Goal: Task Accomplishment & Management: Use online tool/utility

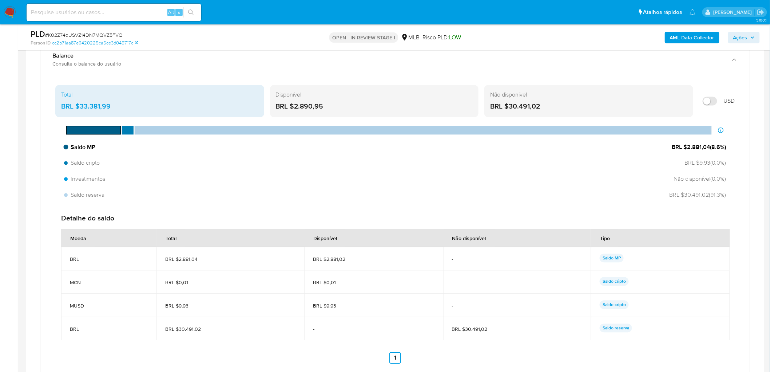
scroll to position [495, 0]
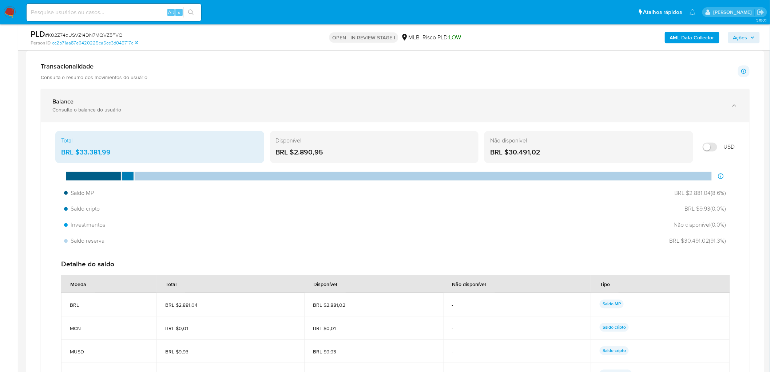
click at [511, 110] on div "Consulte o balance do usuário" at bounding box center [387, 110] width 671 height 7
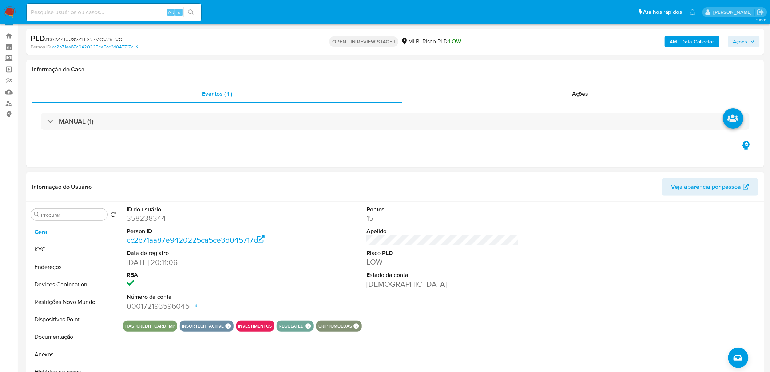
scroll to position [20, 0]
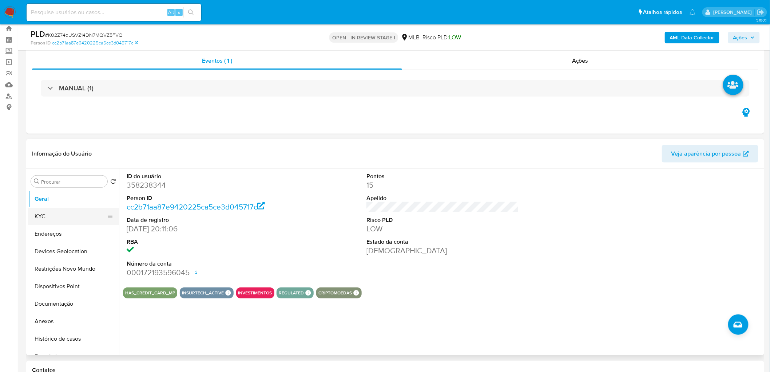
click at [30, 221] on button "KYC" at bounding box center [70, 216] width 85 height 17
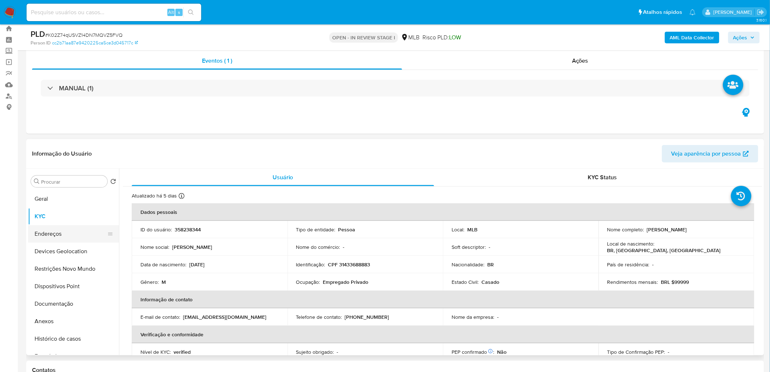
click at [57, 226] on button "Endereços" at bounding box center [70, 233] width 85 height 17
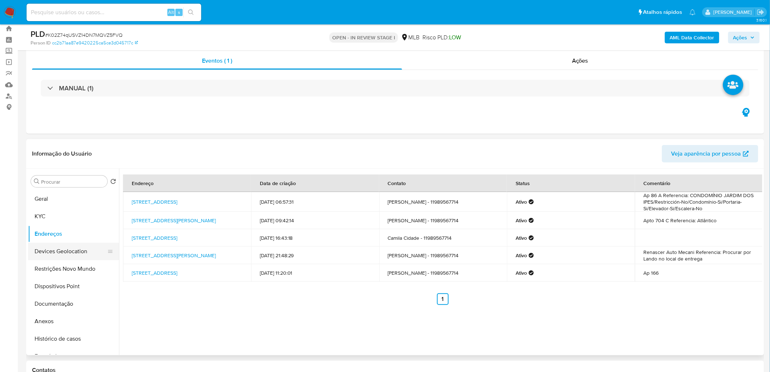
click at [49, 226] on button "Devices Geolocation" at bounding box center [70, 250] width 85 height 17
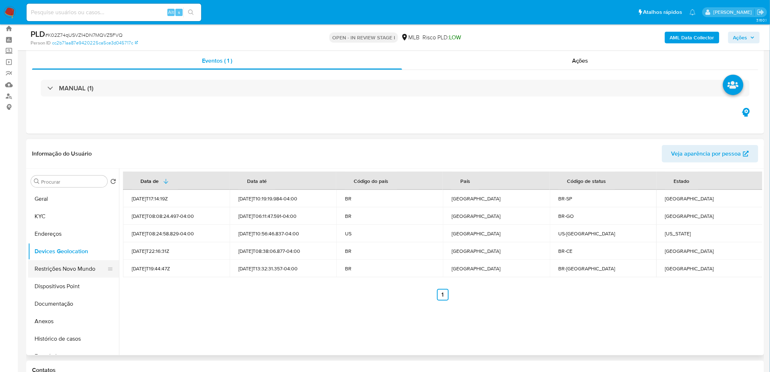
click at [60, 226] on button "Restrições Novo Mundo" at bounding box center [70, 268] width 85 height 17
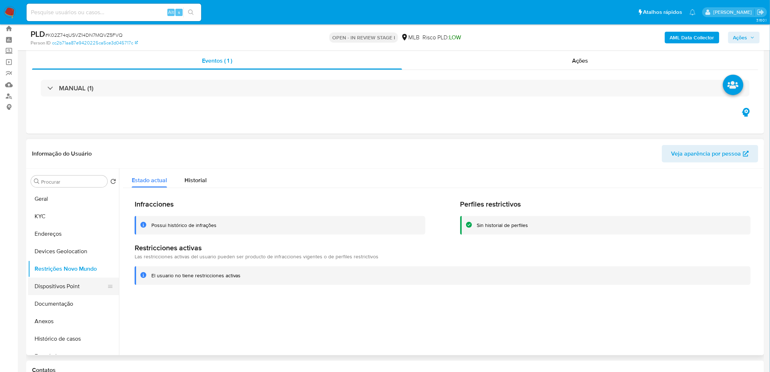
click at [52, 226] on button "Dispositivos Point" at bounding box center [70, 285] width 85 height 17
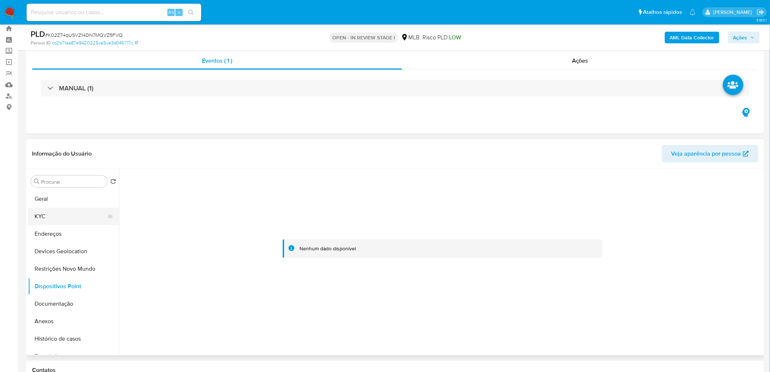
click at [58, 217] on button "KYC" at bounding box center [70, 216] width 85 height 17
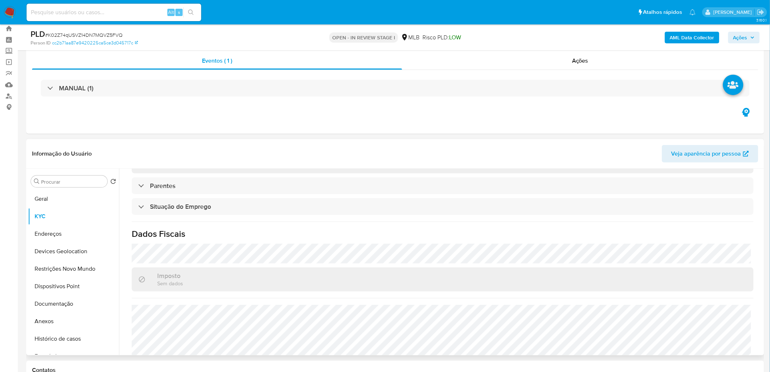
scroll to position [303, 0]
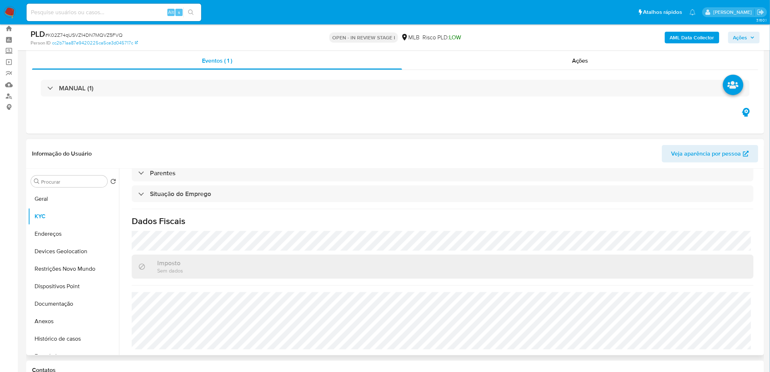
drag, startPoint x: 70, startPoint y: 323, endPoint x: 383, endPoint y: 224, distance: 328.7
click at [70, 226] on button "Anexos" at bounding box center [73, 320] width 91 height 17
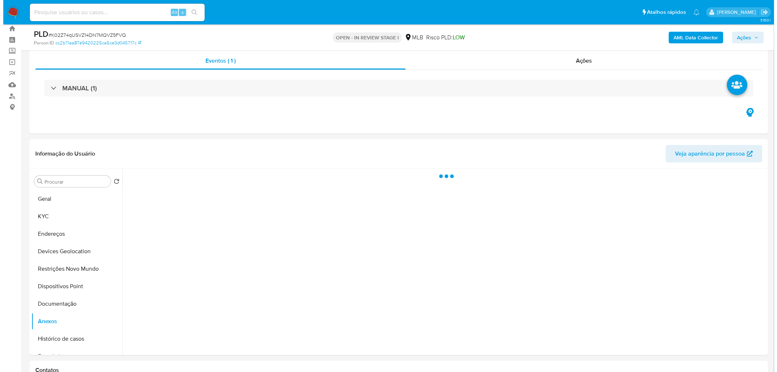
scroll to position [0, 0]
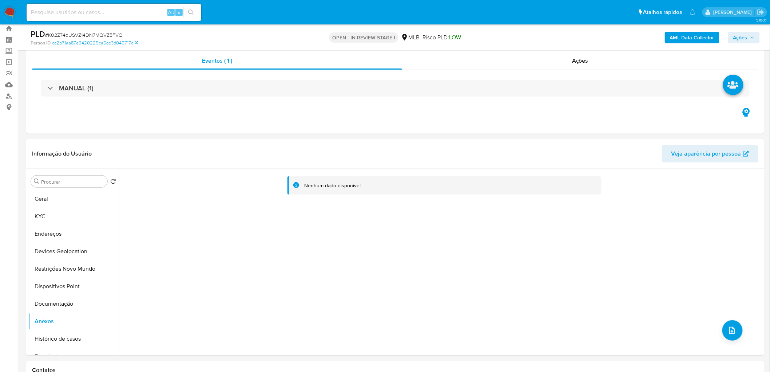
click at [511, 38] on b "AML Data Collector" at bounding box center [692, 38] width 44 height 12
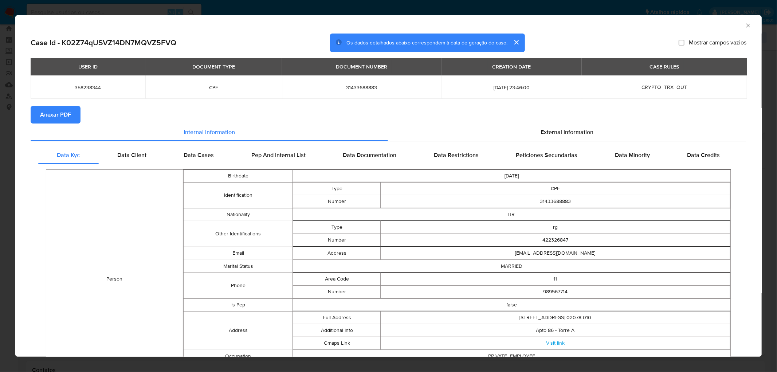
click at [62, 115] on span "Anexar PDF" at bounding box center [55, 115] width 31 height 16
click at [511, 25] on icon "Fechar a janela" at bounding box center [748, 25] width 4 height 4
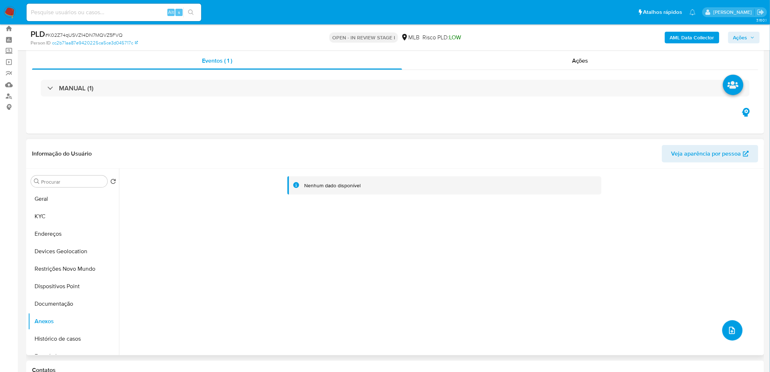
click at [511, 226] on span "upload-file" at bounding box center [732, 330] width 8 height 9
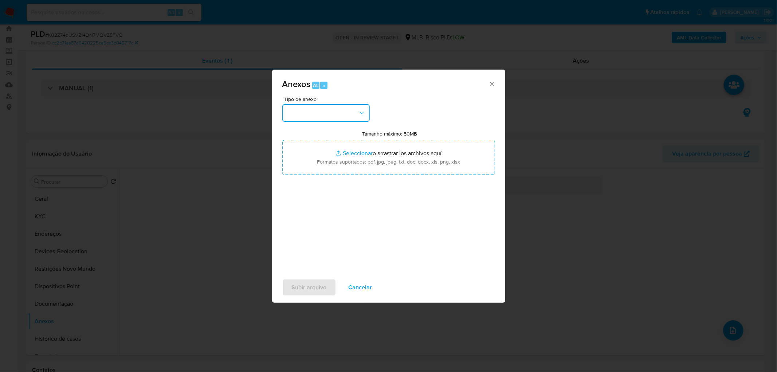
click at [339, 111] on button "button" at bounding box center [325, 112] width 87 height 17
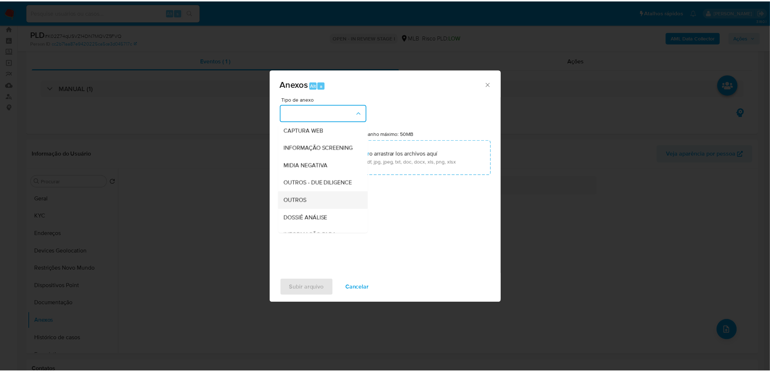
scroll to position [81, 0]
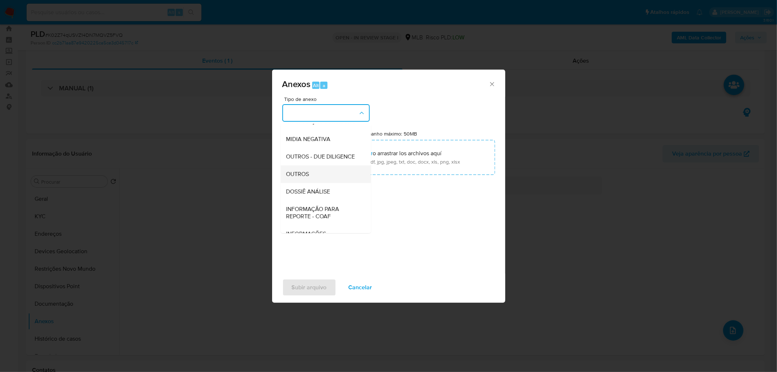
click at [311, 183] on div "OUTROS" at bounding box center [323, 173] width 74 height 17
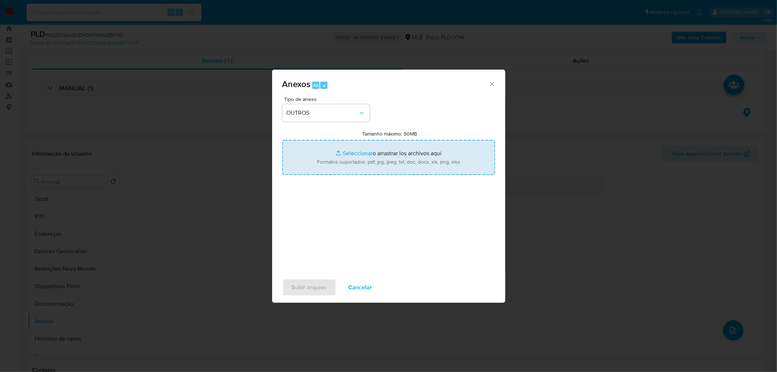
click at [375, 158] on input "Tamanho máximo: 50MB Seleccionar archivos" at bounding box center [388, 157] width 213 height 35
type input "C:\fakepath\Mulan 358238344_2025_09_22_16_47_23.xlsx"
click at [317, 226] on span "Subir arquivo" at bounding box center [309, 287] width 35 height 16
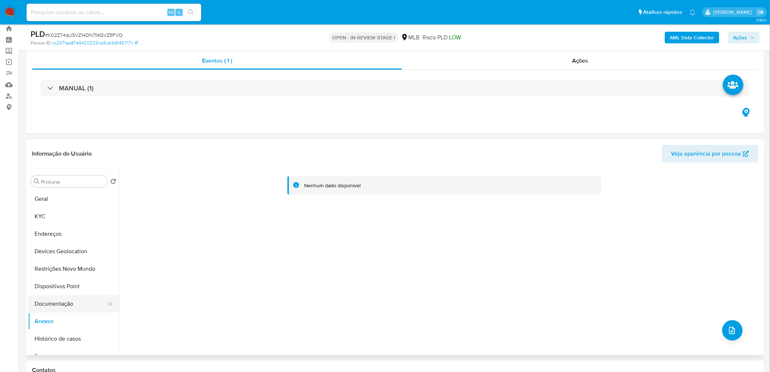
click at [48, 226] on button "Documentação" at bounding box center [70, 303] width 85 height 17
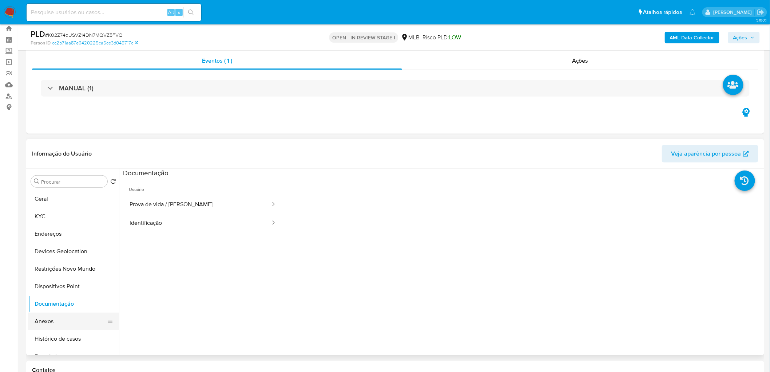
click at [48, 226] on button "Anexos" at bounding box center [70, 320] width 85 height 17
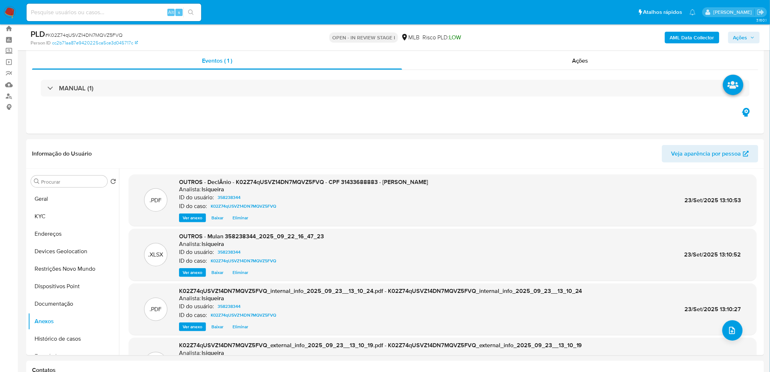
click at [511, 36] on span "Ações" at bounding box center [741, 38] width 14 height 12
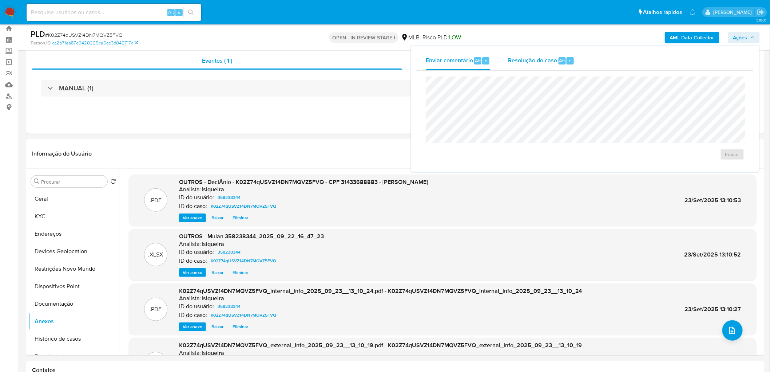
click at [511, 65] on div "Resolução do caso Alt r" at bounding box center [541, 60] width 67 height 19
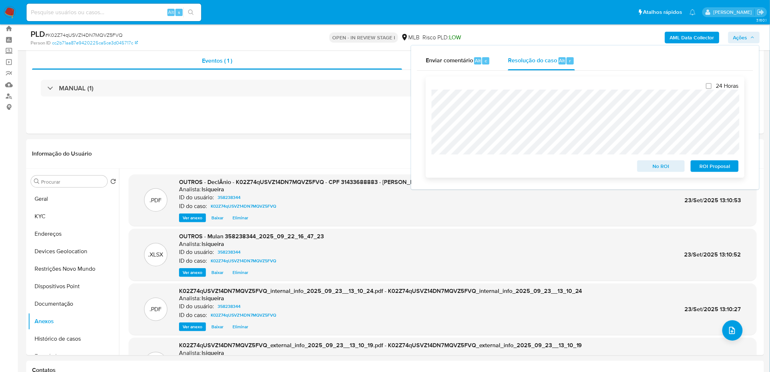
click at [511, 165] on span "No ROI" at bounding box center [662, 166] width 38 height 10
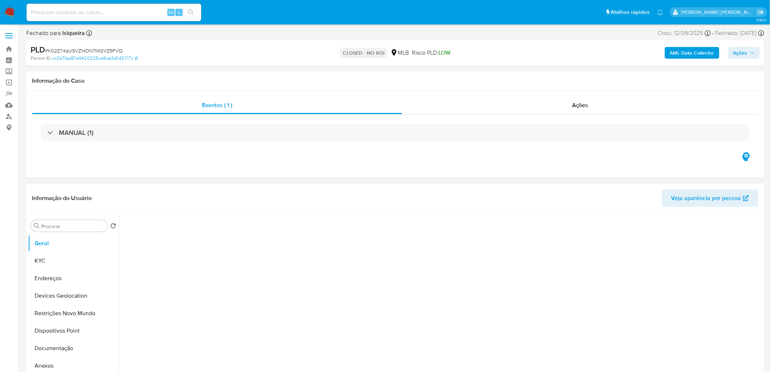
select select "10"
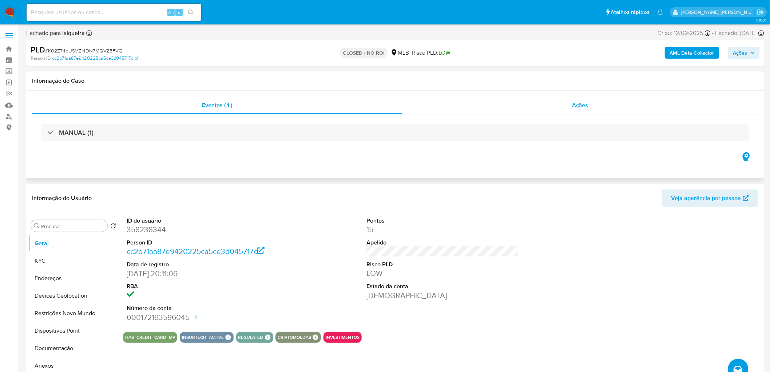
click at [511, 113] on div "Ações" at bounding box center [580, 104] width 356 height 17
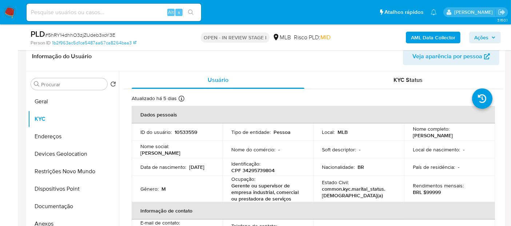
scroll to position [121, 0]
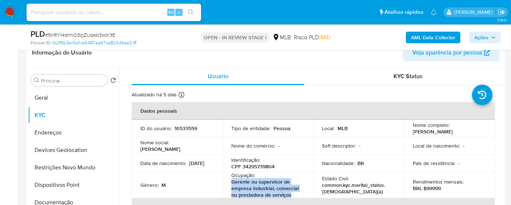
drag, startPoint x: 293, startPoint y: 197, endPoint x: 226, endPoint y: 183, distance: 68.7
click at [226, 183] on td "Ocupação : Gerente ou supervisor de empresa industrial, comercial ou prestadora…" at bounding box center [268, 185] width 91 height 26
copy p "Gerente ou supervisor de empresa industrial, comercial ou prestadora de serviços"
click at [72, 96] on button "Geral" at bounding box center [70, 97] width 85 height 17
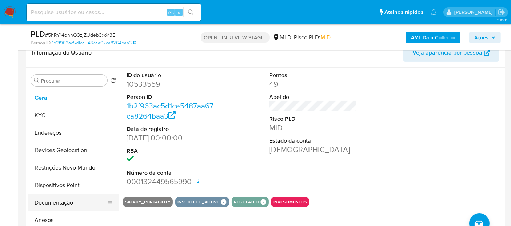
click at [65, 201] on button "Documentação" at bounding box center [70, 202] width 85 height 17
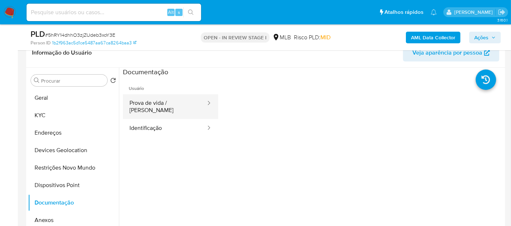
click at [163, 110] on button "Prova de vida / Selfie" at bounding box center [165, 106] width 84 height 25
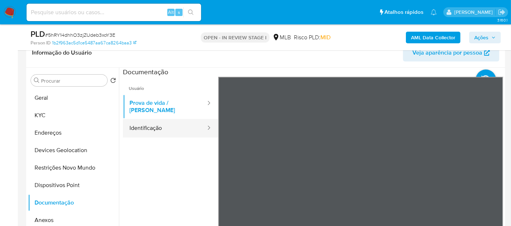
click at [159, 120] on button "Identificação" at bounding box center [165, 128] width 84 height 19
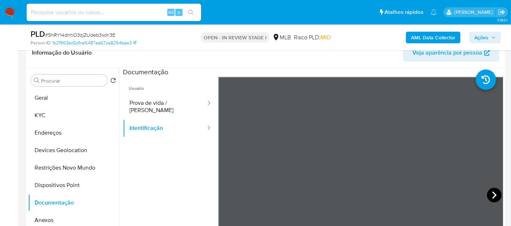
click at [493, 192] on icon at bounding box center [495, 194] width 4 height 7
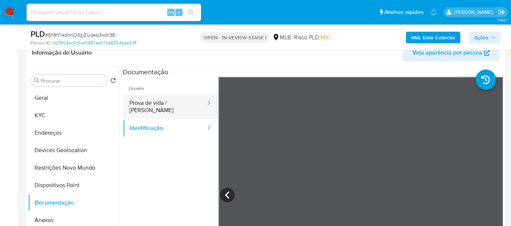
click at [159, 106] on button "Prova de vida / Selfie" at bounding box center [165, 106] width 84 height 25
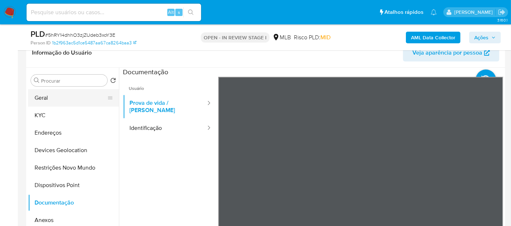
click at [70, 98] on button "Geral" at bounding box center [70, 97] width 85 height 17
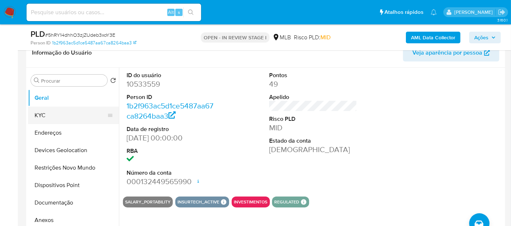
click at [74, 116] on button "KYC" at bounding box center [70, 115] width 85 height 17
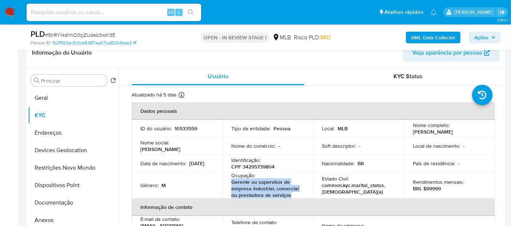
drag, startPoint x: 297, startPoint y: 195, endPoint x: 229, endPoint y: 182, distance: 70.0
click at [228, 182] on td "Ocupação : Gerente ou supervisor de empresa industrial, comercial ou prestadora…" at bounding box center [268, 185] width 91 height 26
copy p "Gerente ou supervisor de empresa industrial, comercial ou prestadora de serviços"
click at [56, 94] on button "Geral" at bounding box center [70, 97] width 85 height 17
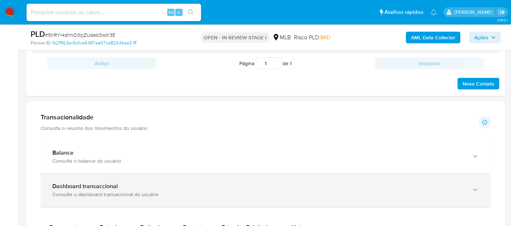
scroll to position [445, 0]
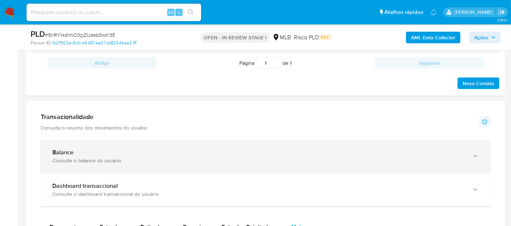
click at [181, 155] on div "Balance Consulte o balance do usuário" at bounding box center [258, 156] width 412 height 15
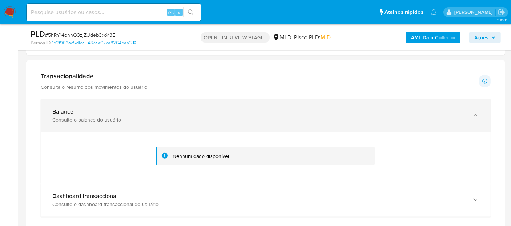
scroll to position [485, 0]
click at [235, 122] on div "Consulte o balance do usuário" at bounding box center [258, 120] width 412 height 7
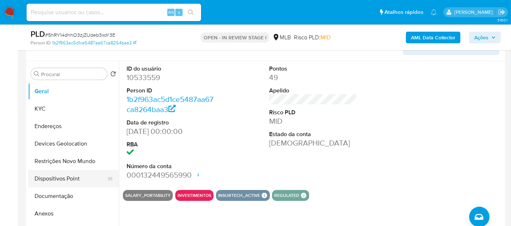
scroll to position [40, 0]
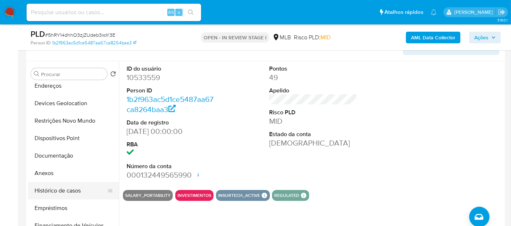
click at [66, 192] on button "Histórico de casos" at bounding box center [70, 190] width 85 height 17
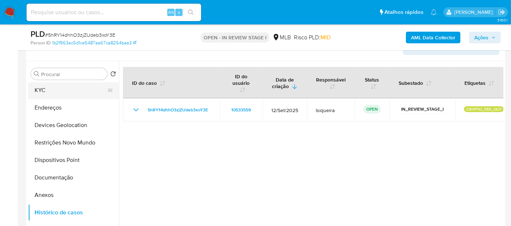
scroll to position [0, 0]
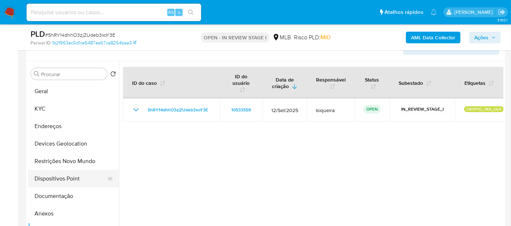
click at [60, 173] on button "Dispositivos Point" at bounding box center [70, 178] width 85 height 17
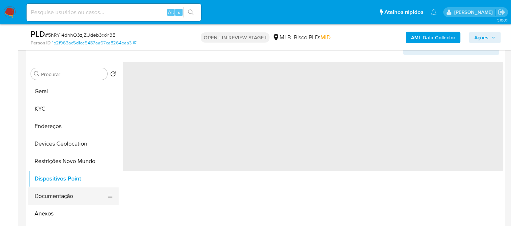
click at [54, 195] on button "Documentação" at bounding box center [70, 195] width 85 height 17
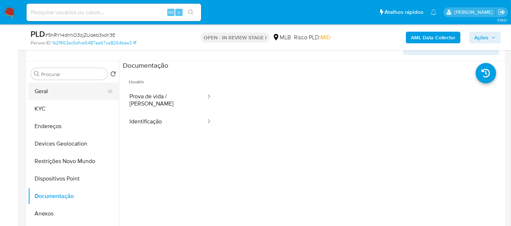
click at [70, 94] on button "Geral" at bounding box center [70, 91] width 85 height 17
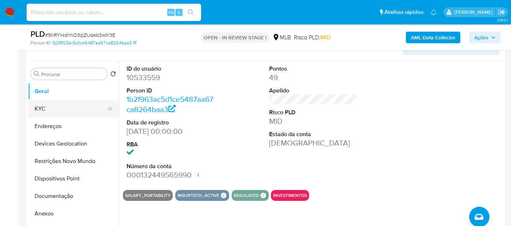
click at [47, 107] on button "KYC" at bounding box center [70, 108] width 85 height 17
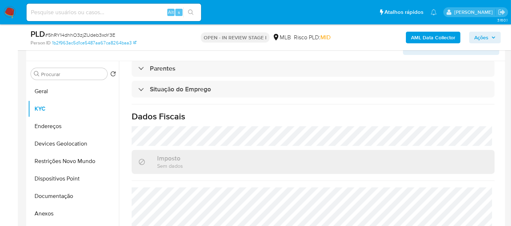
scroll to position [323, 0]
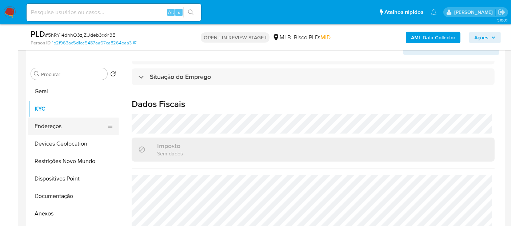
drag, startPoint x: 69, startPoint y: 123, endPoint x: 74, endPoint y: 133, distance: 11.4
click at [69, 123] on button "Endereços" at bounding box center [70, 126] width 85 height 17
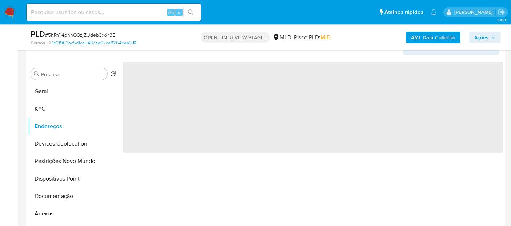
scroll to position [0, 0]
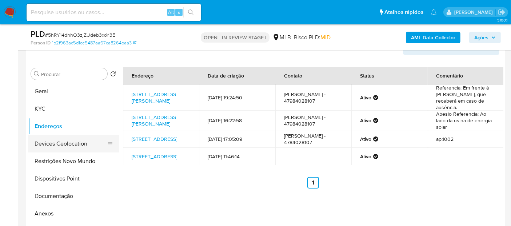
click at [79, 146] on button "Devices Geolocation" at bounding box center [70, 143] width 85 height 17
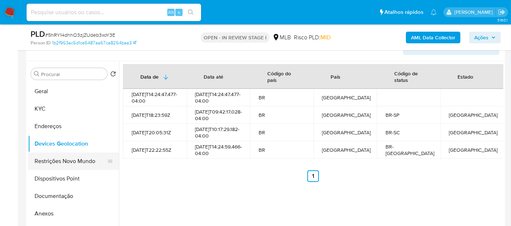
click at [72, 158] on button "Restrições Novo Mundo" at bounding box center [70, 161] width 85 height 17
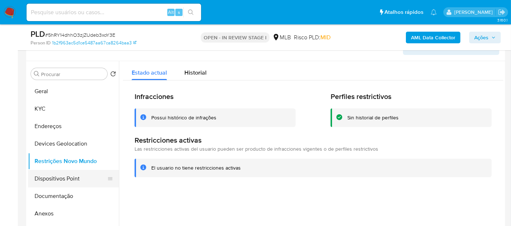
click at [63, 182] on button "Dispositivos Point" at bounding box center [70, 178] width 85 height 17
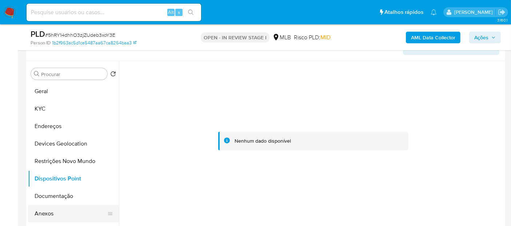
click at [68, 210] on button "Anexos" at bounding box center [70, 213] width 85 height 17
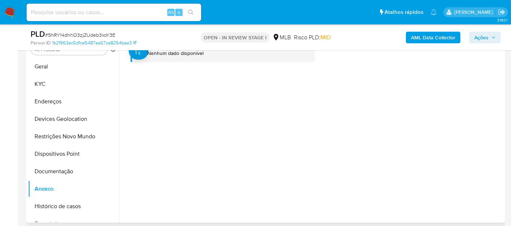
scroll to position [209, 0]
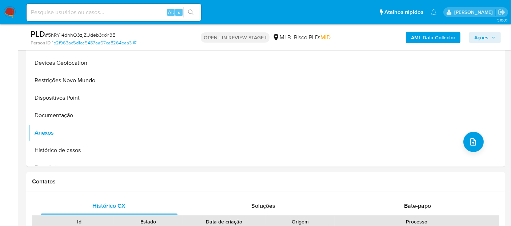
click at [426, 33] on b "AML Data Collector" at bounding box center [433, 38] width 44 height 12
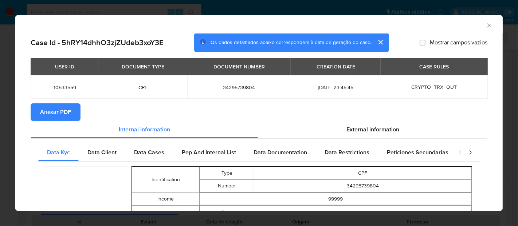
click at [58, 114] on span "Anexar PDF" at bounding box center [55, 112] width 31 height 16
click at [485, 25] on icon "Fechar a janela" at bounding box center [488, 25] width 7 height 7
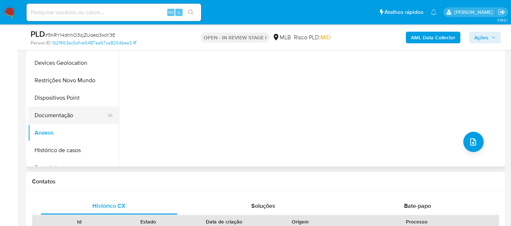
click at [68, 115] on button "Documentação" at bounding box center [70, 115] width 85 height 17
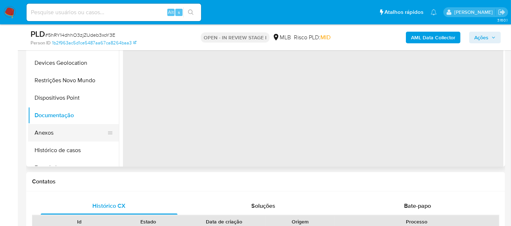
click at [63, 129] on button "Anexos" at bounding box center [70, 132] width 85 height 17
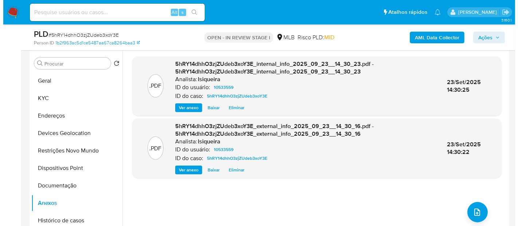
scroll to position [128, 0]
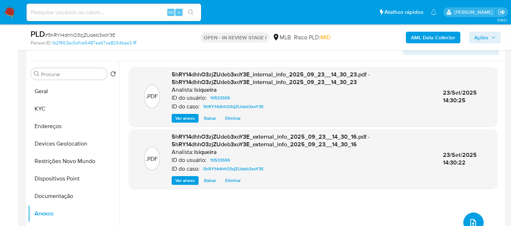
click at [470, 216] on button "upload-file" at bounding box center [474, 223] width 20 height 20
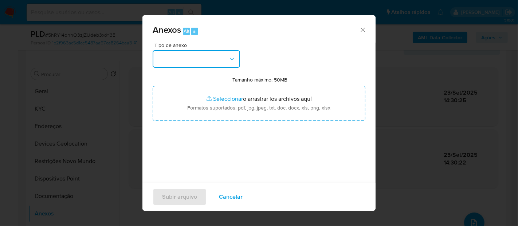
click at [186, 58] on button "button" at bounding box center [196, 58] width 87 height 17
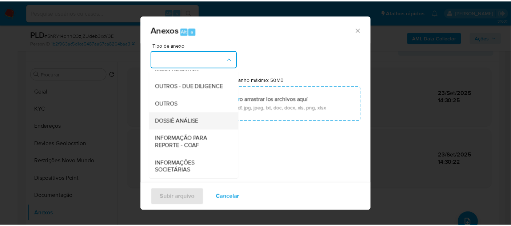
scroll to position [112, 0]
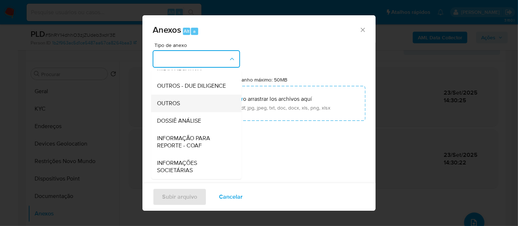
click at [188, 107] on div "OUTROS" at bounding box center [194, 103] width 74 height 17
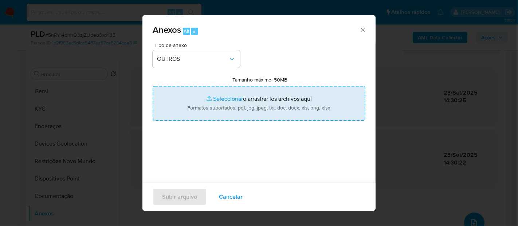
click at [246, 103] on input "Tamanho máximo: 50MB Seleccionar archivos" at bounding box center [259, 103] width 213 height 35
type input "C:\fakepath\Mulan 358238344_2025_09_22_16_47_23.xlsx"
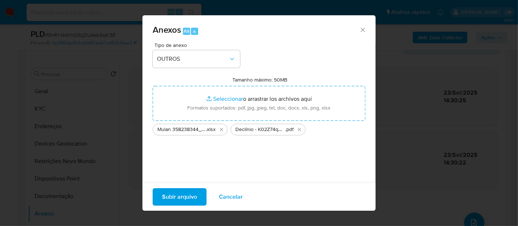
click at [181, 196] on span "Subir arquivo" at bounding box center [179, 197] width 35 height 16
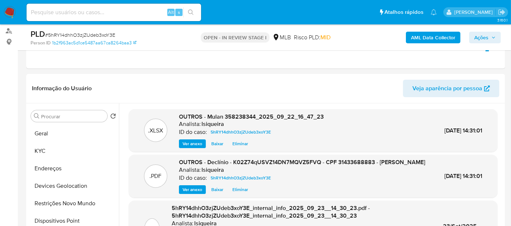
scroll to position [87, 0]
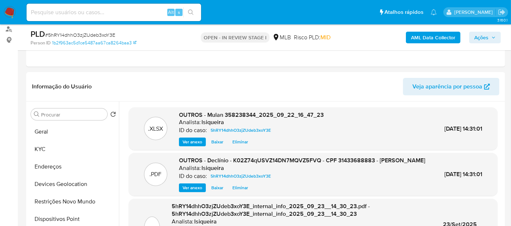
click at [493, 37] on icon "button" at bounding box center [494, 37] width 4 height 4
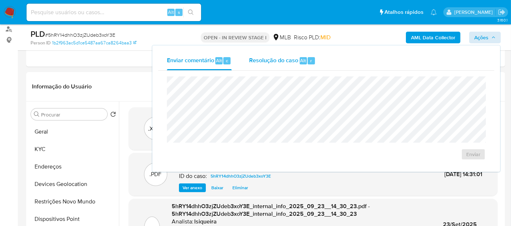
click at [280, 54] on div "Resolução do caso Alt r" at bounding box center [282, 60] width 67 height 19
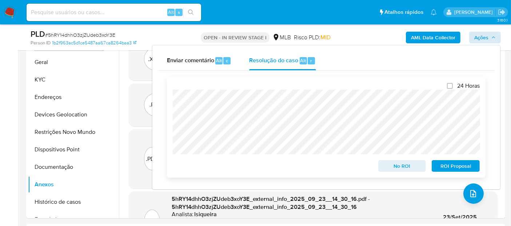
scroll to position [168, 0]
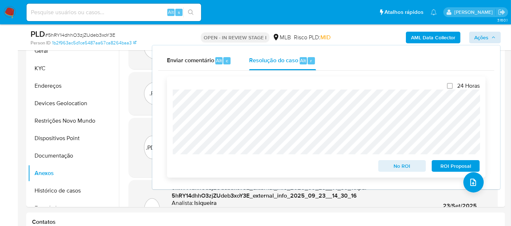
click at [404, 167] on span "No ROI" at bounding box center [403, 166] width 38 height 10
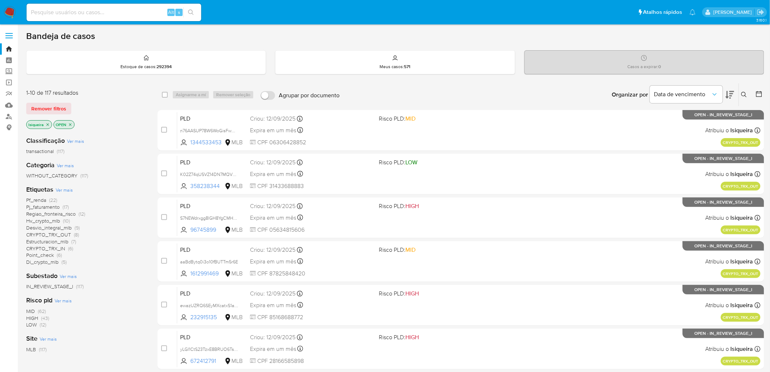
click at [12, 9] on img at bounding box center [10, 12] width 12 height 12
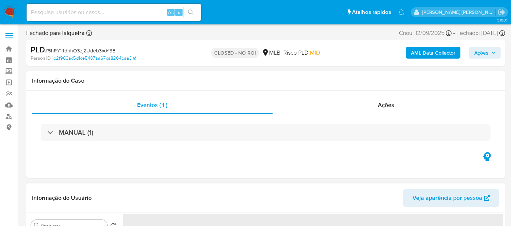
select select "10"
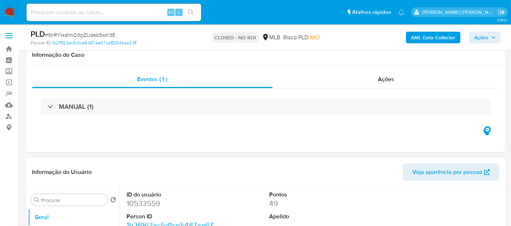
scroll to position [162, 0]
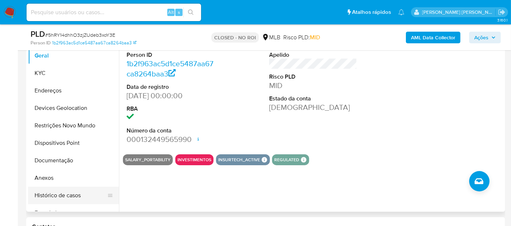
click at [65, 192] on button "Histórico de casos" at bounding box center [70, 195] width 85 height 17
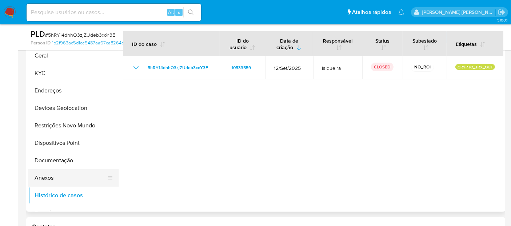
click at [54, 176] on button "Anexos" at bounding box center [70, 177] width 85 height 17
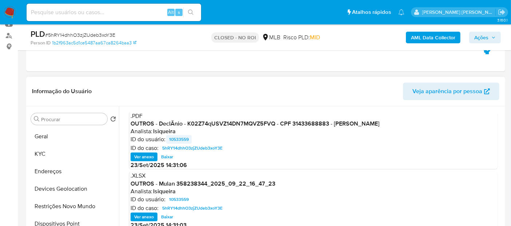
scroll to position [81, 0]
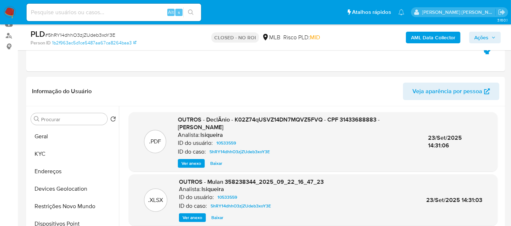
click at [487, 41] on span "Ações" at bounding box center [482, 38] width 14 height 12
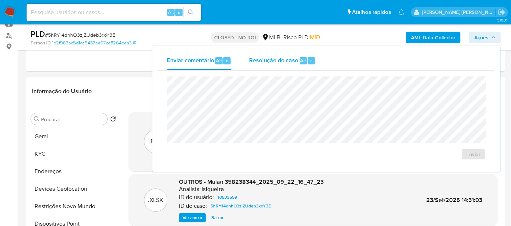
click at [277, 62] on span "Resolução do caso" at bounding box center [273, 60] width 49 height 8
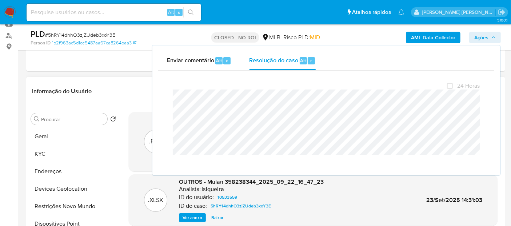
click at [133, 91] on header "Informação do Usuário Veja aparência por pessoa" at bounding box center [266, 91] width 468 height 17
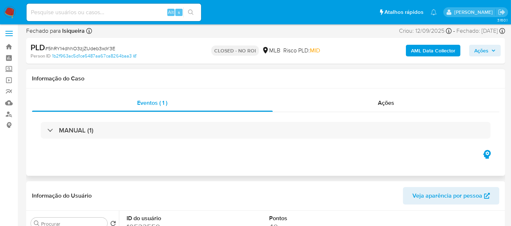
select select "10"
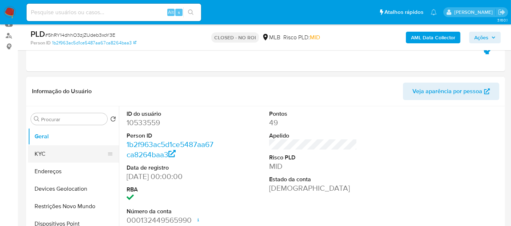
click at [51, 151] on button "KYC" at bounding box center [70, 153] width 85 height 17
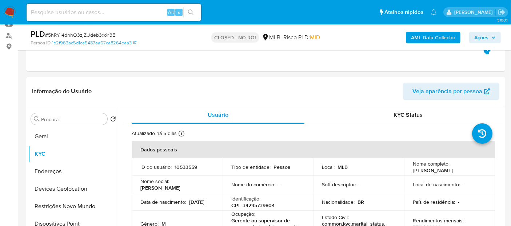
click at [83, 36] on span "# 5hRY14dhhO3zjZUdeb3xoY3E" at bounding box center [80, 34] width 70 height 7
copy span "5hRY14dhhO3zjZUdeb3xoY3E"
click at [271, 89] on header "Informação do Usuário Veja aparência por pessoa" at bounding box center [266, 91] width 468 height 17
click at [302, 94] on header "Informação do Usuário Veja aparência por pessoa" at bounding box center [266, 91] width 468 height 17
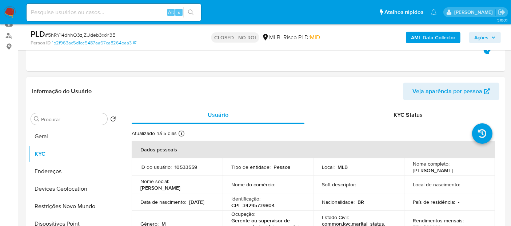
click at [341, 96] on header "Informação do Usuário Veja aparência por pessoa" at bounding box center [266, 91] width 468 height 17
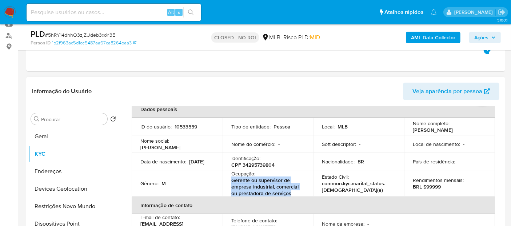
drag, startPoint x: 300, startPoint y: 194, endPoint x: 230, endPoint y: 180, distance: 71.7
click at [230, 180] on td "Ocupação : Gerente ou supervisor de empresa industrial, comercial ou prestadora…" at bounding box center [268, 183] width 91 height 26
copy p "Gerente ou supervisor de empresa industrial, comercial ou prestadora de serviços"
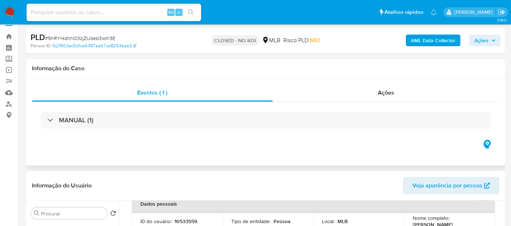
scroll to position [0, 0]
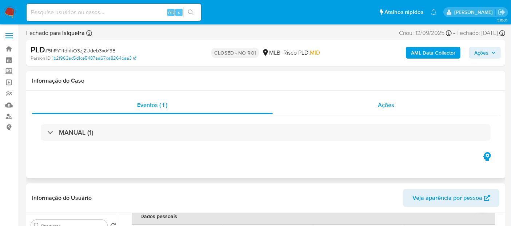
click at [375, 102] on div "Ações" at bounding box center [386, 104] width 227 height 17
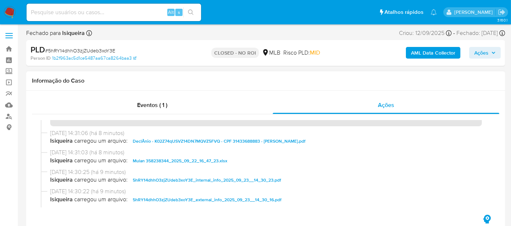
scroll to position [81, 0]
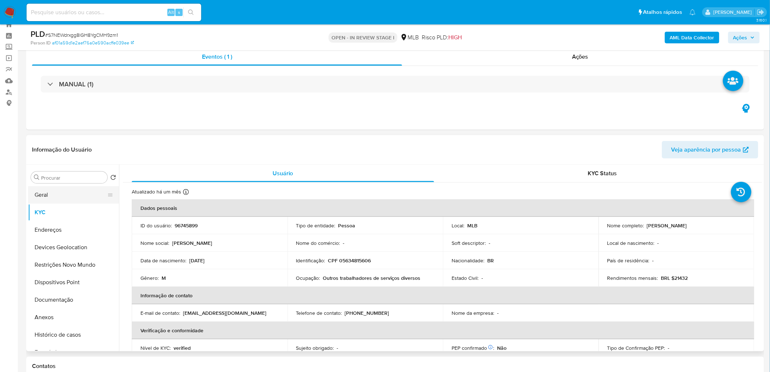
click at [58, 197] on button "Geral" at bounding box center [70, 194] width 85 height 17
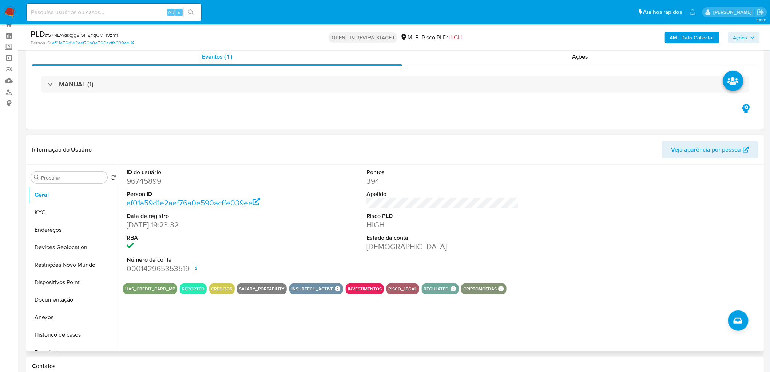
click at [558, 234] on div "ID do usuário 96745899 Person ID af01a59d1e2aef76a0e590acffe039ee Data de regis…" at bounding box center [443, 221] width 640 height 113
click at [67, 212] on button "KYC" at bounding box center [70, 212] width 85 height 17
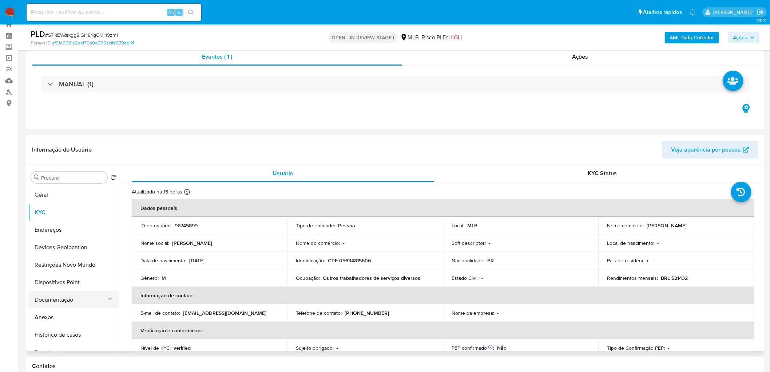
click at [67, 297] on button "Documentação" at bounding box center [70, 299] width 85 height 17
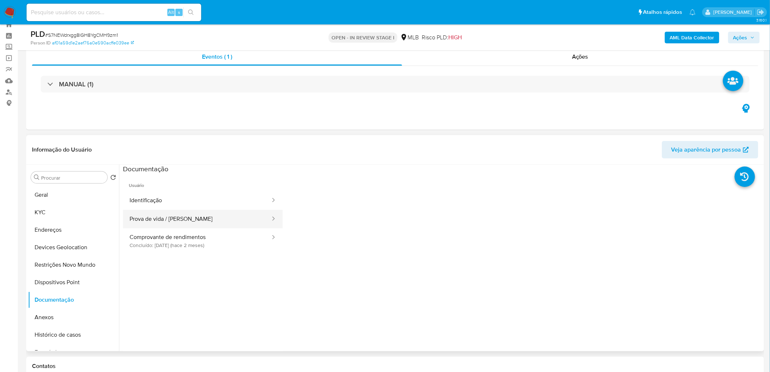
click at [151, 219] on button "Prova de vida / Selfie" at bounding box center [197, 219] width 148 height 19
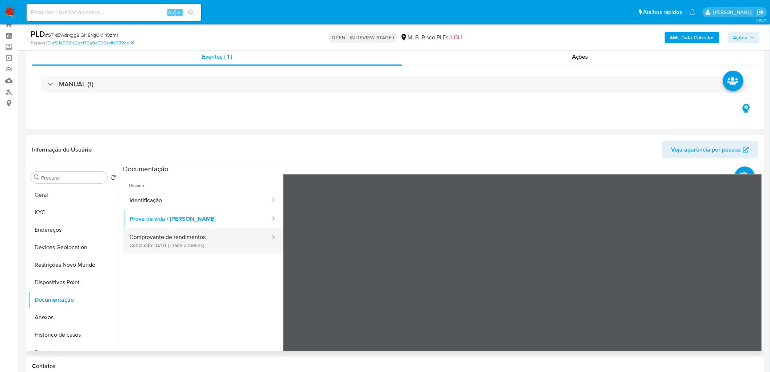
click at [159, 245] on button "Comprovante de rendimentos Concluído: 13/07/2025 (hace 2 meses)" at bounding box center [197, 240] width 148 height 25
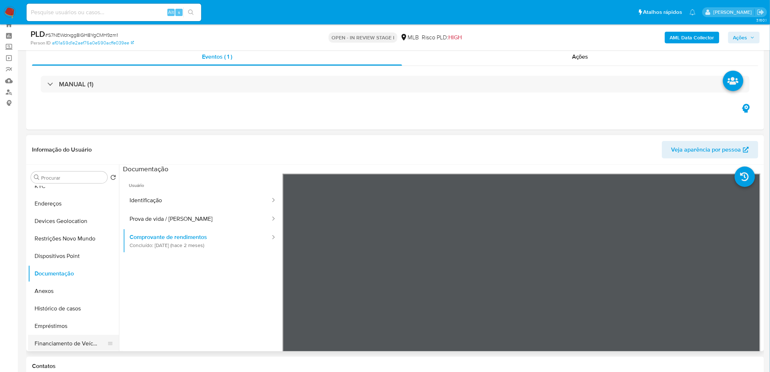
scroll to position [40, 0]
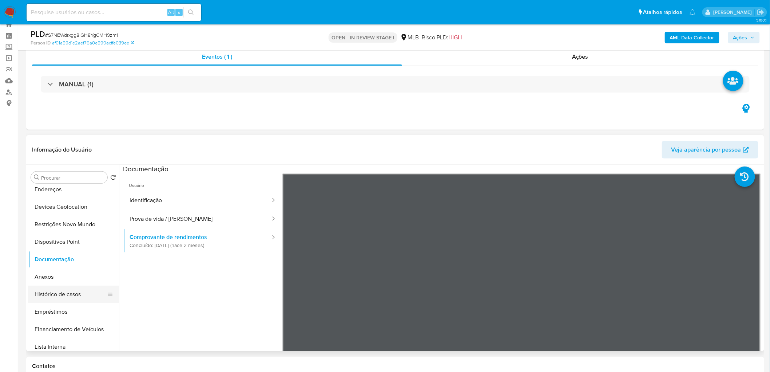
click at [68, 294] on button "Histórico de casos" at bounding box center [70, 293] width 85 height 17
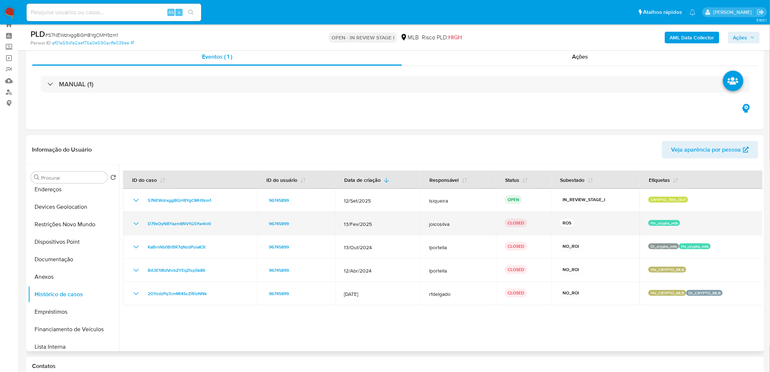
click at [133, 221] on icon "Mostrar/Ocultar" at bounding box center [136, 223] width 9 height 9
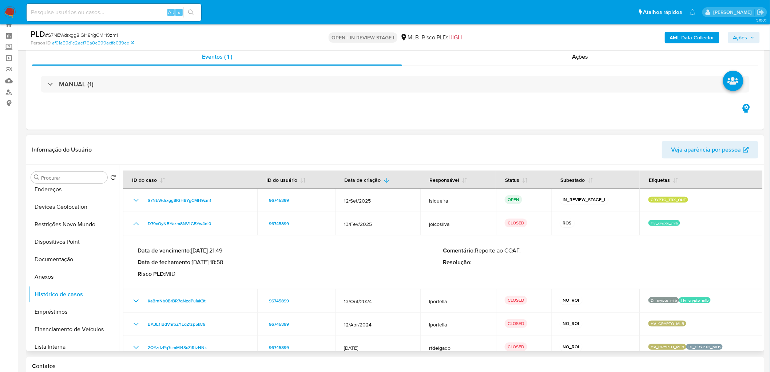
click at [198, 263] on p "Data de fechamento : 18/03/2025 18:58" at bounding box center [290, 261] width 305 height 7
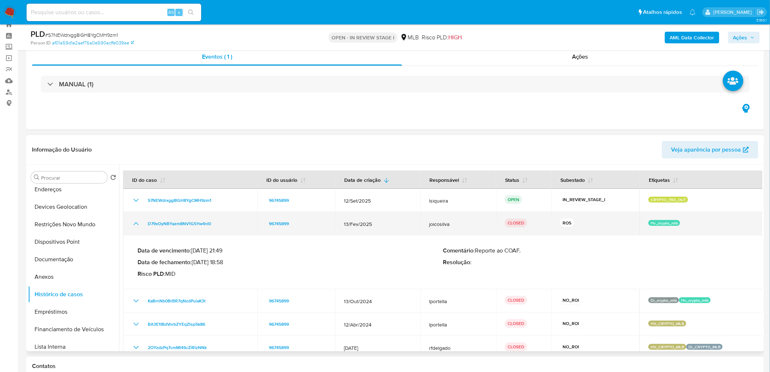
click at [136, 228] on td "D79xOyNBYazm8NV1G5Yw4nl0" at bounding box center [190, 223] width 134 height 23
click at [135, 221] on icon "Mostrar/Ocultar" at bounding box center [136, 223] width 9 height 9
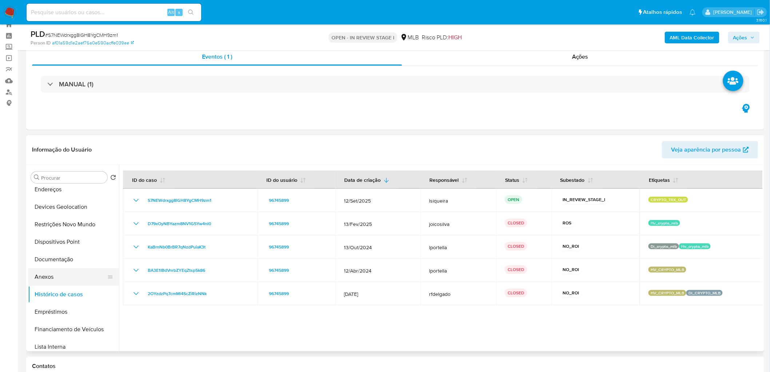
click at [66, 279] on button "Anexos" at bounding box center [70, 276] width 85 height 17
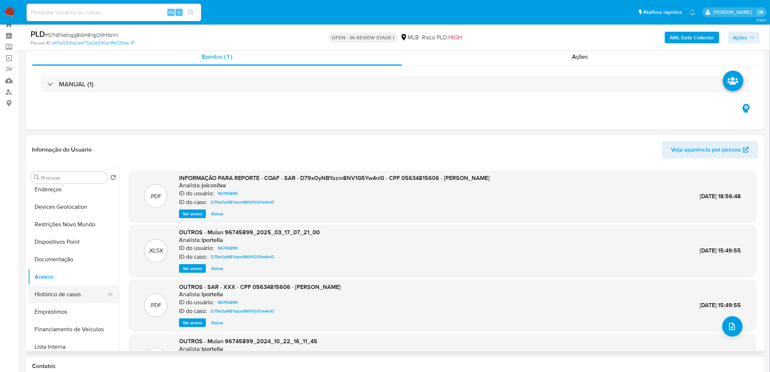
click at [64, 297] on button "Histórico de casos" at bounding box center [70, 293] width 85 height 17
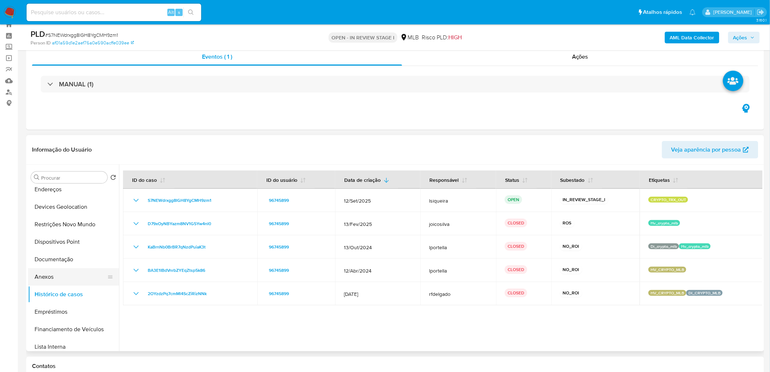
click at [57, 283] on button "Anexos" at bounding box center [70, 276] width 85 height 17
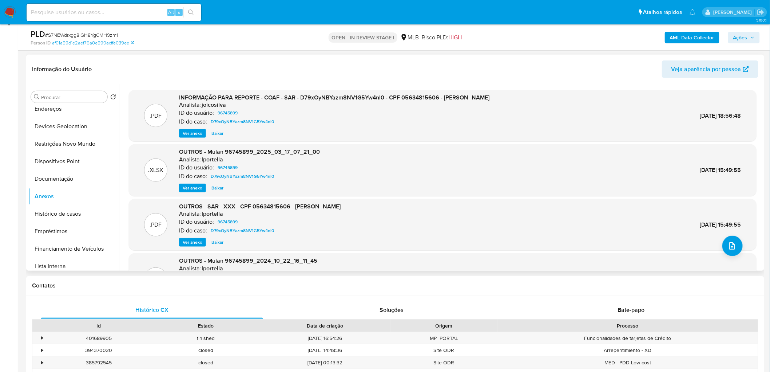
scroll to position [106, 0]
click at [186, 133] on span "Ver anexo" at bounding box center [193, 132] width 20 height 7
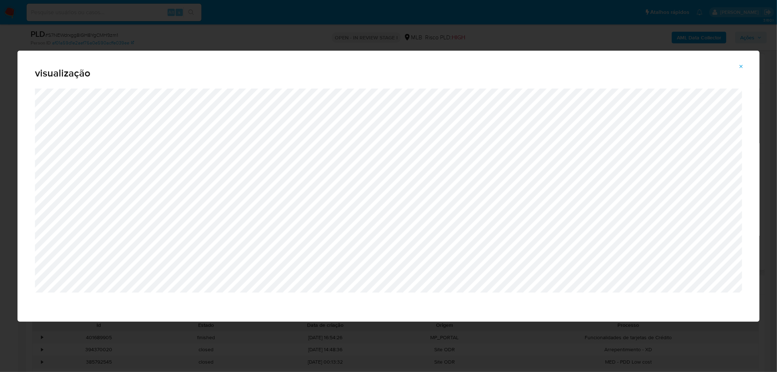
click at [743, 67] on icon "Attachment preview" at bounding box center [741, 67] width 6 height 6
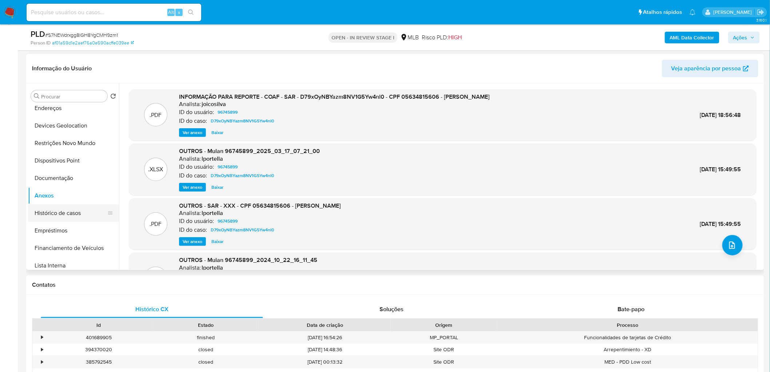
click at [67, 210] on button "Histórico de casos" at bounding box center [70, 212] width 85 height 17
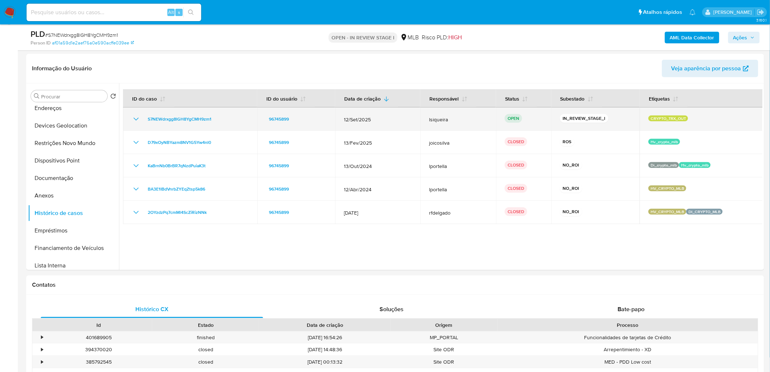
click at [136, 118] on icon "Mostrar/Ocultar" at bounding box center [136, 119] width 9 height 9
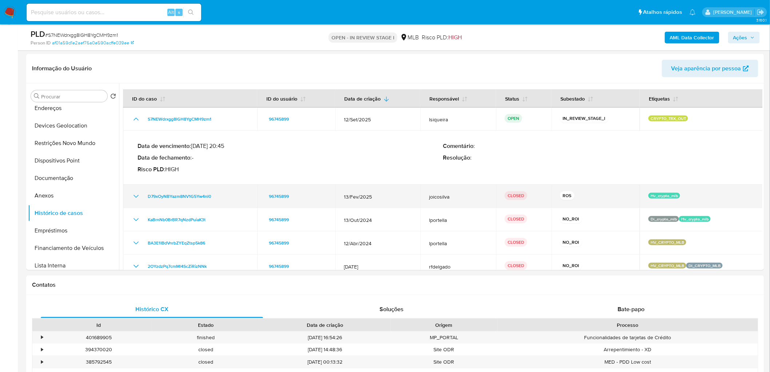
click at [135, 194] on icon "Mostrar/Ocultar" at bounding box center [136, 196] width 9 height 9
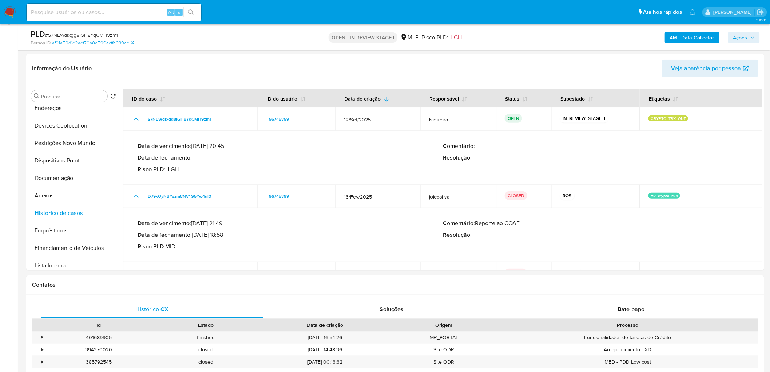
drag, startPoint x: 224, startPoint y: 235, endPoint x: 194, endPoint y: 232, distance: 29.7
click at [194, 232] on p "Data de fechamento : 18/03/2025 18:58" at bounding box center [290, 234] width 305 height 7
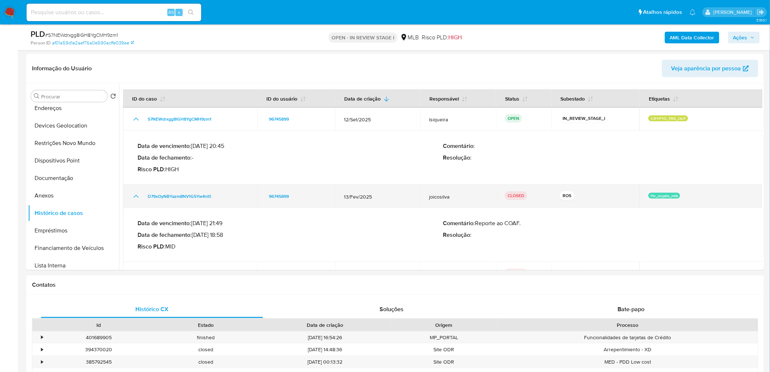
click at [138, 192] on icon "Mostrar/Ocultar" at bounding box center [136, 196] width 9 height 9
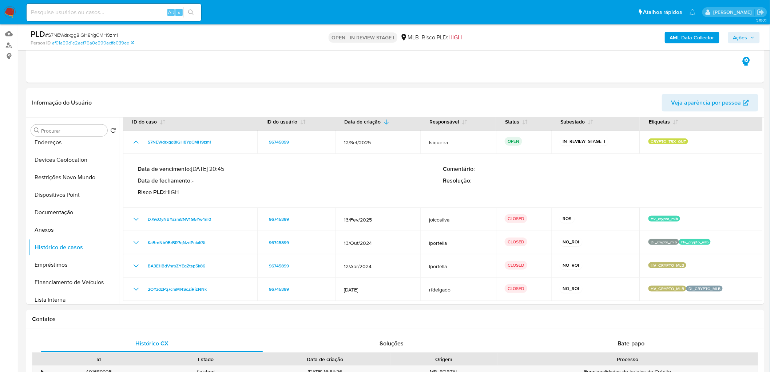
scroll to position [65, 0]
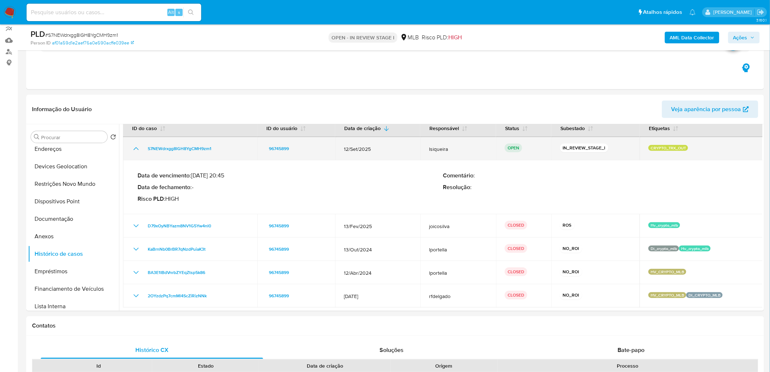
click at [136, 150] on icon "Mostrar/Ocultar" at bounding box center [136, 148] width 9 height 9
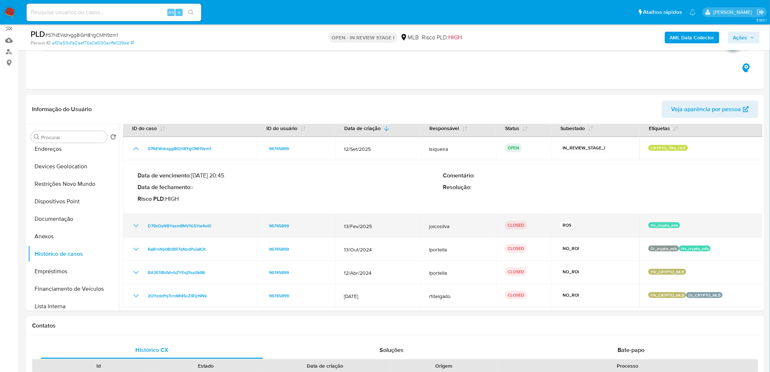
scroll to position [0, 0]
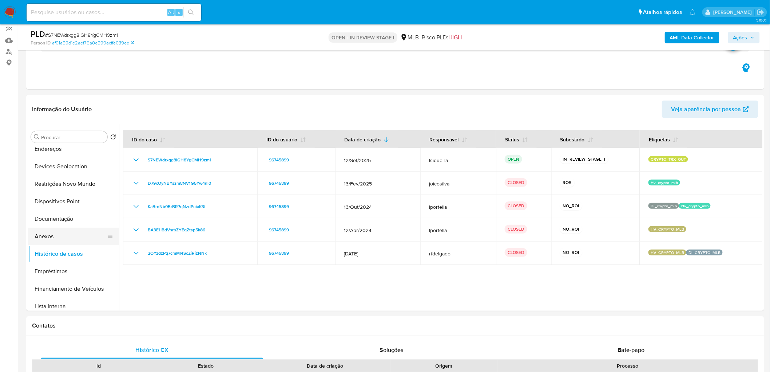
click at [50, 232] on button "Anexos" at bounding box center [70, 236] width 85 height 17
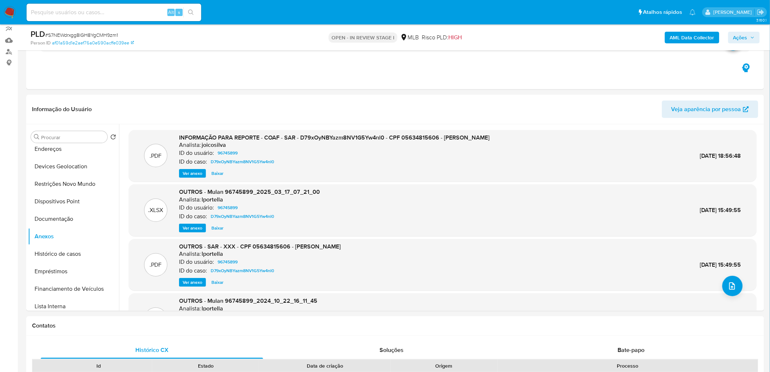
click at [193, 170] on span "Ver anexo" at bounding box center [193, 173] width 20 height 7
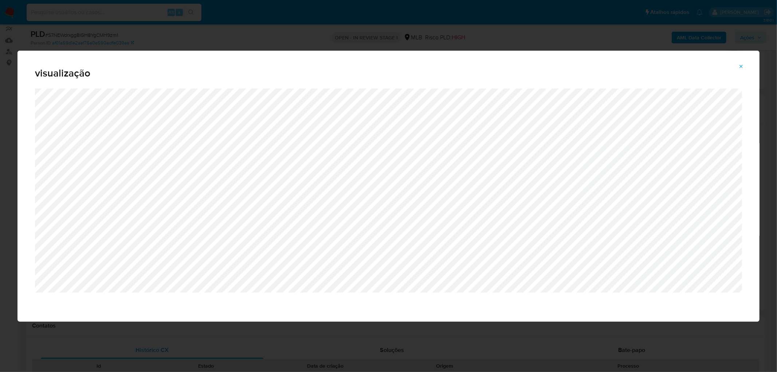
click at [740, 70] on span "Attachment preview" at bounding box center [741, 67] width 6 height 10
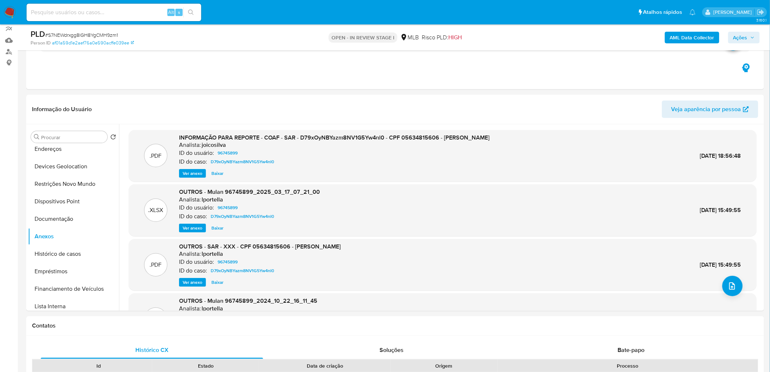
click at [198, 172] on span "Ver anexo" at bounding box center [193, 173] width 20 height 7
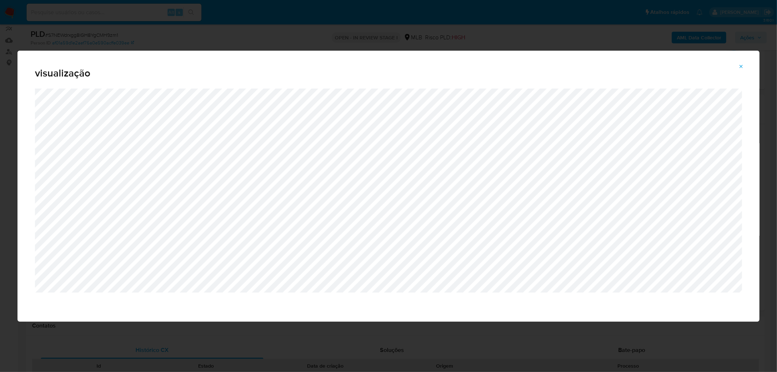
click at [743, 66] on icon "Attachment preview" at bounding box center [741, 67] width 6 height 6
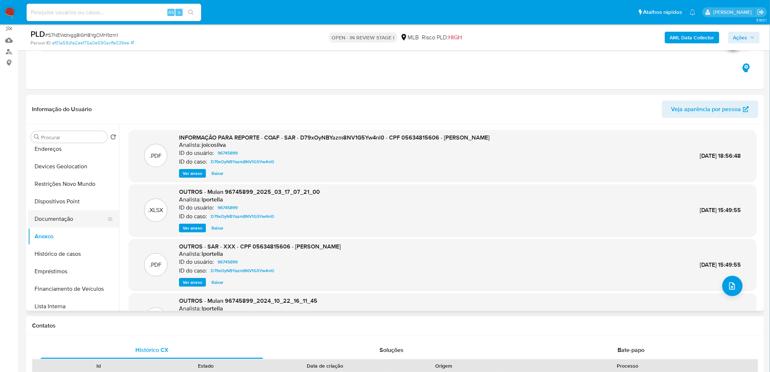
click at [67, 218] on button "Documentação" at bounding box center [70, 218] width 85 height 17
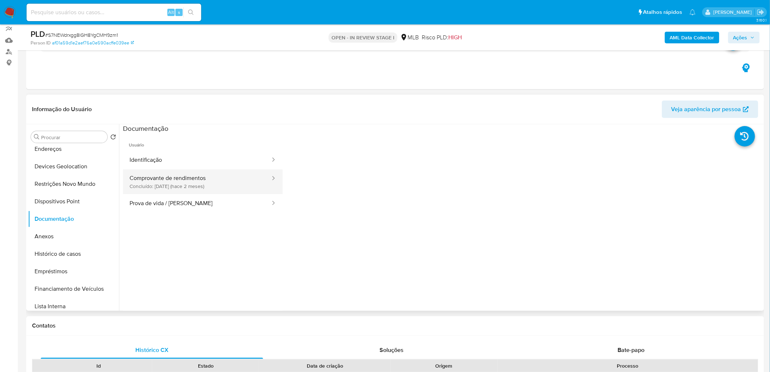
click at [190, 177] on button "Comprovante de rendimentos Concluído: 13/07/2025 (hace 2 meses)" at bounding box center [197, 181] width 148 height 25
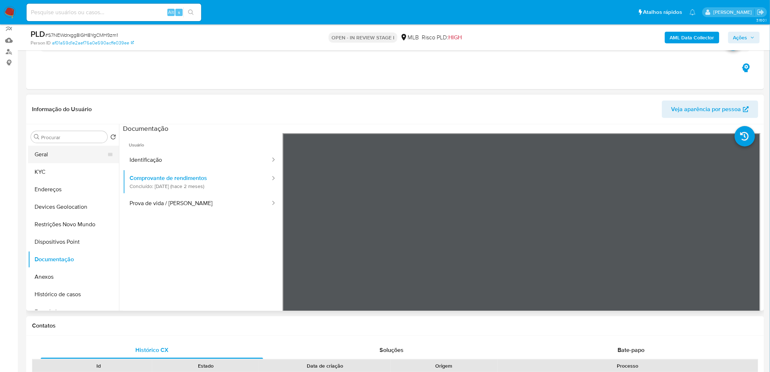
click at [62, 152] on button "Geral" at bounding box center [70, 154] width 85 height 17
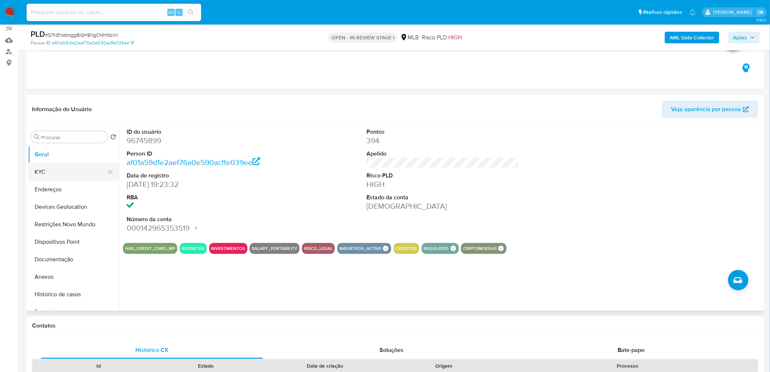
click at [59, 172] on button "KYC" at bounding box center [70, 171] width 85 height 17
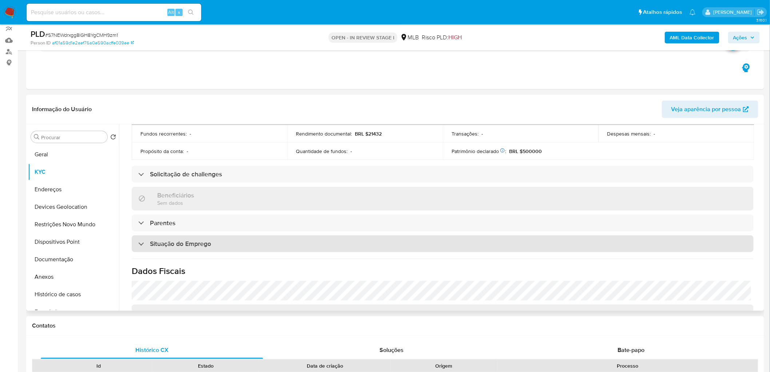
scroll to position [303, 0]
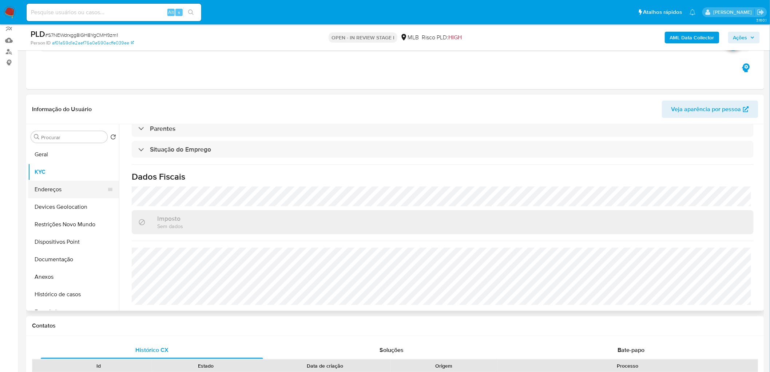
click at [63, 188] on button "Endereços" at bounding box center [70, 189] width 85 height 17
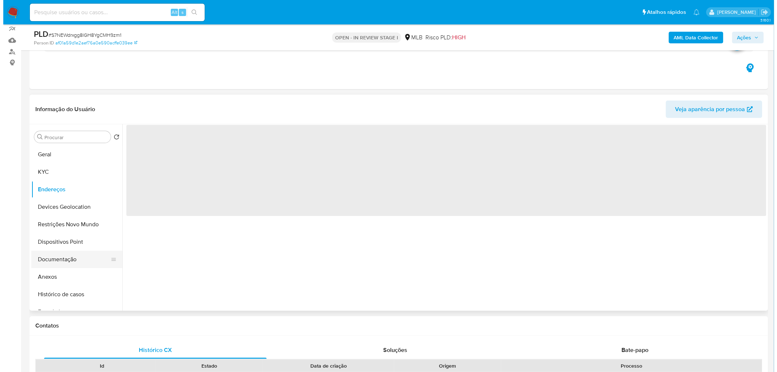
scroll to position [0, 0]
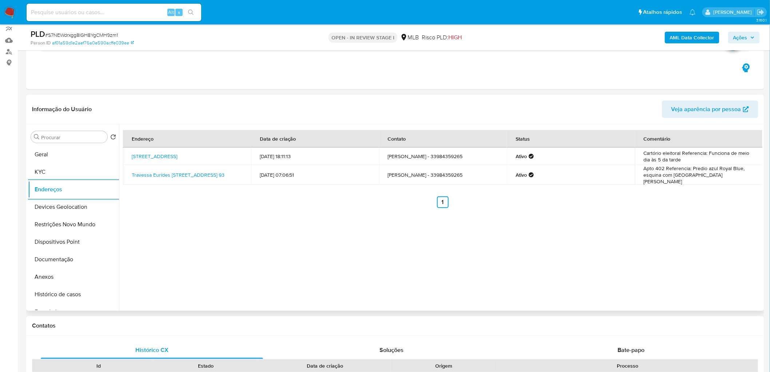
click at [47, 213] on button "Devices Geolocation" at bounding box center [73, 206] width 91 height 17
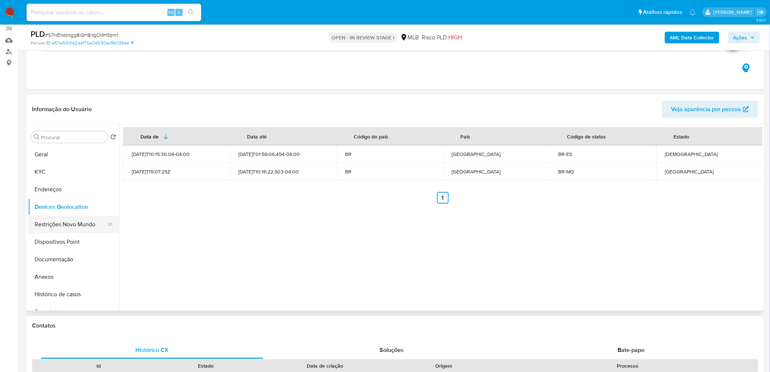
click at [57, 226] on button "Restrições Novo Mundo" at bounding box center [70, 224] width 85 height 17
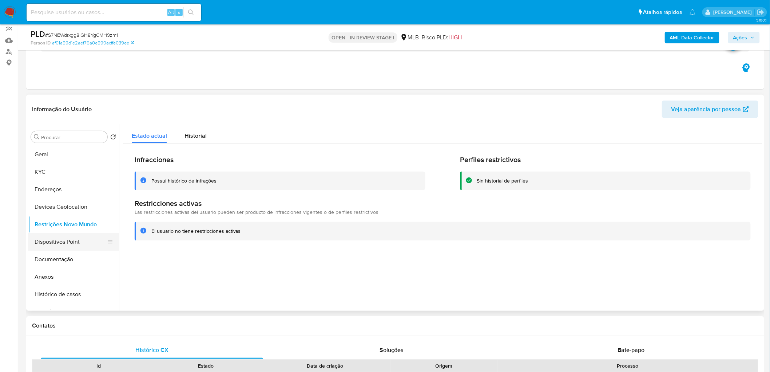
click at [66, 244] on button "Dispositivos Point" at bounding box center [70, 241] width 85 height 17
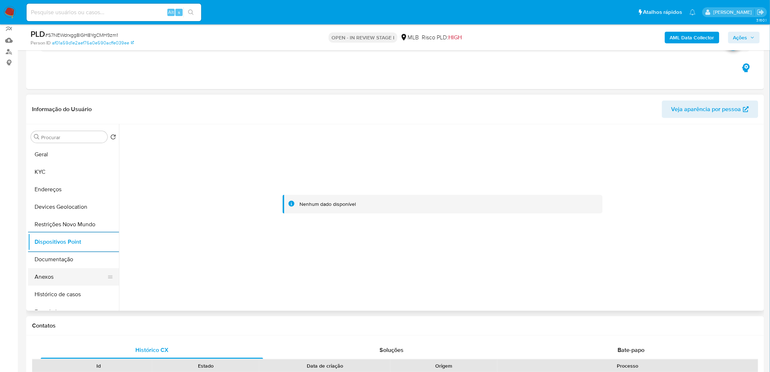
drag, startPoint x: 56, startPoint y: 277, endPoint x: 88, endPoint y: 269, distance: 33.4
click at [56, 277] on button "Anexos" at bounding box center [70, 276] width 85 height 17
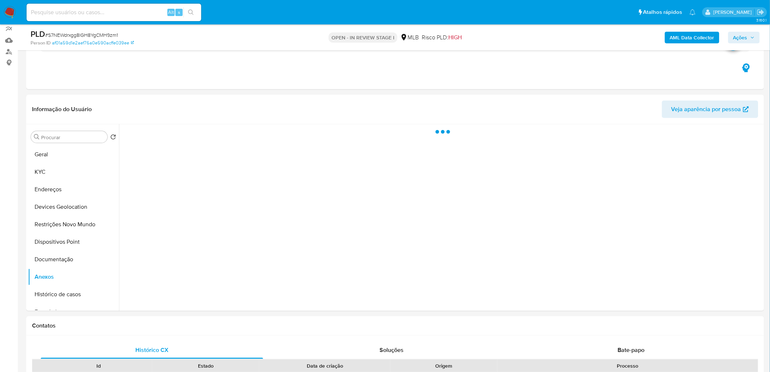
click at [695, 39] on b "AML Data Collector" at bounding box center [692, 38] width 44 height 12
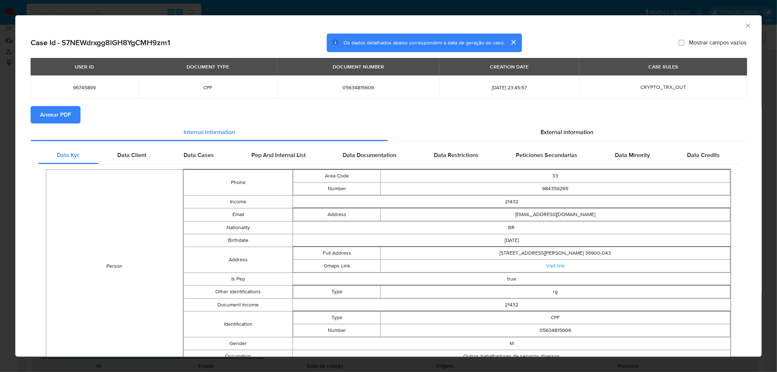
click at [56, 111] on span "Anexar PDF" at bounding box center [55, 115] width 31 height 16
click at [744, 24] on icon "Fechar a janela" at bounding box center [747, 25] width 7 height 7
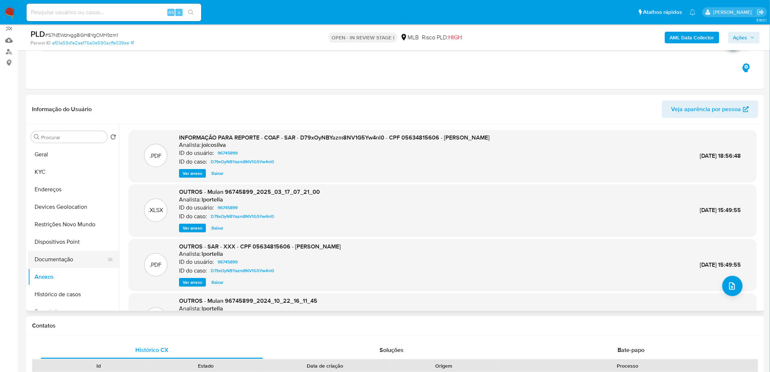
drag, startPoint x: 92, startPoint y: 256, endPoint x: 86, endPoint y: 267, distance: 12.6
click at [92, 257] on button "Documentação" at bounding box center [70, 258] width 85 height 17
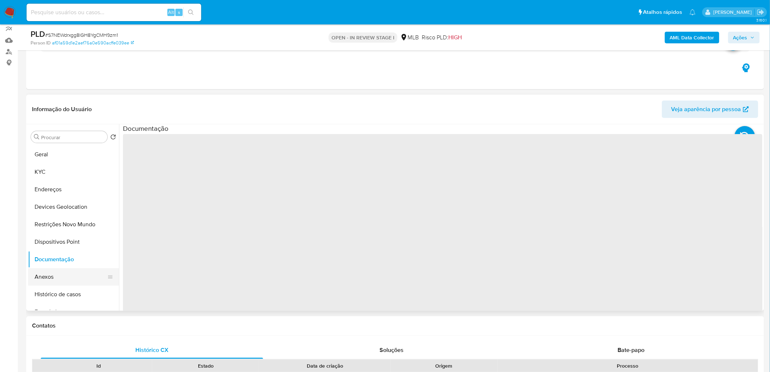
click at [79, 275] on button "Anexos" at bounding box center [70, 276] width 85 height 17
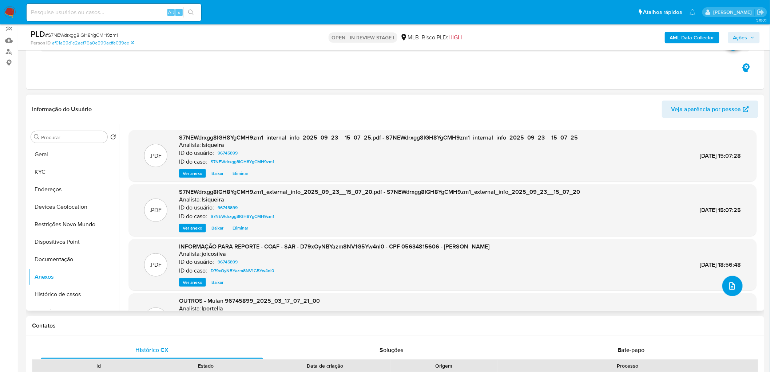
click at [728, 285] on icon "upload-file" at bounding box center [732, 285] width 9 height 9
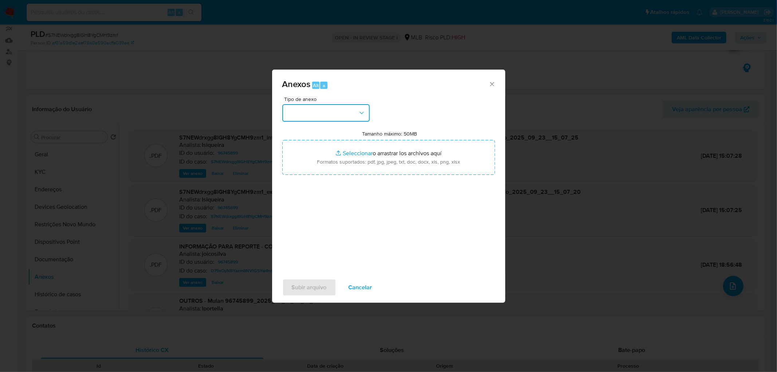
click at [344, 104] on button "button" at bounding box center [325, 112] width 87 height 17
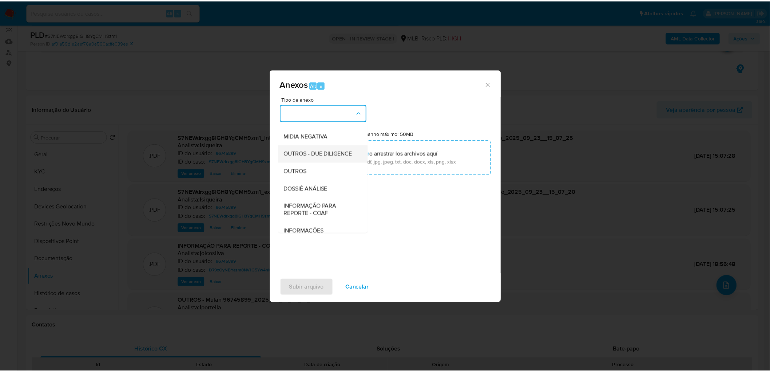
scroll to position [71, 0]
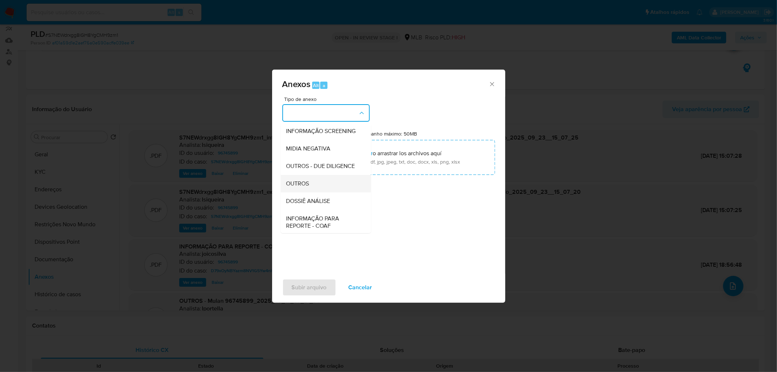
click at [310, 192] on div "OUTROS" at bounding box center [323, 183] width 74 height 17
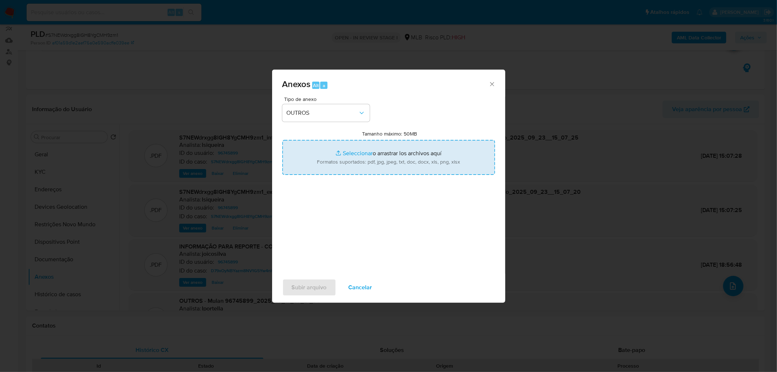
click at [354, 153] on input "Tamanho máximo: 50MB Seleccionar archivos" at bounding box center [388, 157] width 213 height 35
type input "C:\fakepath\Mulan 96745899_2025_09_22_16_47_33.xlsx"
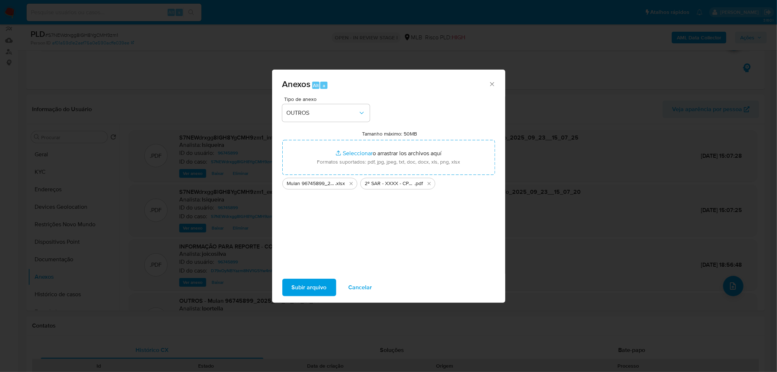
click at [320, 287] on span "Subir arquivo" at bounding box center [309, 287] width 35 height 16
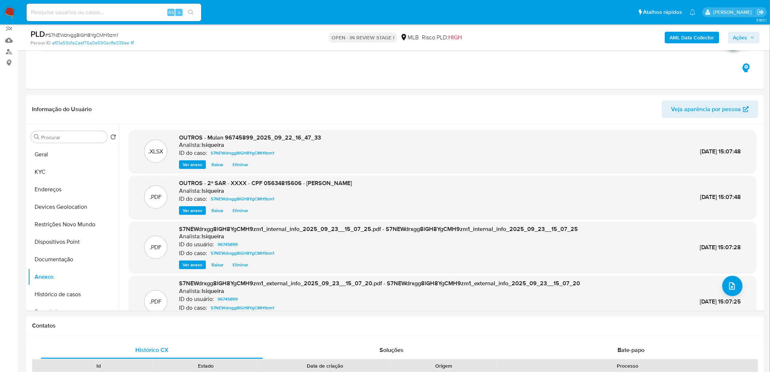
click at [744, 37] on span "Ações" at bounding box center [741, 38] width 14 height 12
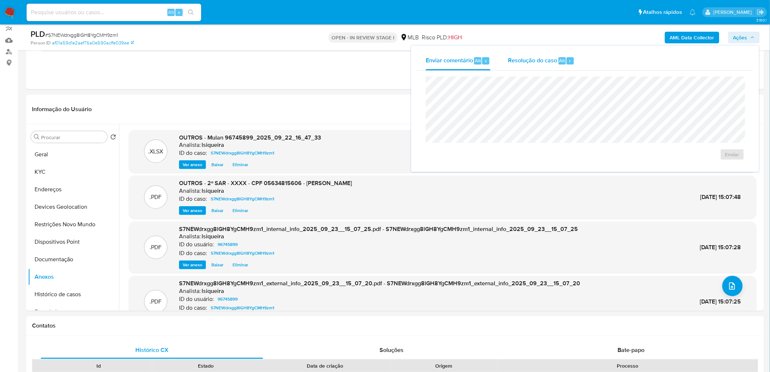
click at [527, 53] on div "Resolução do caso Alt r" at bounding box center [541, 60] width 67 height 19
click at [703, 168] on span "ROI Proposal" at bounding box center [715, 166] width 38 height 10
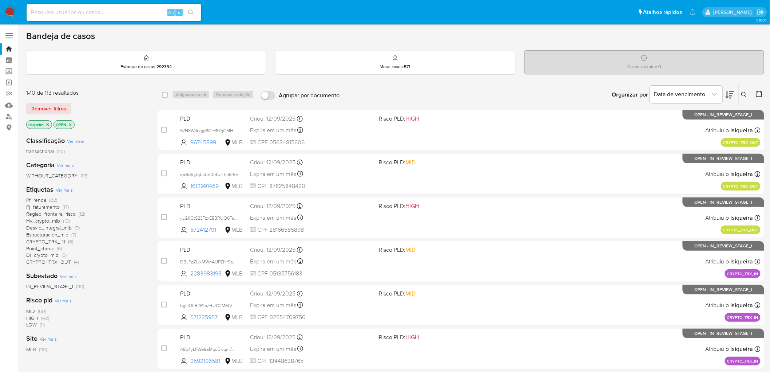
click at [82, 15] on input at bounding box center [114, 12] width 175 height 9
paste input "1351762997"
type input "1351762997"
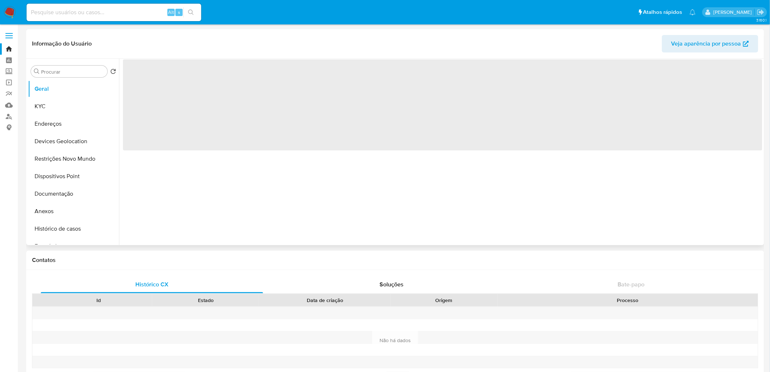
select select "10"
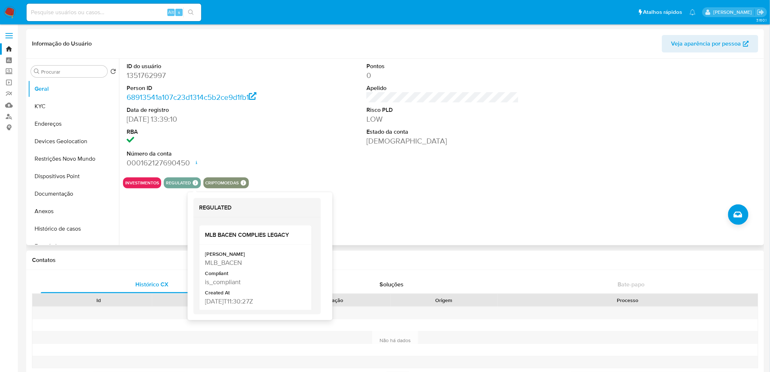
click at [355, 187] on div "INVESTIMENTOS REGULATED REGULATED MLB BACEN COMPLIES LEGACY Mark Id MLB_BACEN C…" at bounding box center [443, 182] width 640 height 11
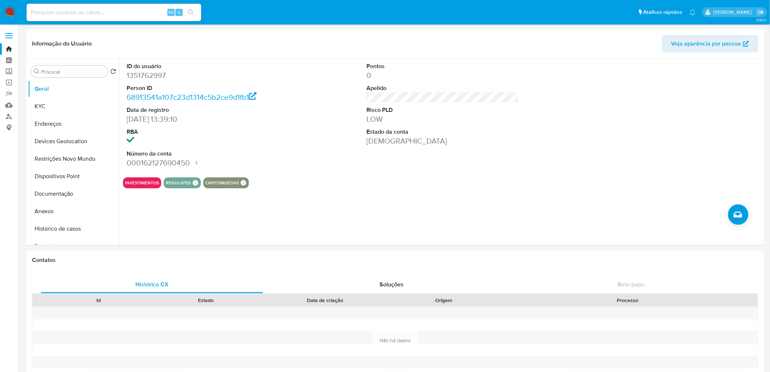
click at [12, 8] on img at bounding box center [10, 12] width 12 height 12
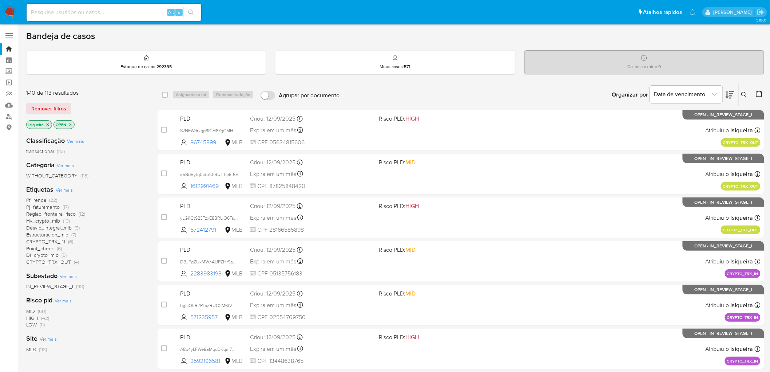
click at [6, 10] on img at bounding box center [10, 12] width 12 height 12
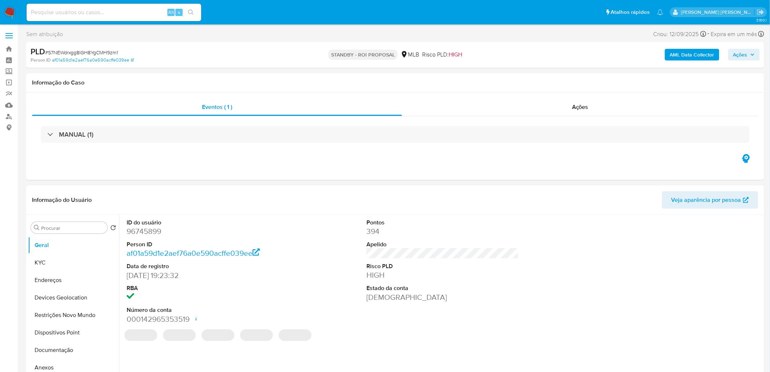
select select "10"
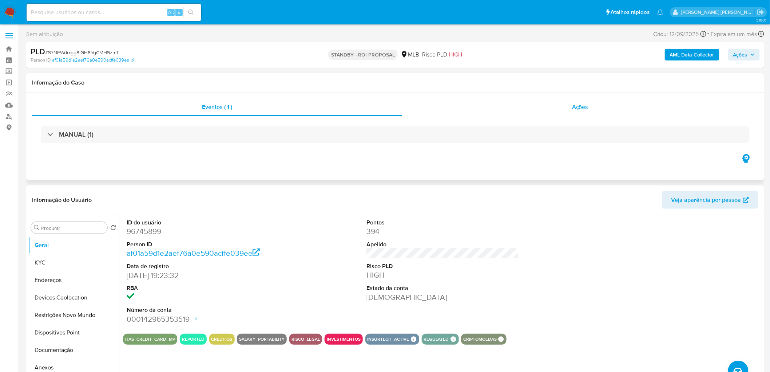
click at [614, 110] on div "Ações" at bounding box center [580, 106] width 356 height 17
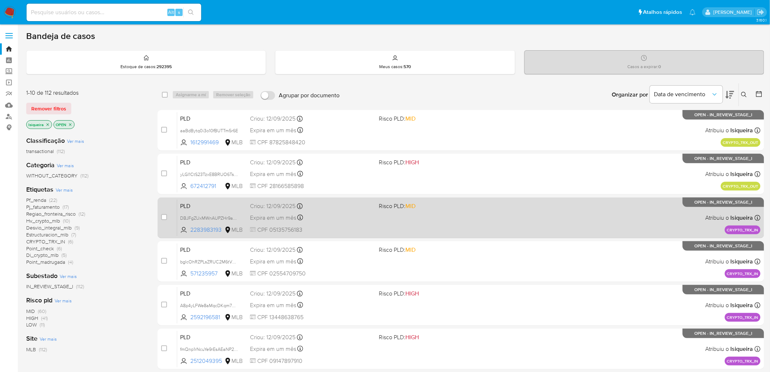
click at [327, 222] on div "PLD DBJFgZUxMWnAUPZHr9anKOL4 2283983193 MLB Risco PLD: MID Criou: 12/09/2025 Cr…" at bounding box center [469, 217] width 584 height 37
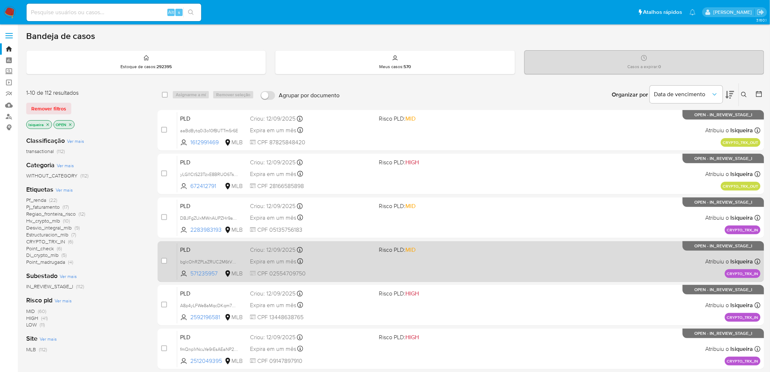
click at [549, 271] on div "PLD bglcOhRZPLsZRUC2M6tVEWEW 571235957 MLB Risco PLD: MID Criou: 12/09/2025 Cri…" at bounding box center [469, 261] width 584 height 37
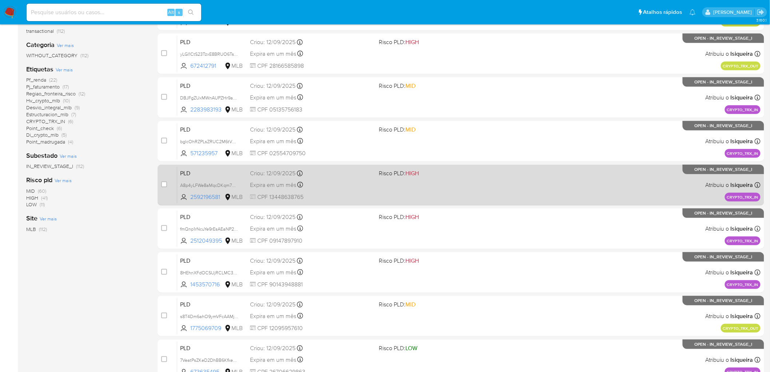
scroll to position [121, 0]
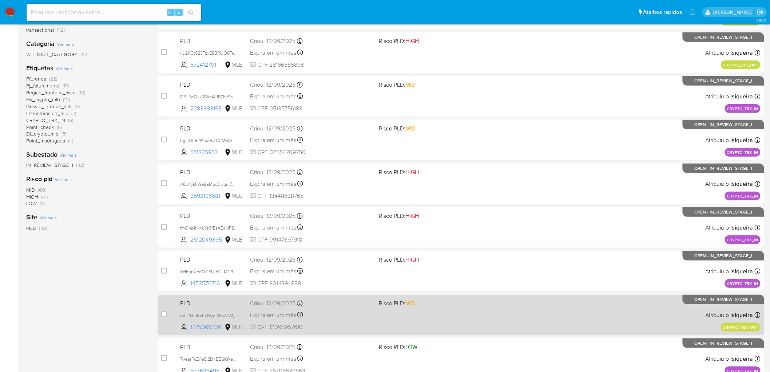
click at [530, 308] on div "PLD s8T4Dm6ahO9ymVFcAAMjkpgt 1775069709 MLB Risco PLD: MID Criou: 12/09/2025 Cr…" at bounding box center [469, 314] width 584 height 37
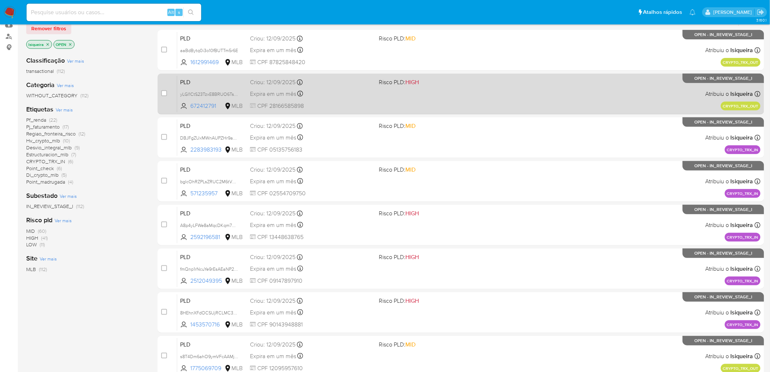
scroll to position [81, 0]
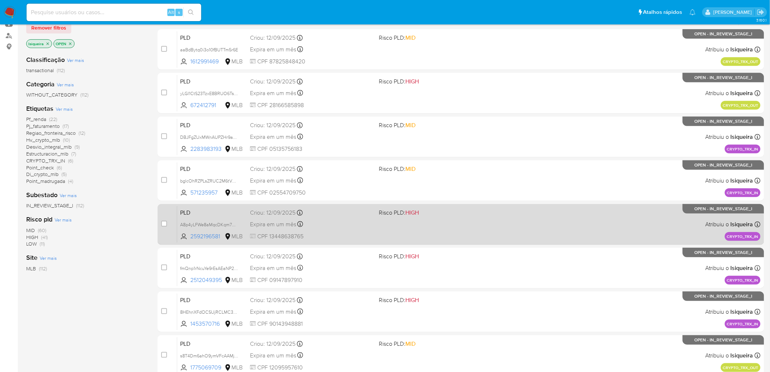
click at [419, 217] on div "PLD A8p4yLFWe8aMqcDKqm7ANpG4 2592196581 MLB Risco PLD: HIGH Criou: 12/09/2025 C…" at bounding box center [469, 224] width 584 height 37
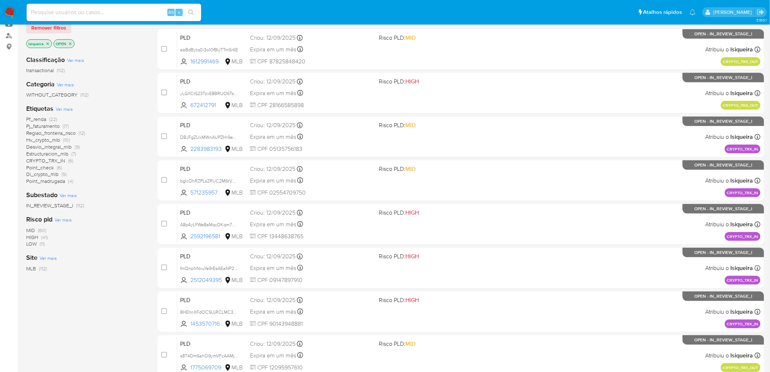
click at [12, 12] on img at bounding box center [10, 12] width 12 height 12
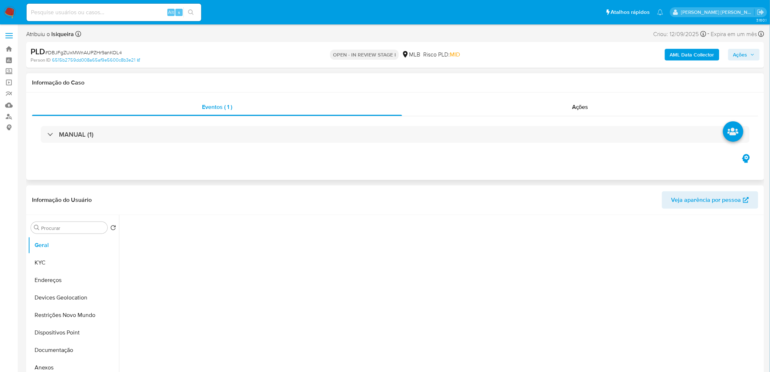
select select "10"
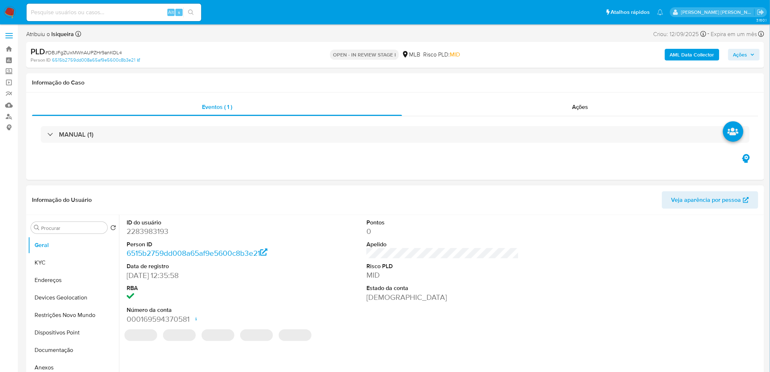
click at [148, 229] on dd "2283983193" at bounding box center [203, 231] width 153 height 10
copy dd "2283983193"
click at [69, 256] on button "KYC" at bounding box center [70, 262] width 85 height 17
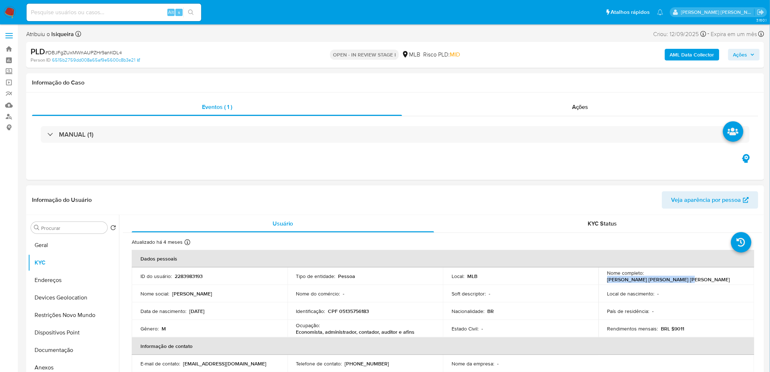
drag, startPoint x: 722, startPoint y: 276, endPoint x: 645, endPoint y: 276, distance: 76.8
click at [645, 276] on div "Nome completo : Marcus Vinicius Costa Ferreira" at bounding box center [677, 275] width 138 height 13
copy p "Marcus Vinicius Costa Ferreira"
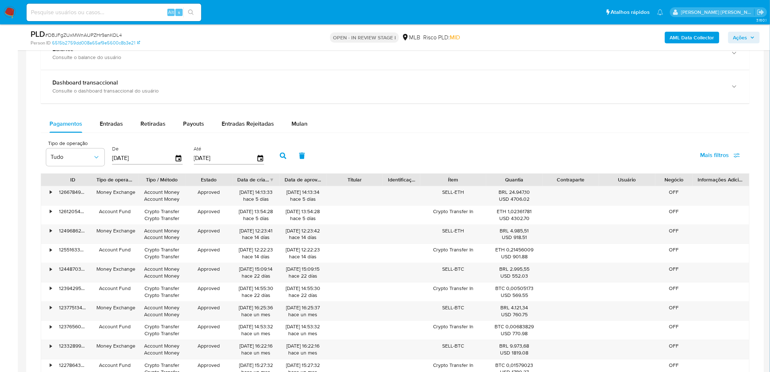
scroll to position [545, 0]
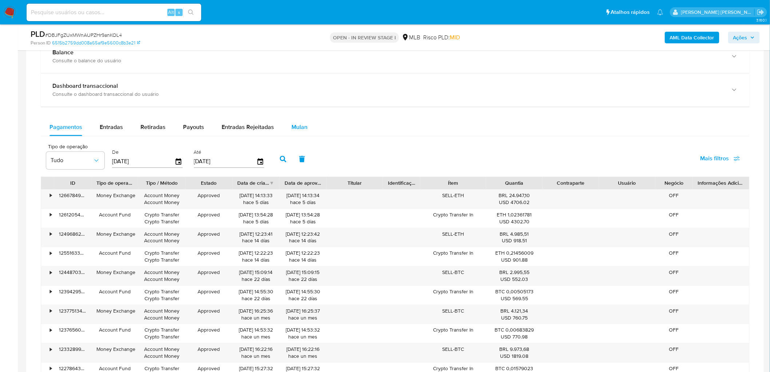
click at [307, 126] on button "Mulan" at bounding box center [299, 127] width 33 height 17
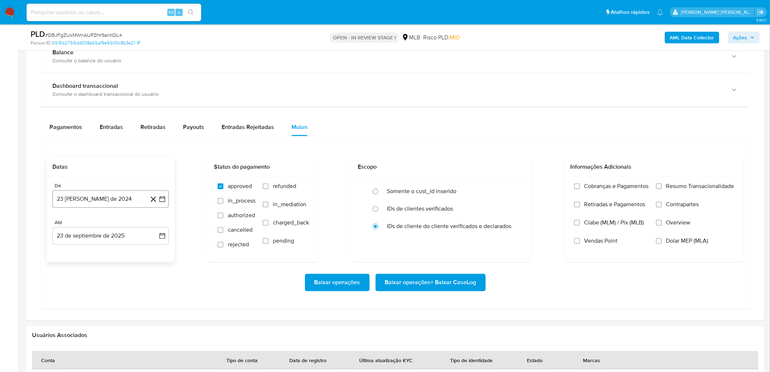
click at [92, 199] on button "23 de agosto de 2024" at bounding box center [110, 198] width 116 height 17
click at [110, 232] on div "agosto 2024 agosto 2024 lun lunes mar martes mié miércoles jue jueves vie viern…" at bounding box center [110, 268] width 99 height 95
click at [115, 227] on span "agosto 2024" at bounding box center [107, 225] width 33 height 7
click at [157, 227] on icon "Año siguiente" at bounding box center [154, 225] width 9 height 9
click at [106, 296] on span "ago" at bounding box center [110, 293] width 9 height 6
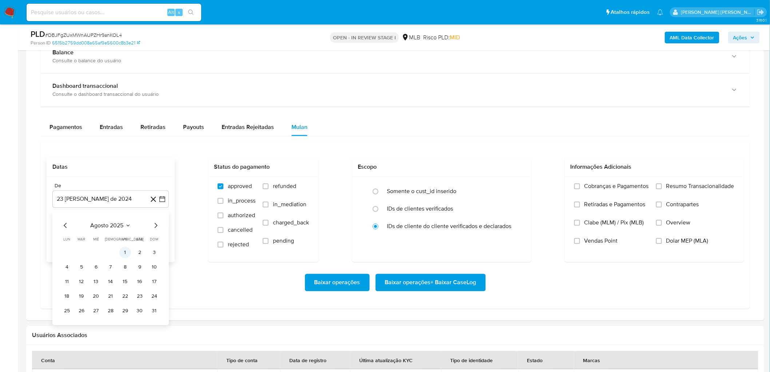
click at [122, 251] on button "1" at bounding box center [125, 252] width 12 height 12
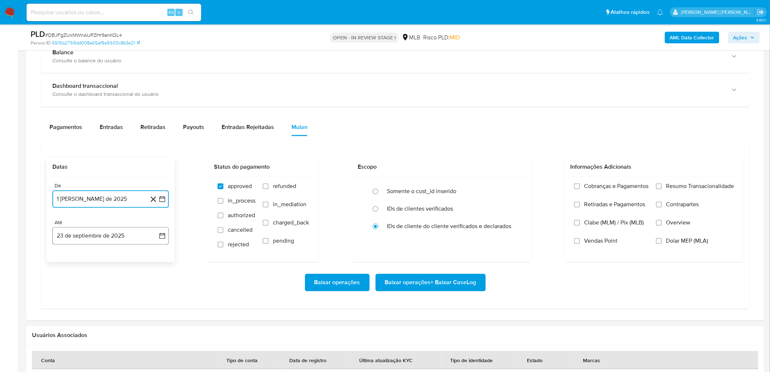
click at [140, 235] on button "23 de septiembre de 2025" at bounding box center [110, 235] width 116 height 17
click at [151, 318] on button "21" at bounding box center [155, 318] width 12 height 12
click at [703, 187] on span "Resumo Transacionalidade" at bounding box center [701, 186] width 68 height 7
click at [662, 187] on input "Resumo Transacionalidade" at bounding box center [659, 186] width 6 height 6
click at [585, 243] on span "Vendas Point" at bounding box center [601, 240] width 33 height 7
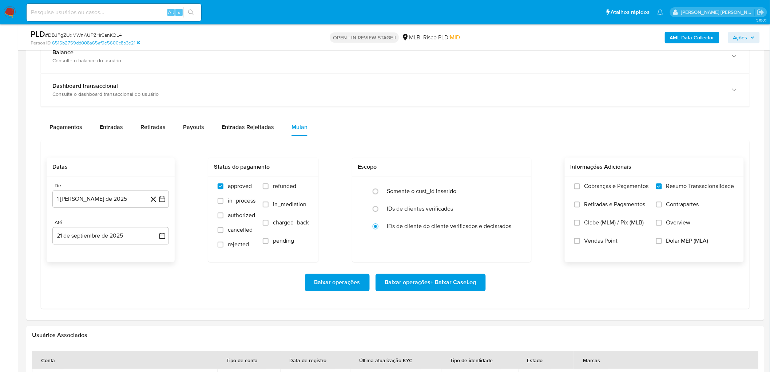
click at [580, 243] on input "Vendas Point" at bounding box center [577, 241] width 6 height 6
click at [438, 283] on span "Baixar operações + Baixar CaseLog" at bounding box center [430, 282] width 91 height 16
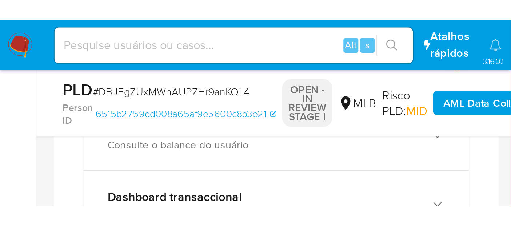
scroll to position [0, 0]
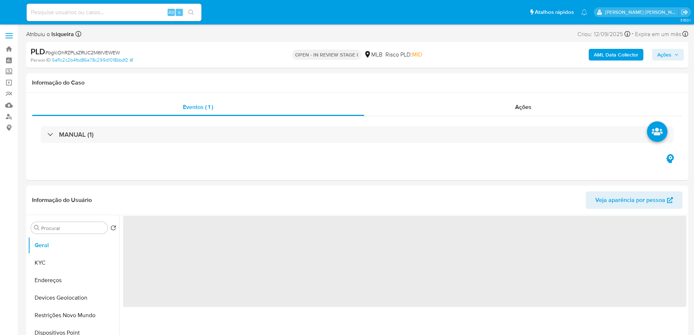
select select "10"
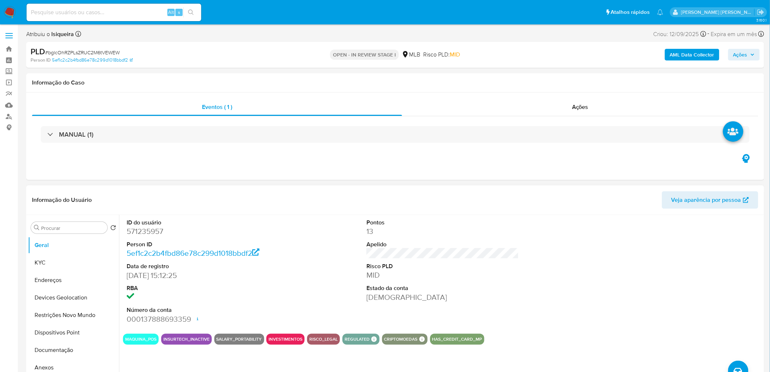
click at [147, 229] on dd "571235957" at bounding box center [203, 231] width 153 height 10
copy dd "571235957"
click at [61, 261] on button "KYC" at bounding box center [70, 262] width 85 height 17
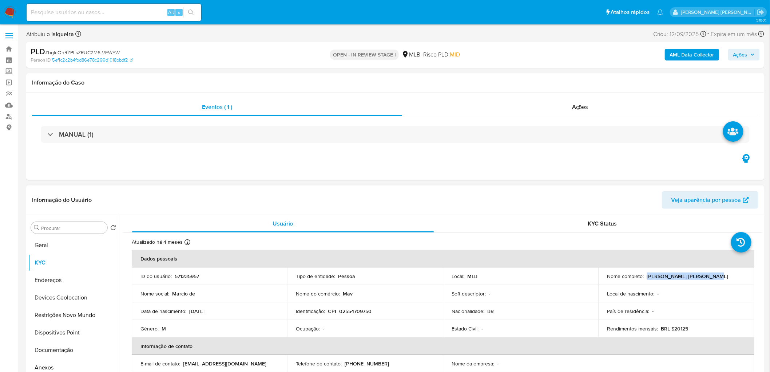
drag, startPoint x: 712, startPoint y: 275, endPoint x: 645, endPoint y: 276, distance: 67.0
click at [645, 276] on div "Nome completo : Marcio de Albernaz Vargas" at bounding box center [677, 276] width 138 height 7
copy p "Marcio de Albernaz Vargas"
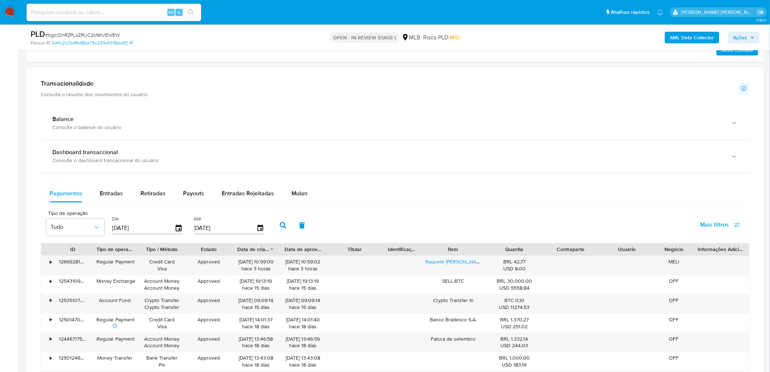
scroll to position [434, 0]
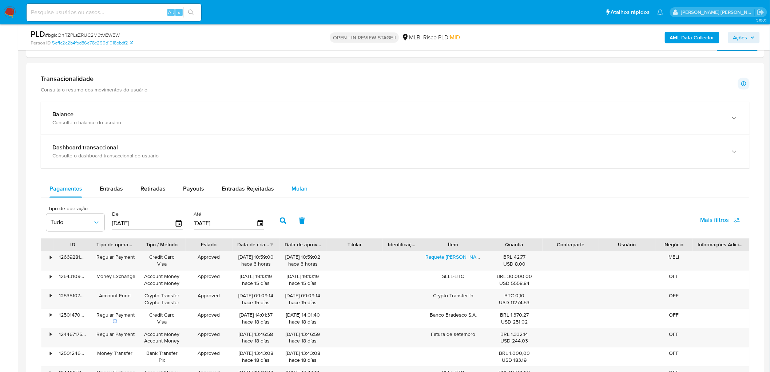
click at [297, 190] on span "Mulan" at bounding box center [300, 189] width 16 height 8
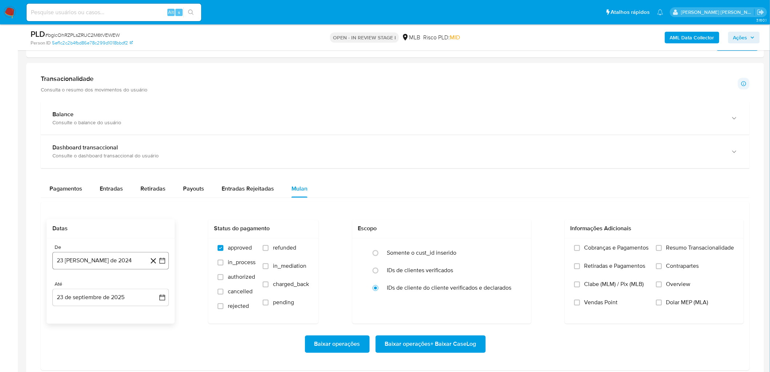
click at [82, 263] on button "23 de agosto de 2024" at bounding box center [110, 260] width 116 height 17
click at [115, 146] on span "agosto 2024" at bounding box center [107, 149] width 33 height 7
click at [157, 142] on icon "Año siguiente" at bounding box center [154, 141] width 9 height 9
click at [110, 215] on button "ago" at bounding box center [110, 209] width 20 height 12
click at [125, 176] on button "1" at bounding box center [125, 177] width 12 height 12
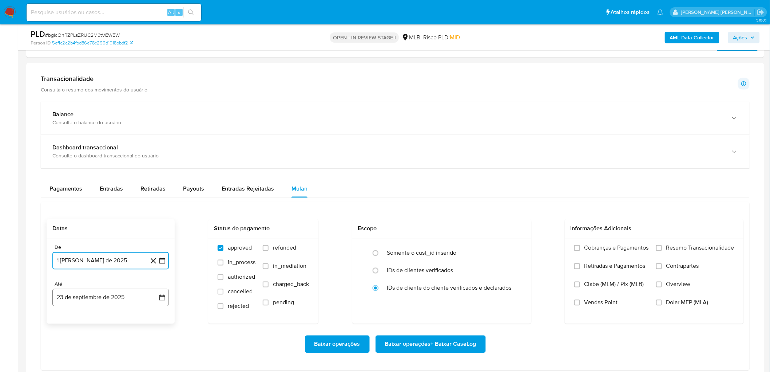
click at [90, 297] on button "23 de septiembre de 2025" at bounding box center [110, 297] width 116 height 17
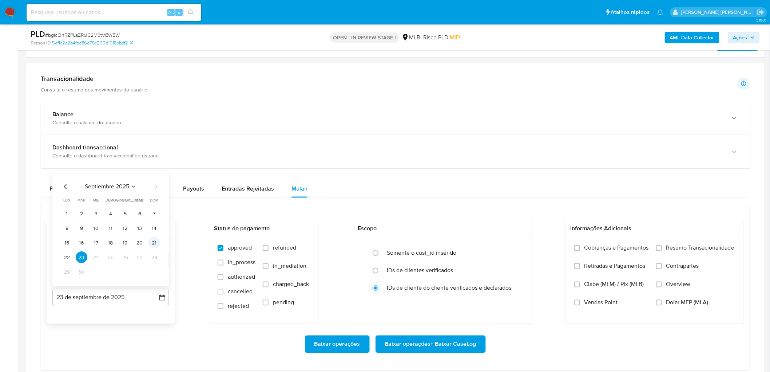
click at [157, 242] on button "21" at bounding box center [155, 243] width 12 height 12
click at [679, 246] on span "Resumo Transacionalidade" at bounding box center [701, 247] width 68 height 7
click at [662, 246] on input "Resumo Transacionalidade" at bounding box center [659, 248] width 6 height 6
click at [586, 306] on span "Vendas Point" at bounding box center [601, 302] width 33 height 7
click at [580, 305] on input "Vendas Point" at bounding box center [577, 303] width 6 height 6
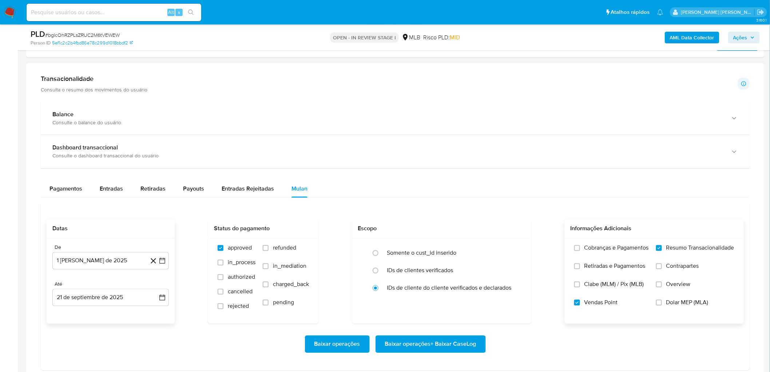
click at [435, 334] on span "Baixar operações + Baixar CaseLog" at bounding box center [430, 344] width 91 height 16
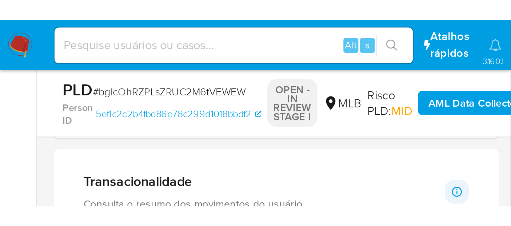
scroll to position [0, 0]
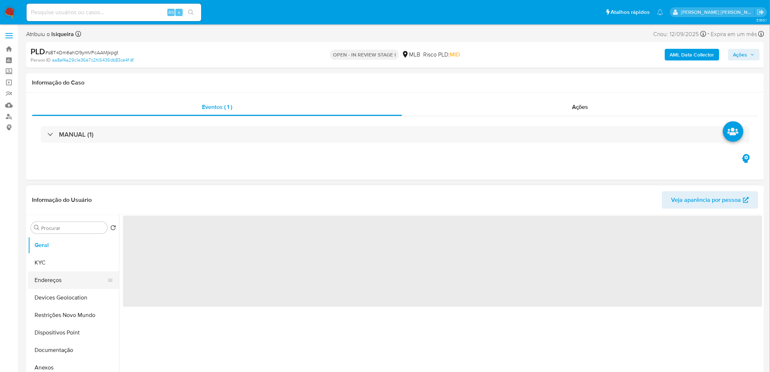
select select "10"
click at [69, 267] on button "KYC" at bounding box center [70, 262] width 85 height 17
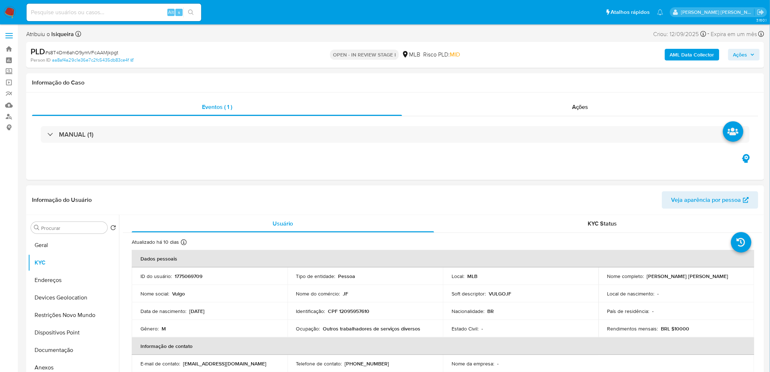
click at [194, 275] on p "1775069709" at bounding box center [189, 276] width 28 height 7
copy p "1775069709"
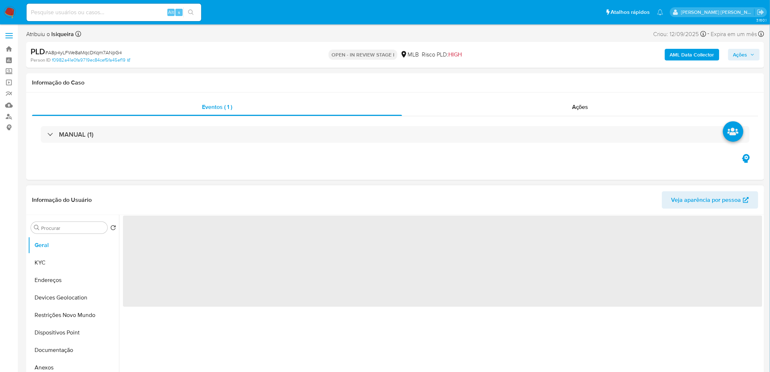
select select "10"
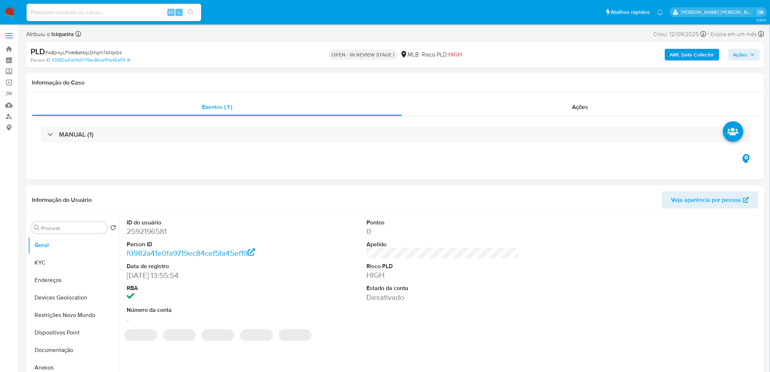
click at [156, 229] on dd "2592196581" at bounding box center [203, 231] width 153 height 10
copy dd "2592196581"
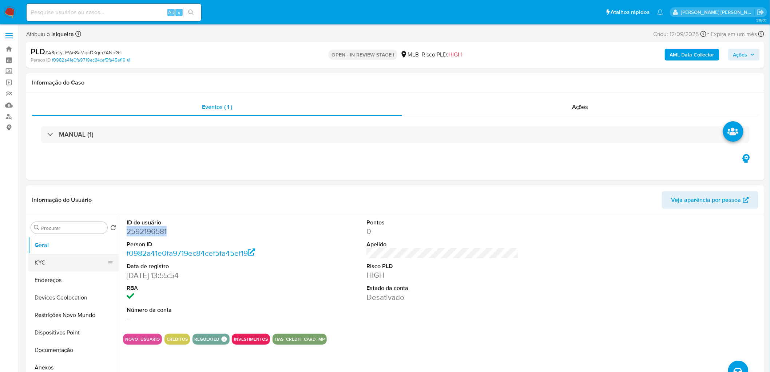
click at [58, 262] on button "KYC" at bounding box center [70, 262] width 85 height 17
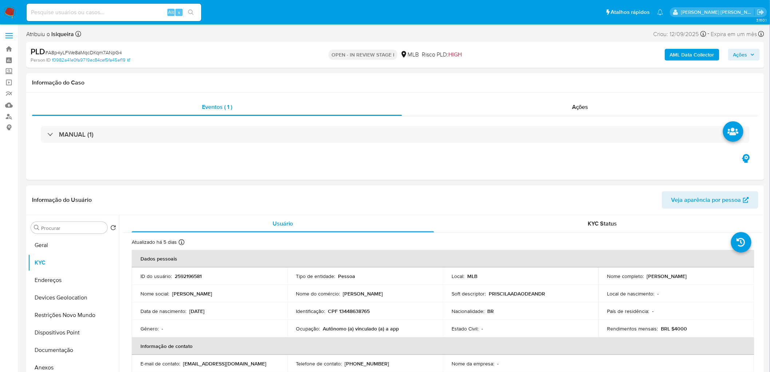
drag, startPoint x: 707, startPoint y: 276, endPoint x: 646, endPoint y: 278, distance: 60.8
click at [646, 278] on div "Nome completo : Priscila Adao de Andrade" at bounding box center [677, 276] width 138 height 7
copy p "Priscila Adao de Andrade"
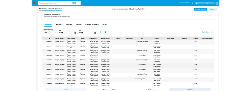
scroll to position [607, 0]
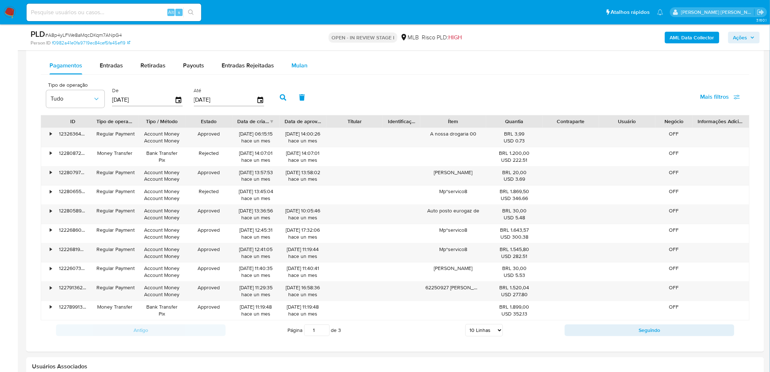
click at [296, 66] on span "Mulan" at bounding box center [300, 65] width 16 height 8
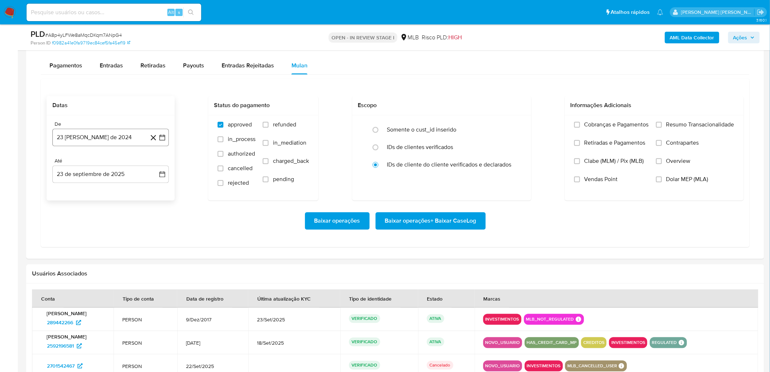
click at [118, 130] on button "23 de agosto de 2024" at bounding box center [110, 137] width 116 height 17
click at [109, 162] on span "agosto 2024" at bounding box center [107, 163] width 33 height 7
click at [153, 168] on icon "Año siguiente" at bounding box center [154, 163] width 9 height 9
click at [114, 232] on span "ago" at bounding box center [110, 231] width 9 height 6
click at [125, 190] on button "1" at bounding box center [125, 191] width 12 height 12
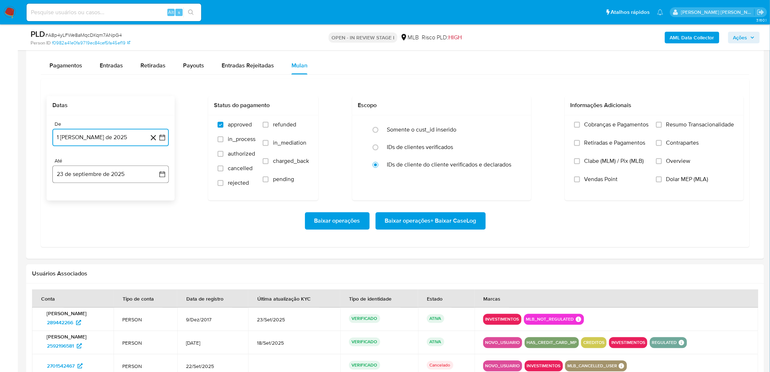
click at [78, 170] on button "23 de septiembre de 2025" at bounding box center [110, 173] width 116 height 17
click at [150, 257] on button "21" at bounding box center [155, 256] width 12 height 12
click at [661, 126] on input "Resumo Transacionalidade" at bounding box center [659, 125] width 6 height 6
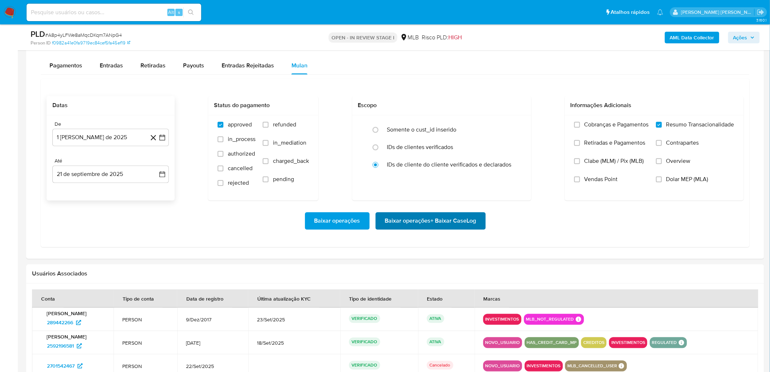
drag, startPoint x: 606, startPoint y: 181, endPoint x: 459, endPoint y: 224, distance: 152.7
click at [603, 181] on span "Vendas Point" at bounding box center [601, 178] width 33 height 7
drag, startPoint x: 602, startPoint y: 181, endPoint x: 516, endPoint y: 208, distance: 90.8
click at [600, 180] on span "Vendas Point" at bounding box center [601, 178] width 33 height 7
click at [578, 179] on input "Vendas Point" at bounding box center [577, 179] width 6 height 6
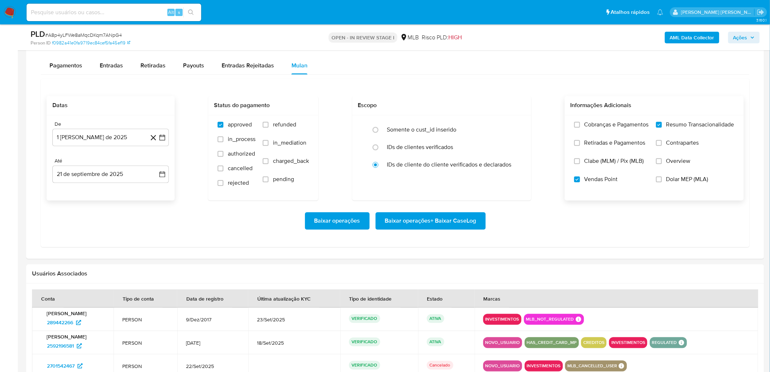
click at [443, 215] on span "Baixar operações + Baixar CaseLog" at bounding box center [430, 221] width 91 height 16
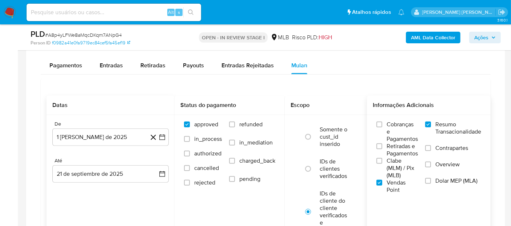
scroll to position [0, 0]
click at [87, 102] on h2 "Datas" at bounding box center [110, 105] width 116 height 7
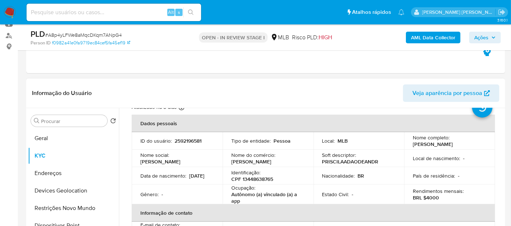
scroll to position [40, 0]
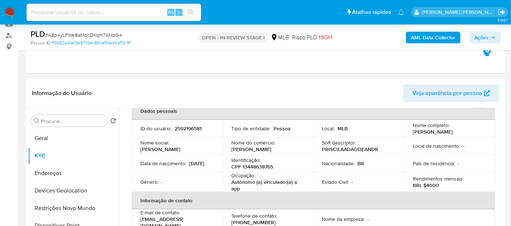
click at [267, 165] on p "CPF 13448638765" at bounding box center [253, 166] width 42 height 7
copy p "13448638765"
click at [72, 139] on button "Geral" at bounding box center [70, 138] width 85 height 17
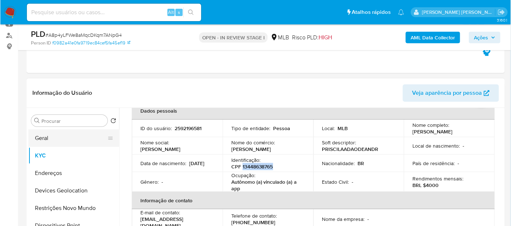
scroll to position [0, 0]
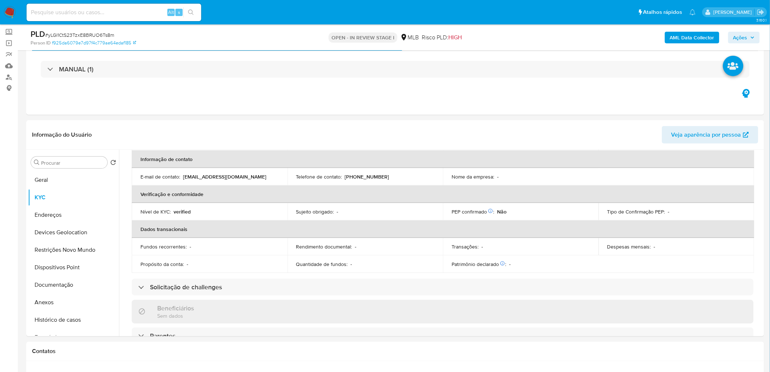
scroll to position [33, 0]
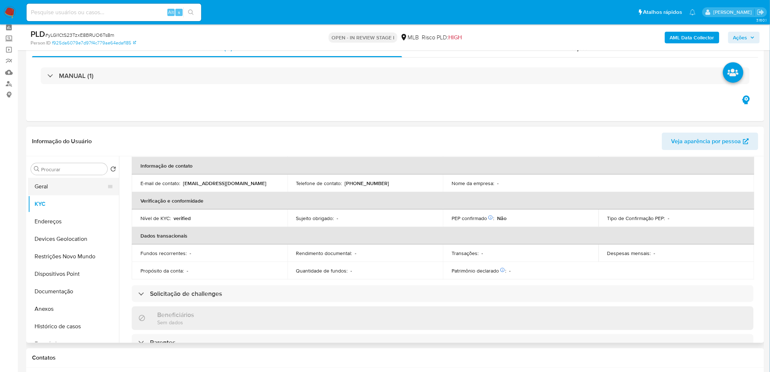
click at [69, 183] on button "Geral" at bounding box center [70, 186] width 85 height 17
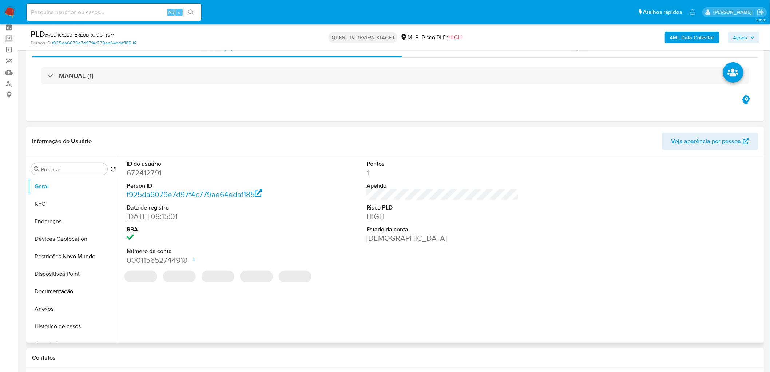
scroll to position [0, 0]
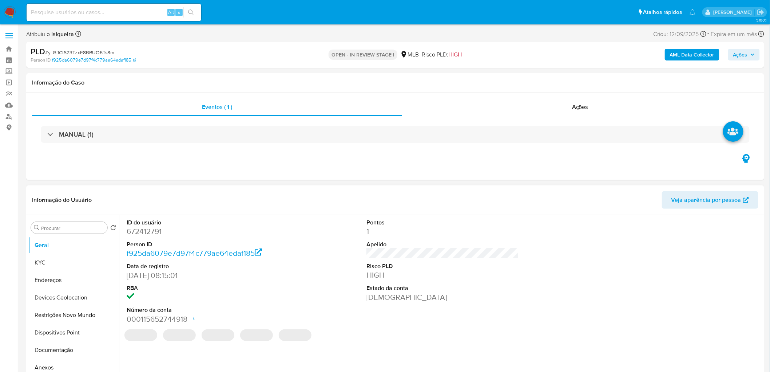
click at [149, 226] on dd "672412791" at bounding box center [203, 231] width 153 height 10
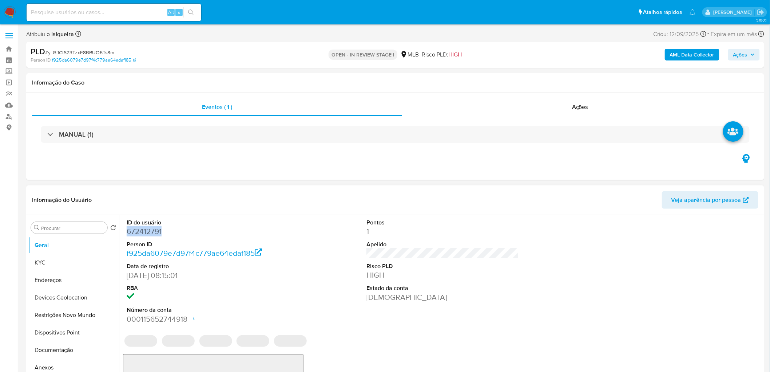
copy dd "672412791"
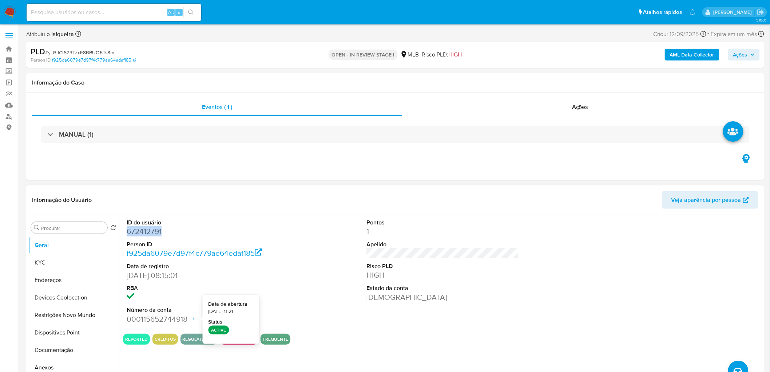
click at [323, 226] on div "ID do usuário 672412791 Person ID f925da6079e7d97f4c779ae64edaf185 Data de regi…" at bounding box center [443, 271] width 640 height 113
click at [70, 226] on button "KYC" at bounding box center [70, 262] width 85 height 17
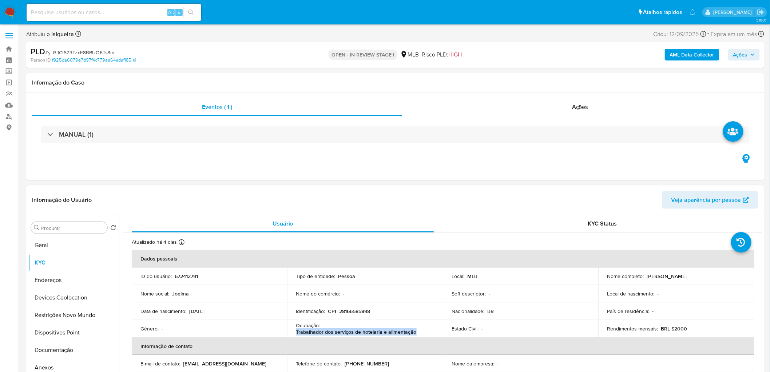
drag, startPoint x: 419, startPoint y: 334, endPoint x: 292, endPoint y: 332, distance: 126.7
click at [292, 226] on td "Ocupação : Trabalhador dos serviços de hotelaria e alimentação" at bounding box center [366, 328] width 156 height 17
copy p "Trabalhador dos serviços de hotelaria e alimentação"
click at [52, 226] on button "Documentação" at bounding box center [70, 349] width 85 height 17
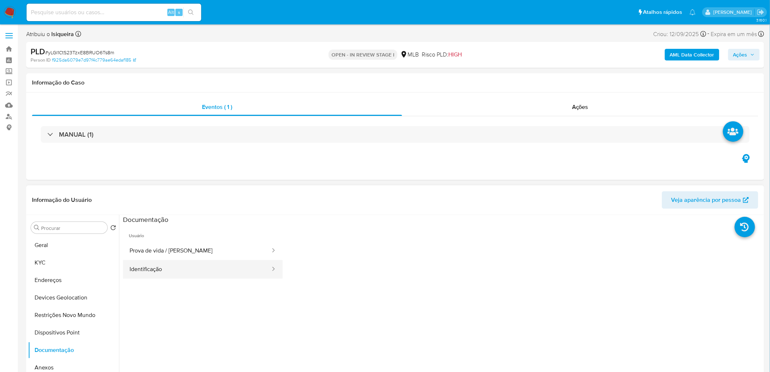
click at [136, 226] on button "Identificação" at bounding box center [197, 269] width 148 height 19
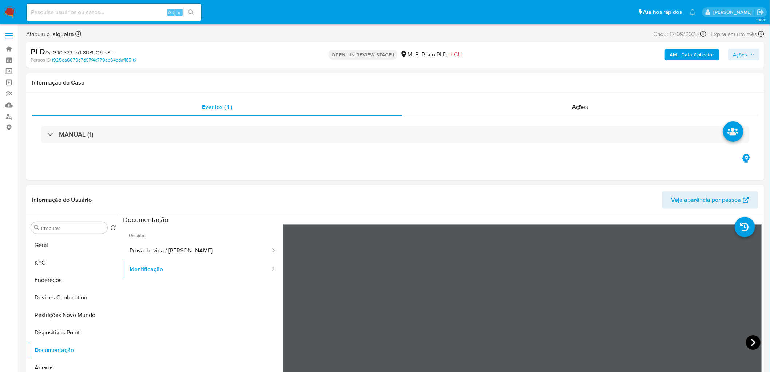
click at [511, 226] on icon at bounding box center [753, 342] width 15 height 15
click at [200, 226] on button "Prova de vida / Selfie" at bounding box center [197, 250] width 148 height 19
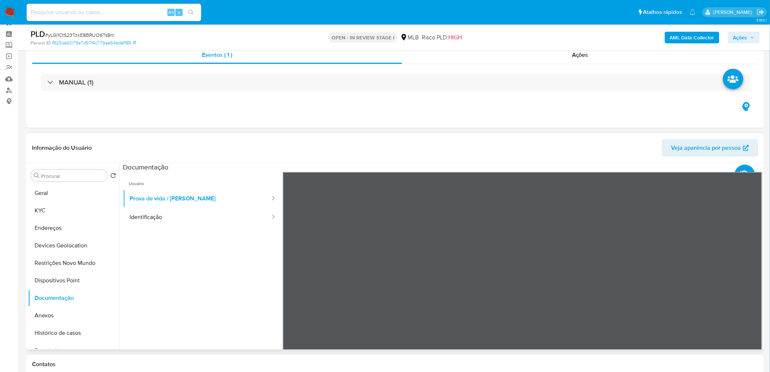
scroll to position [40, 0]
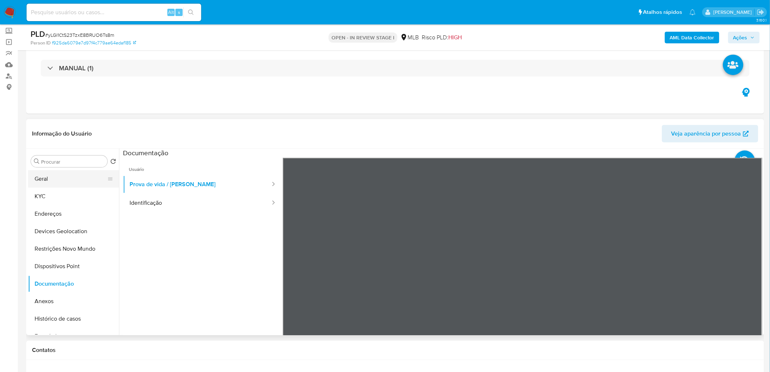
click at [86, 185] on button "Geral" at bounding box center [70, 178] width 85 height 17
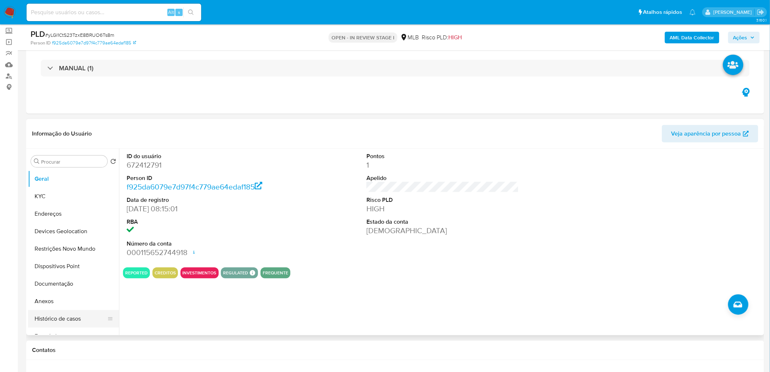
click at [73, 226] on button "Histórico de casos" at bounding box center [70, 318] width 85 height 17
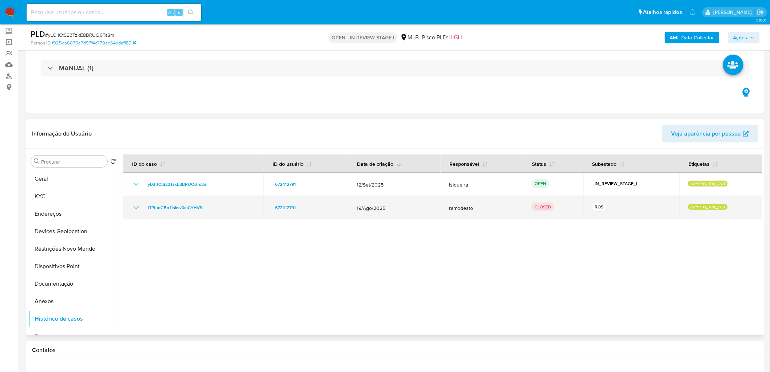
click at [139, 210] on icon "Mostrar/Ocultar" at bounding box center [136, 207] width 9 height 9
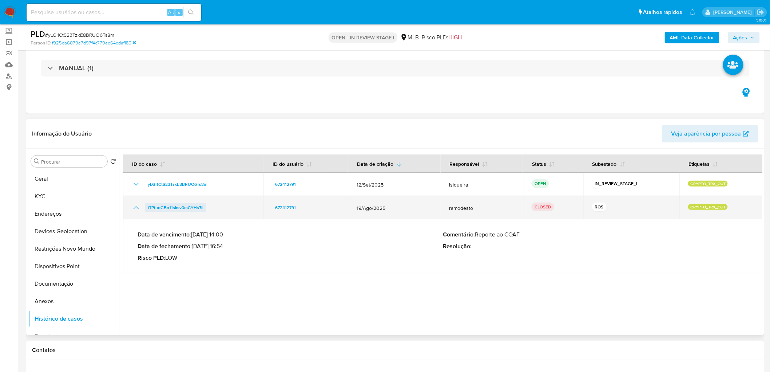
drag, startPoint x: 212, startPoint y: 208, endPoint x: 147, endPoint y: 207, distance: 65.2
click at [147, 207] on div "t7PtuqGBo11sksv0mCYHs7ii" at bounding box center [193, 207] width 123 height 9
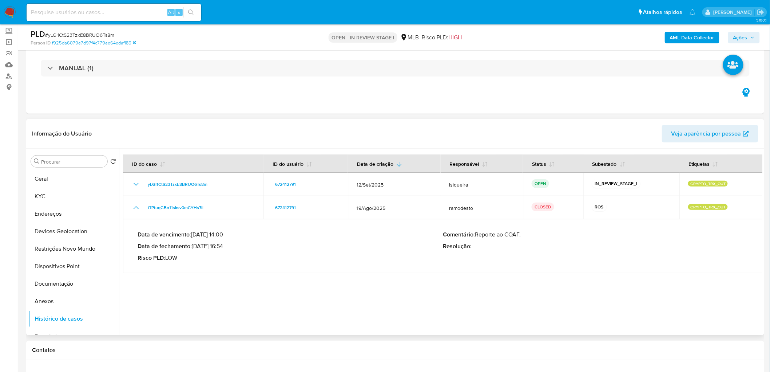
drag, startPoint x: 226, startPoint y: 245, endPoint x: 193, endPoint y: 245, distance: 32.4
click at [193, 226] on p "Data de fechamento : 09/09/2025 16:54" at bounding box center [290, 245] width 305 height 7
click at [56, 175] on button "Geral" at bounding box center [70, 178] width 85 height 17
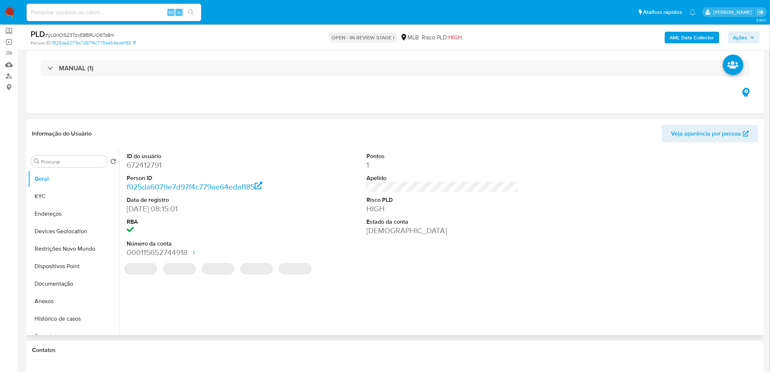
click at [150, 167] on dd "672412791" at bounding box center [203, 165] width 153 height 10
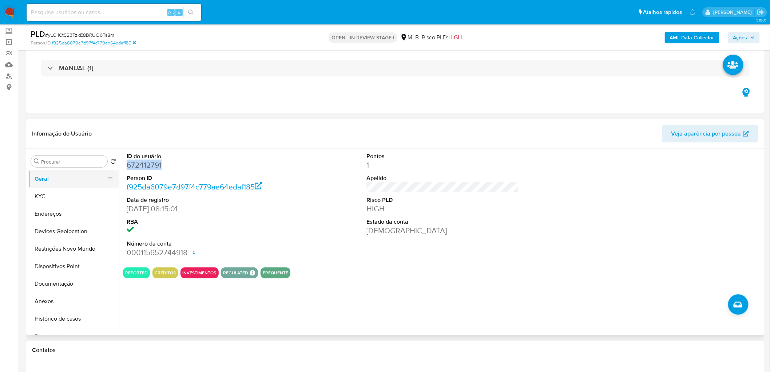
click at [68, 183] on button "Geral" at bounding box center [70, 178] width 85 height 17
click at [264, 226] on dd at bounding box center [203, 230] width 153 height 10
click at [63, 201] on button "KYC" at bounding box center [70, 195] width 85 height 17
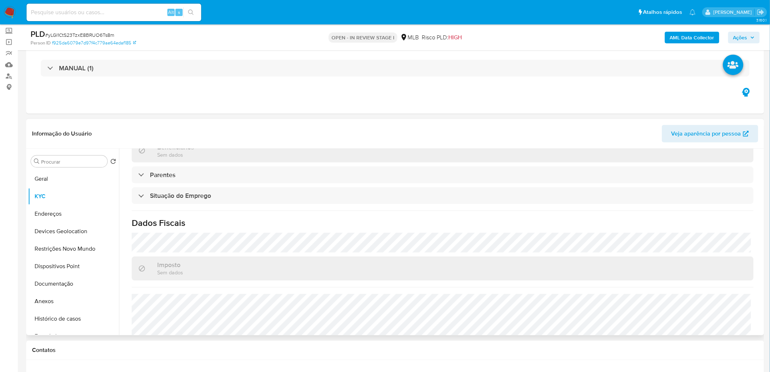
scroll to position [303, 0]
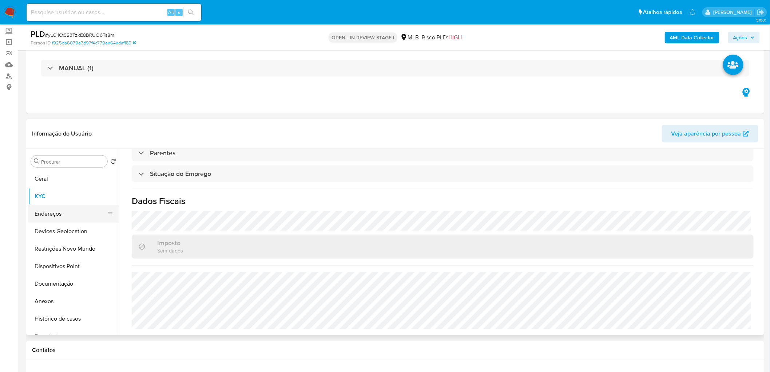
click at [65, 213] on button "Endereços" at bounding box center [70, 213] width 85 height 17
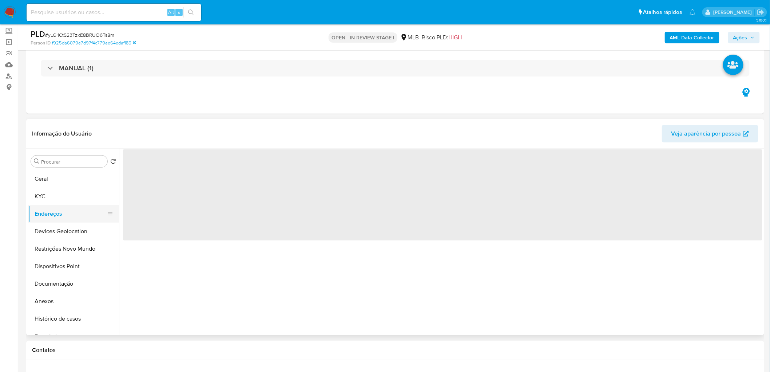
scroll to position [0, 0]
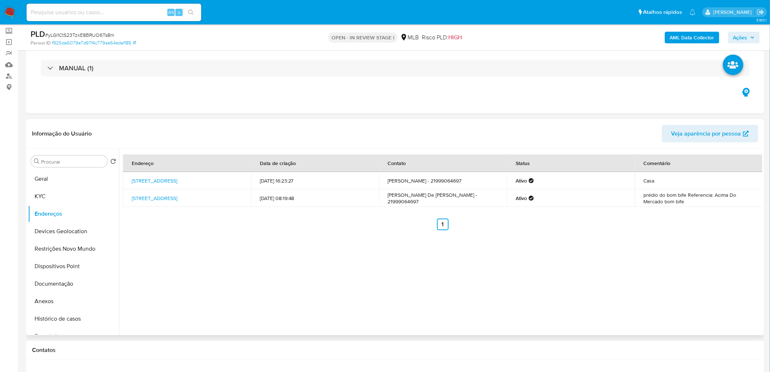
click at [248, 226] on div "Endereço Data de criação Contato Status Comentário Rua Pintor Oswaldo Teixeira …" at bounding box center [441, 242] width 644 height 186
click at [39, 226] on button "Devices Geolocation" at bounding box center [73, 230] width 91 height 17
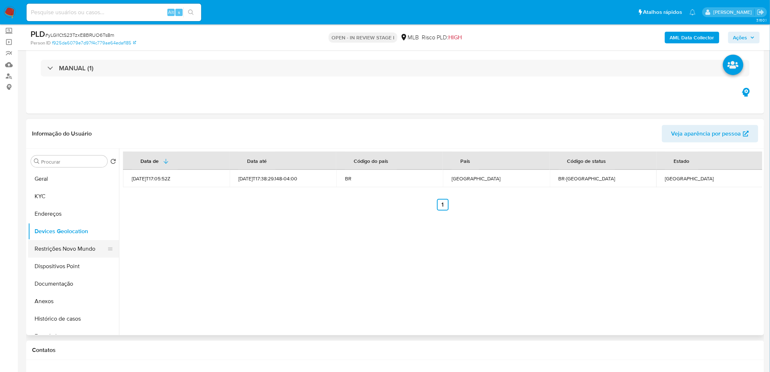
click at [77, 226] on button "Restrições Novo Mundo" at bounding box center [70, 248] width 85 height 17
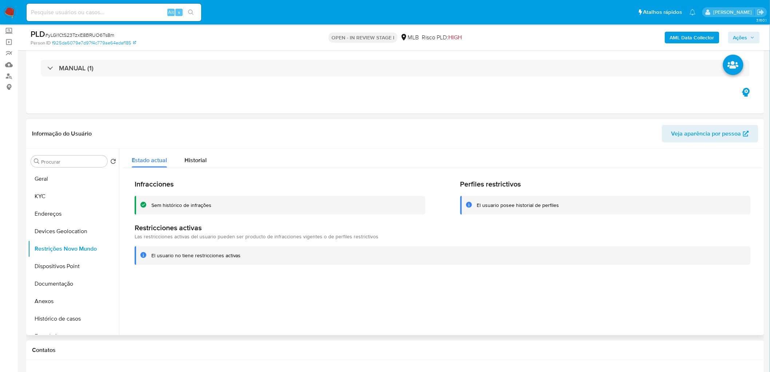
click at [283, 226] on div at bounding box center [441, 242] width 644 height 186
click at [53, 226] on button "Dispositivos Point" at bounding box center [70, 265] width 85 height 17
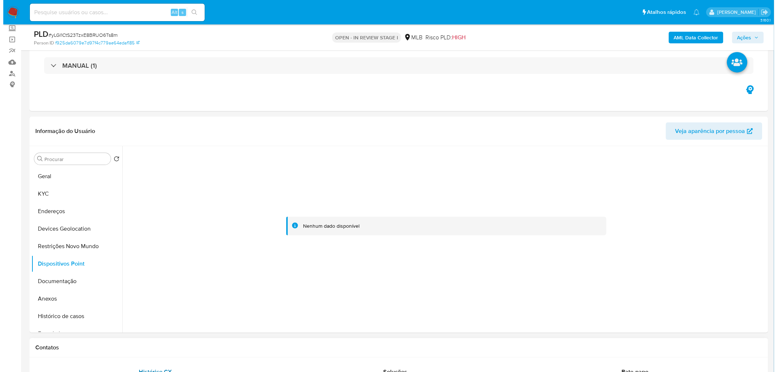
scroll to position [40, 0]
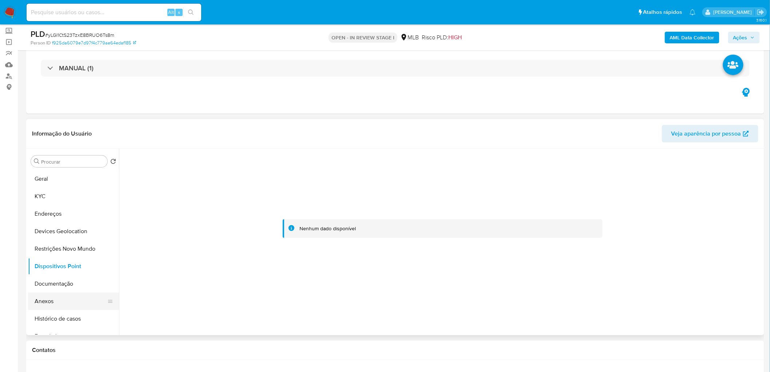
click at [63, 226] on button "Anexos" at bounding box center [70, 300] width 85 height 17
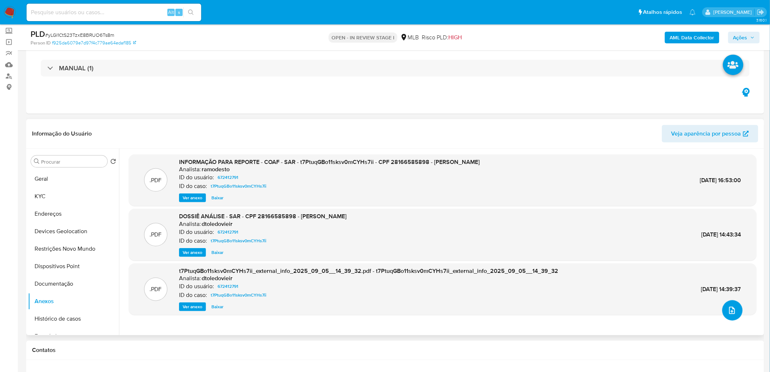
click at [511, 226] on icon "upload-file" at bounding box center [732, 310] width 9 height 9
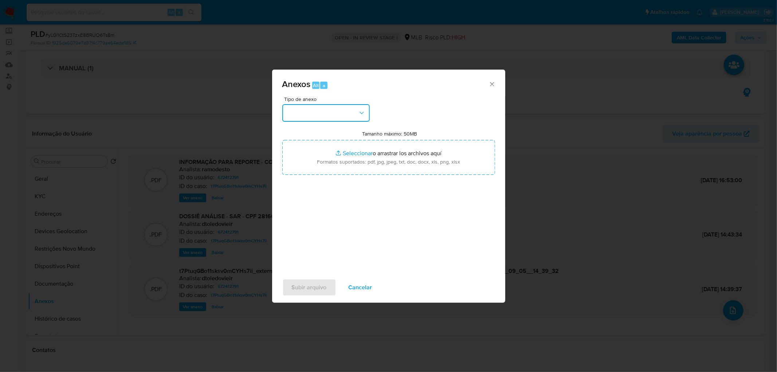
drag, startPoint x: 332, startPoint y: 113, endPoint x: 330, endPoint y: 118, distance: 5.2
click at [332, 113] on button "button" at bounding box center [325, 112] width 87 height 17
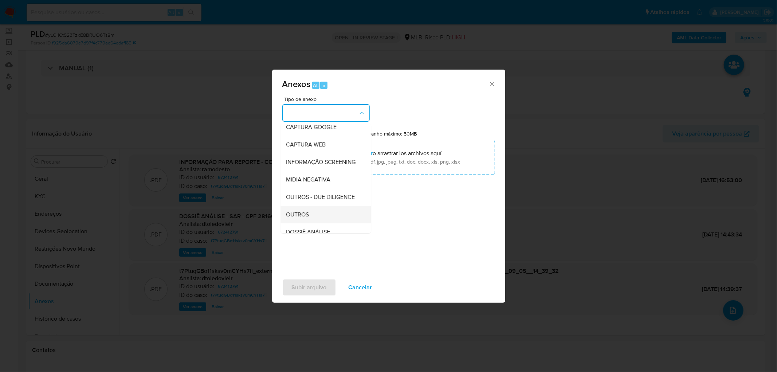
click at [305, 223] on div "OUTROS" at bounding box center [323, 214] width 74 height 17
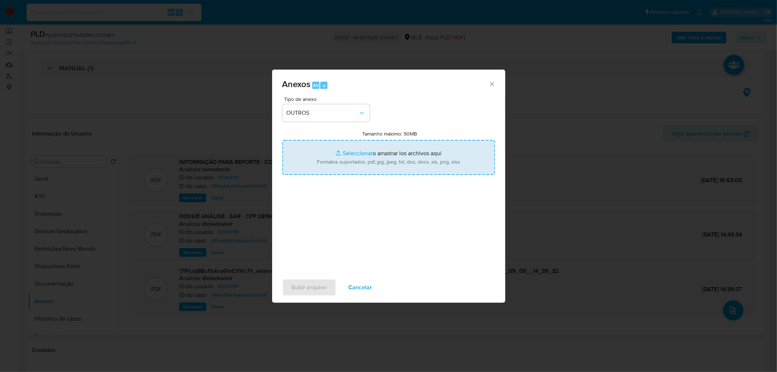
click at [339, 156] on input "Tamanho máximo: 50MB Seleccionar archivos" at bounding box center [388, 157] width 213 height 35
type input "C:\fakepath\Mulan 672412791_2025_09_22_16_50_38.xlsx"
click at [312, 226] on span "Subir arquivo" at bounding box center [309, 287] width 35 height 16
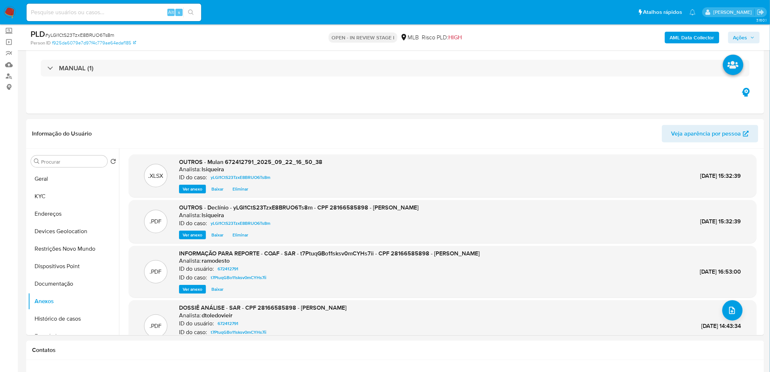
click at [511, 35] on span "Ações" at bounding box center [744, 37] width 21 height 10
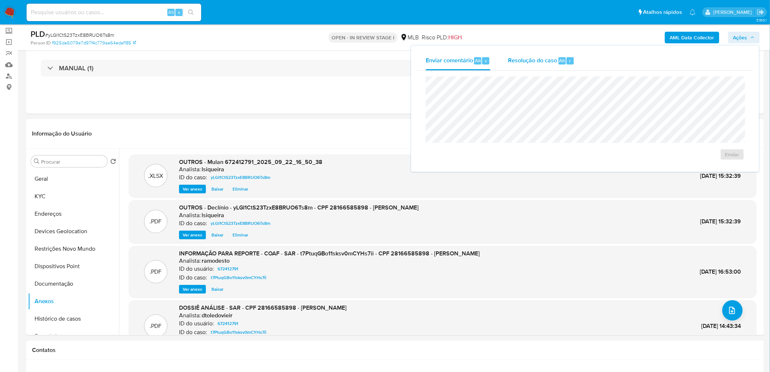
click at [511, 52] on div "Resolução do caso Alt r" at bounding box center [541, 60] width 67 height 19
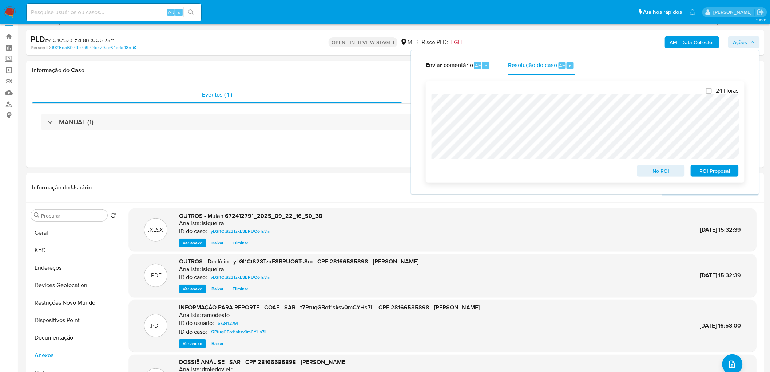
scroll to position [0, 0]
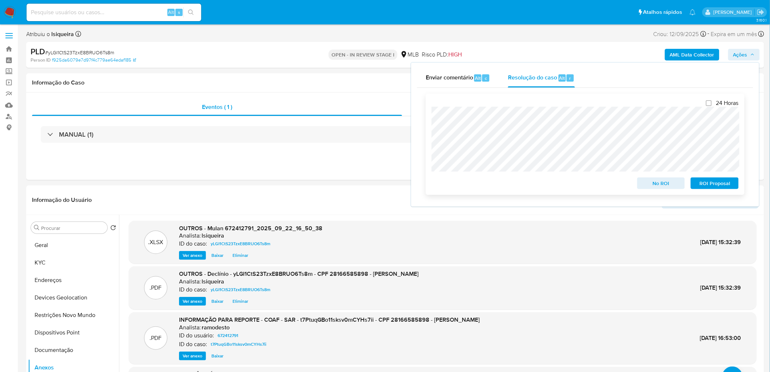
click at [511, 181] on span "No ROI" at bounding box center [662, 183] width 38 height 10
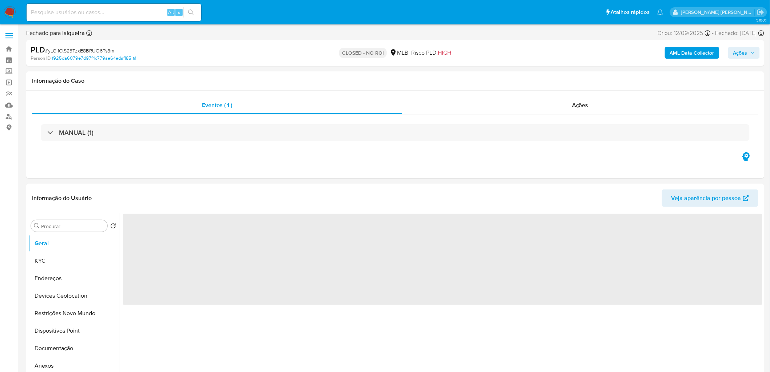
select select "10"
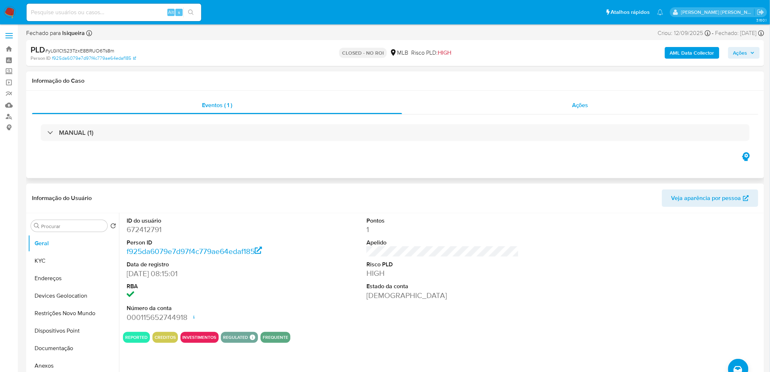
click at [567, 103] on div "Ações" at bounding box center [580, 104] width 356 height 17
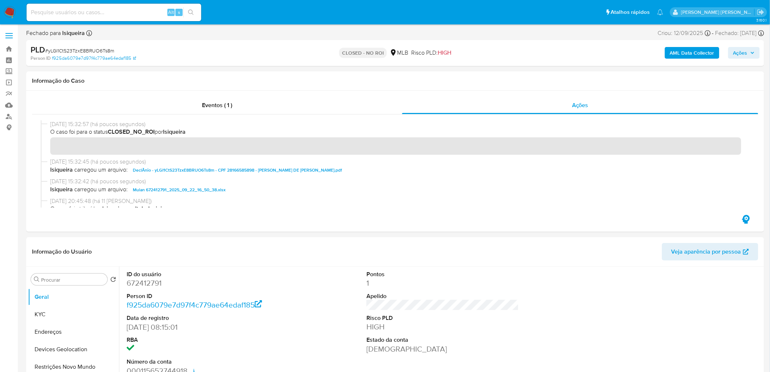
click at [8, 13] on img at bounding box center [10, 12] width 12 height 12
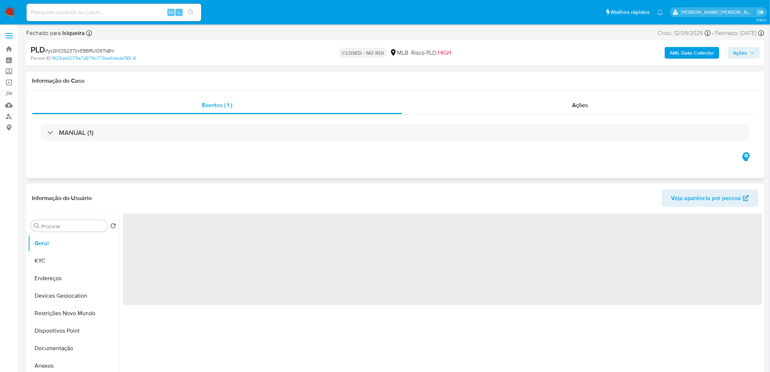
drag, startPoint x: 550, startPoint y: 108, endPoint x: 536, endPoint y: 114, distance: 15.3
click at [550, 108] on div "Ações" at bounding box center [580, 104] width 356 height 17
select select "10"
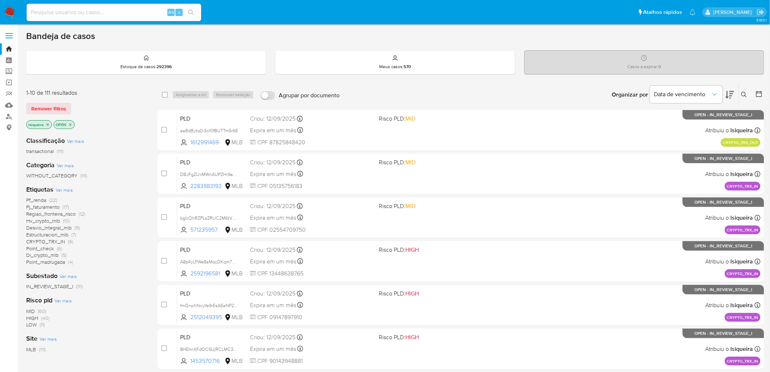
click at [47, 122] on icon "close-filter" at bounding box center [48, 124] width 4 height 4
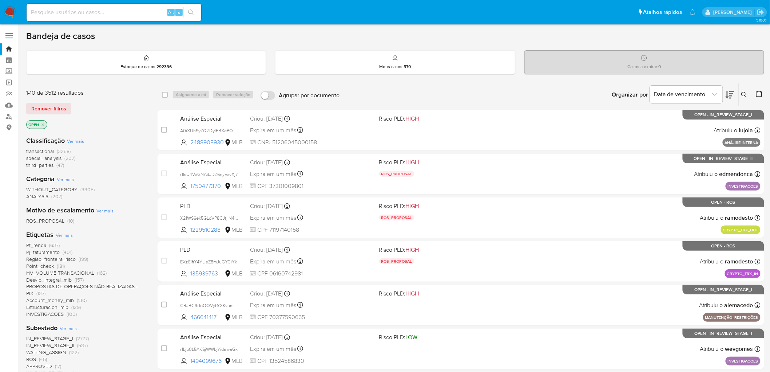
click at [44, 124] on icon "close-filter" at bounding box center [43, 124] width 4 height 4
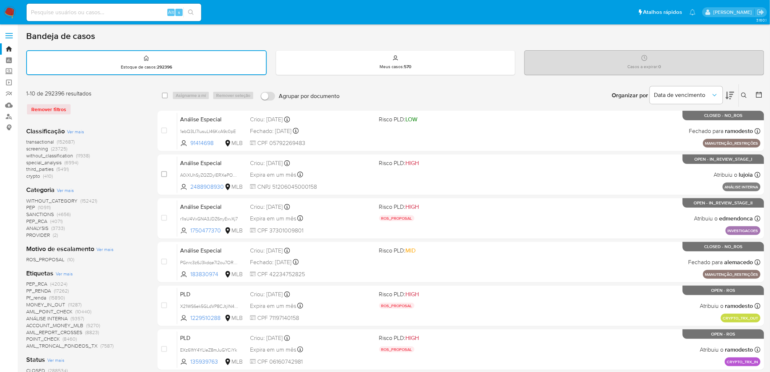
click at [40, 367] on span "CLOSED" at bounding box center [35, 370] width 19 height 7
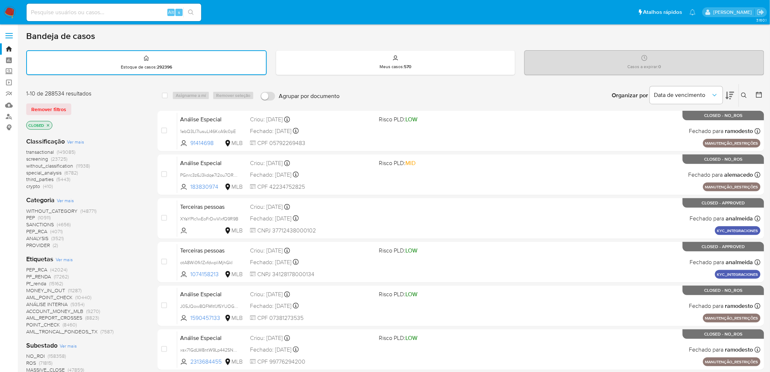
click at [764, 87] on div at bounding box center [757, 95] width 13 height 23
click at [753, 96] on div at bounding box center [757, 95] width 13 height 23
click at [759, 92] on icon at bounding box center [759, 94] width 7 height 7
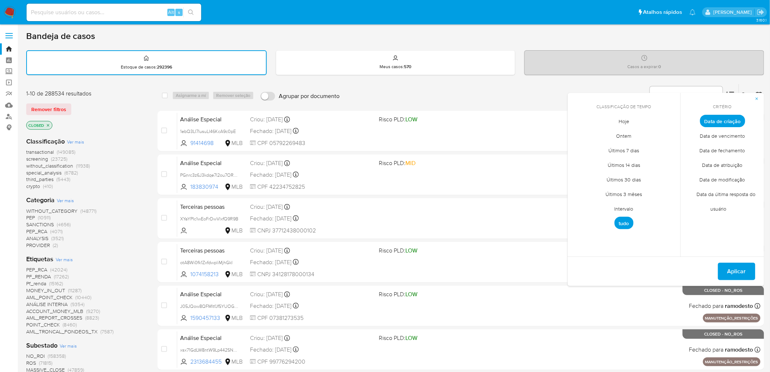
click at [727, 148] on span "Data de fechamento" at bounding box center [722, 150] width 61 height 15
click at [625, 123] on span "Hoje" at bounding box center [625, 121] width 26 height 15
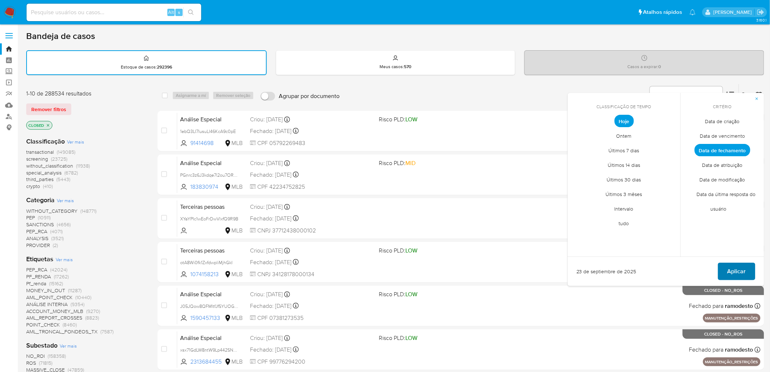
click at [747, 269] on button "Aplicar" at bounding box center [736, 270] width 37 height 17
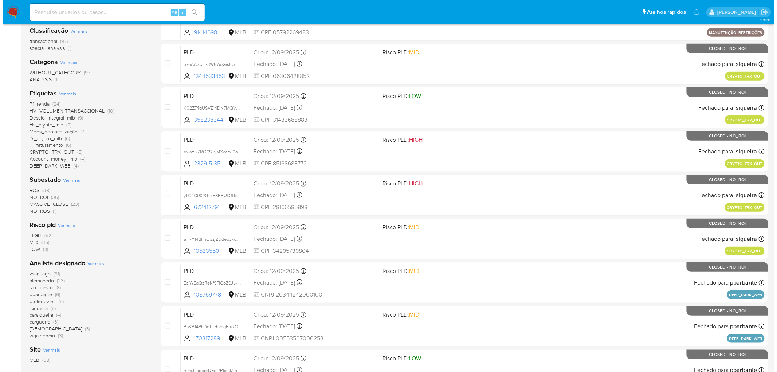
scroll to position [121, 0]
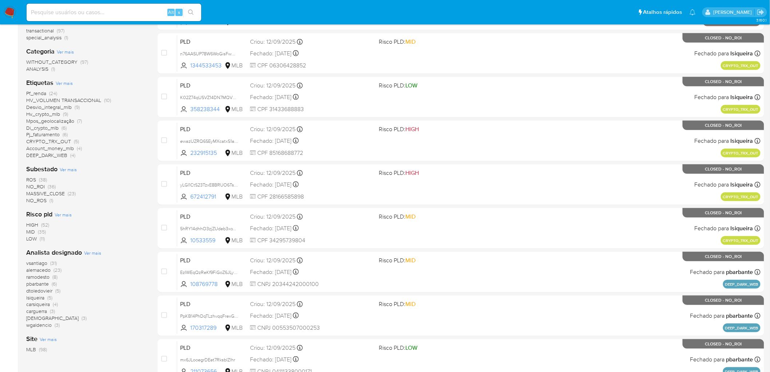
click at [92, 249] on span "Ver mais" at bounding box center [92, 252] width 17 height 7
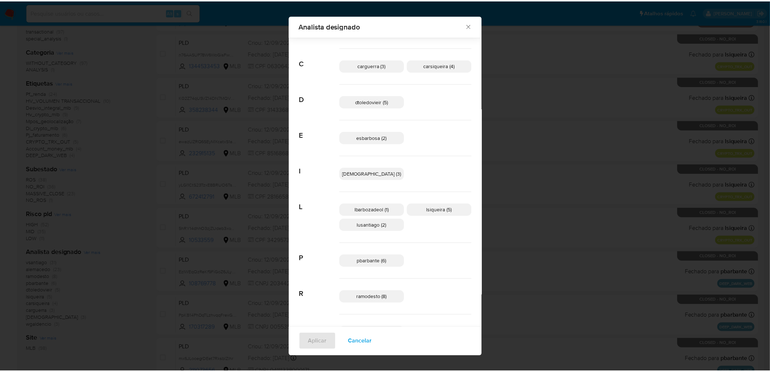
scroll to position [0, 0]
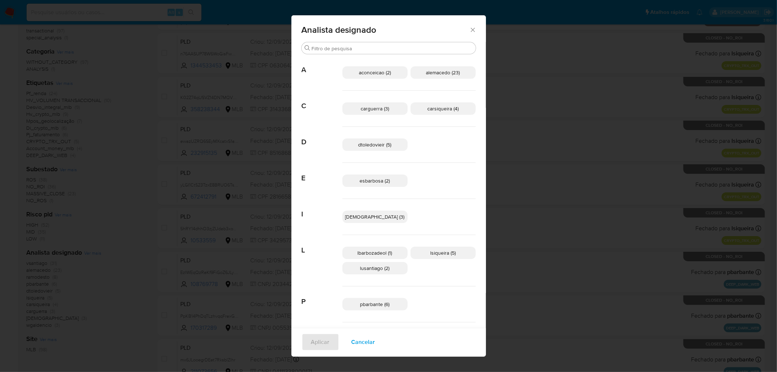
click at [575, 95] on div "Analista designado Buscar A aconceicao (2) alemacedo (23) C carguerra (3) carsi…" at bounding box center [388, 186] width 777 height 372
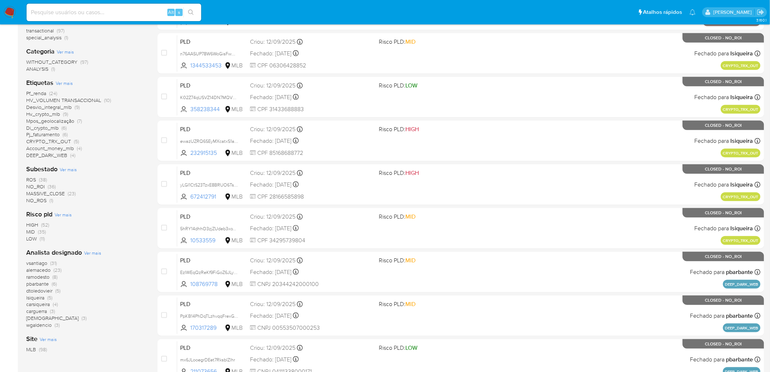
click at [9, 7] on img at bounding box center [10, 12] width 12 height 12
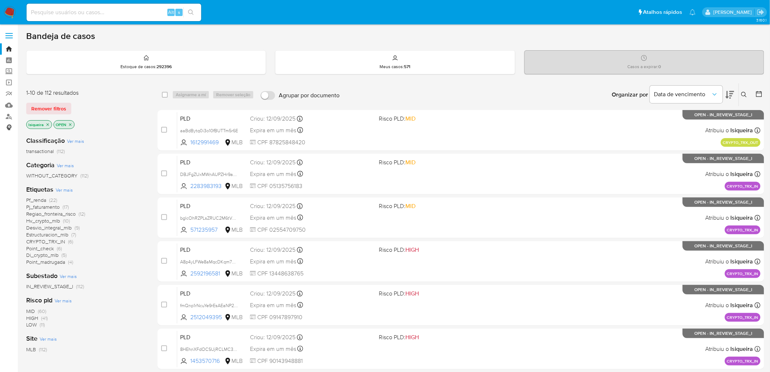
click at [9, 127] on link "Consolidado" at bounding box center [43, 127] width 87 height 11
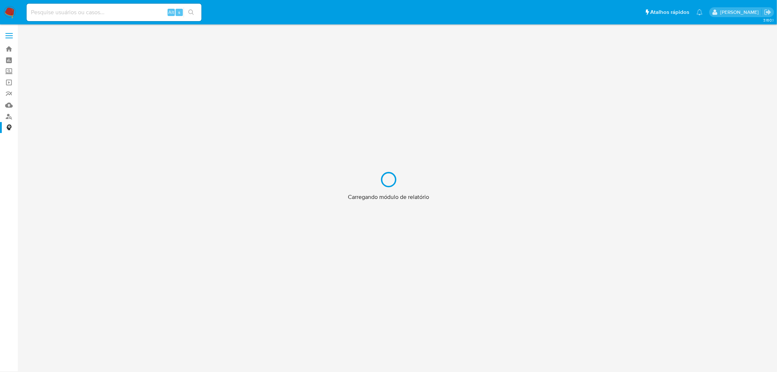
click at [10, 105] on div "Carregando módulo de relatório" at bounding box center [388, 186] width 777 height 372
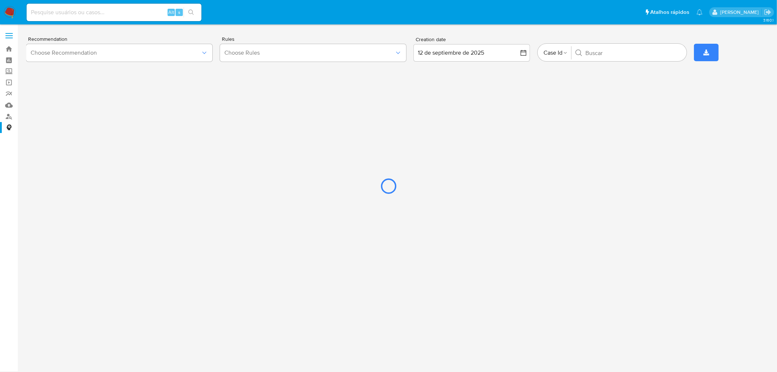
click at [10, 104] on div at bounding box center [388, 186] width 777 height 372
click at [8, 106] on div at bounding box center [388, 186] width 777 height 372
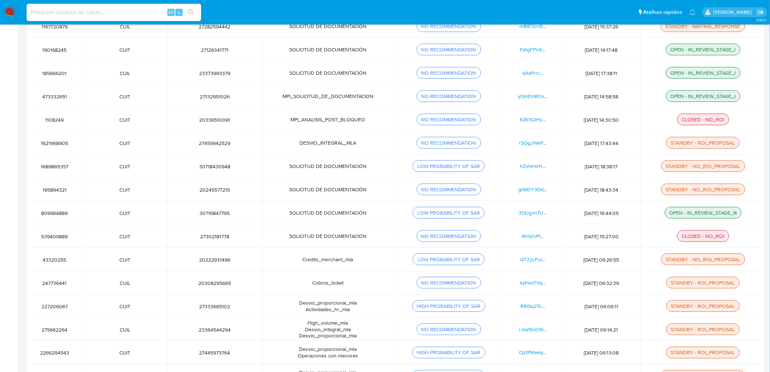
scroll to position [242, 0]
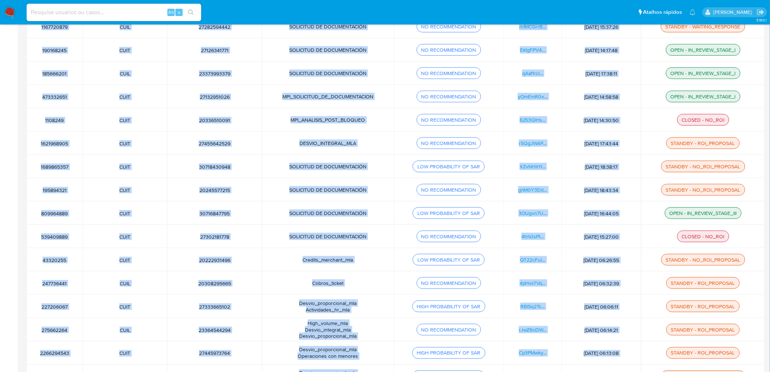
drag, startPoint x: 770, startPoint y: 238, endPoint x: 774, endPoint y: 248, distance: 11.2
click at [770, 248] on html "Pausado Ver notificaciones Alt s Atalhos rápidos Presiona las siguientes teclas…" at bounding box center [385, 170] width 770 height 824
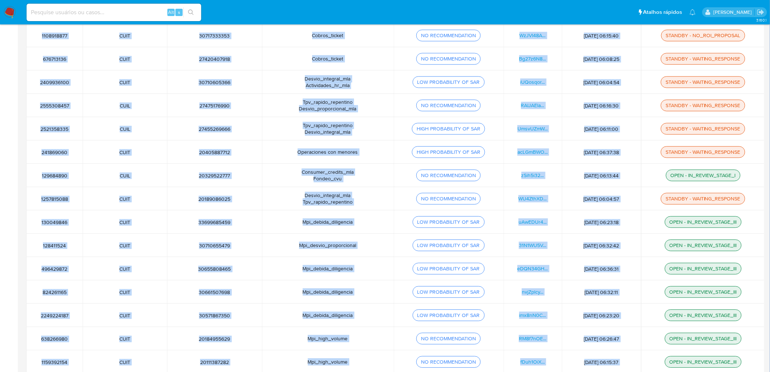
scroll to position [0, 0]
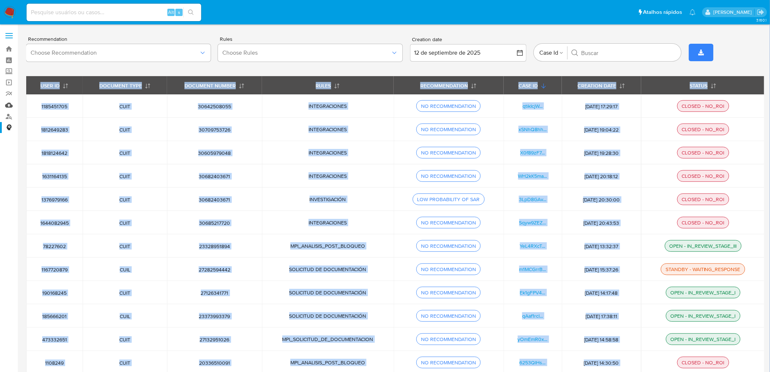
click at [6, 106] on link "Mulan" at bounding box center [43, 104] width 87 height 11
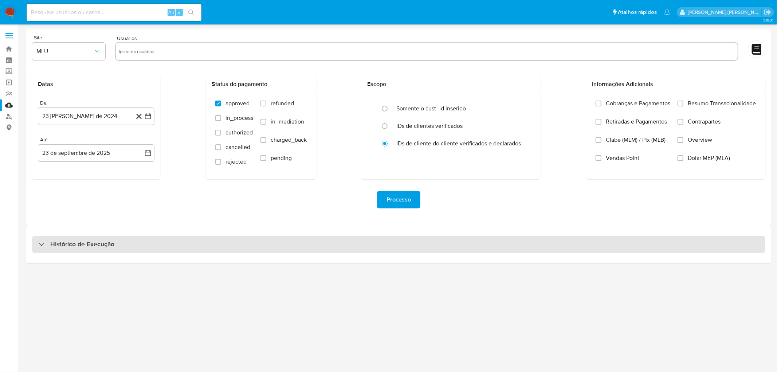
click at [164, 244] on div "Histórico de Execução" at bounding box center [398, 244] width 733 height 17
select select "10"
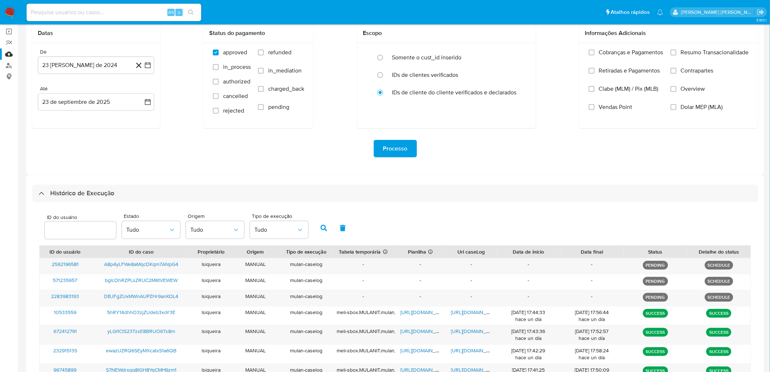
scroll to position [81, 0]
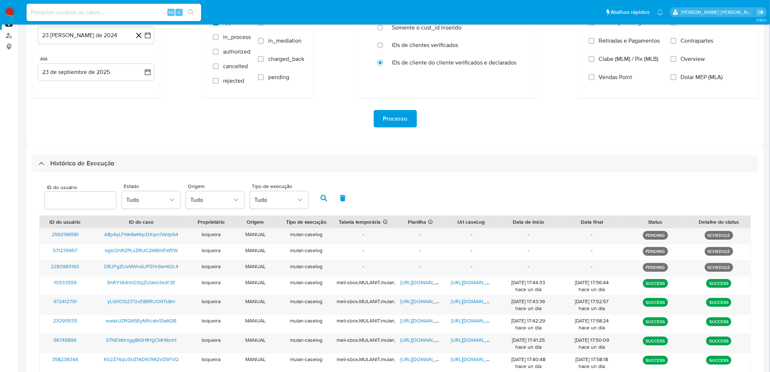
click at [7, 9] on img at bounding box center [10, 12] width 12 height 12
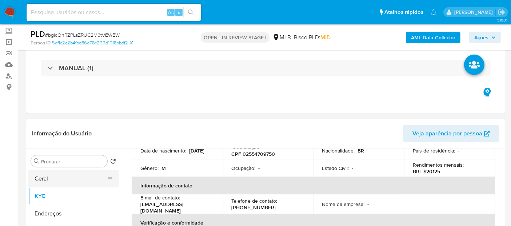
scroll to position [81, 0]
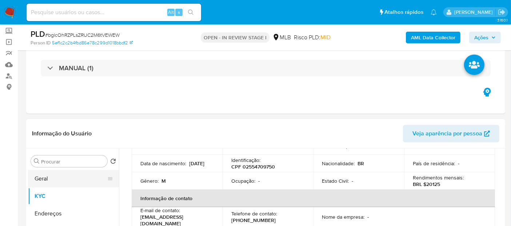
click at [42, 175] on button "Geral" at bounding box center [70, 178] width 85 height 17
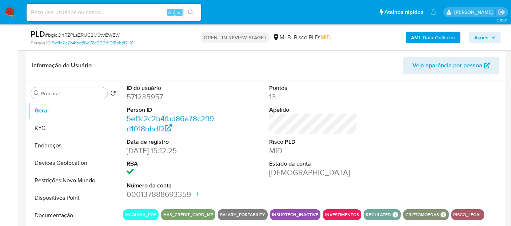
scroll to position [121, 0]
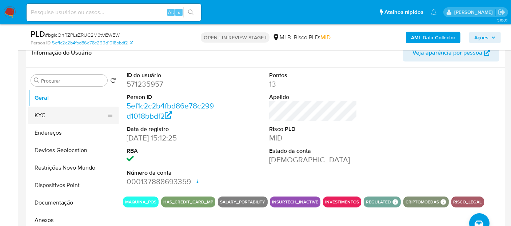
click at [56, 119] on button "KYC" at bounding box center [70, 115] width 85 height 17
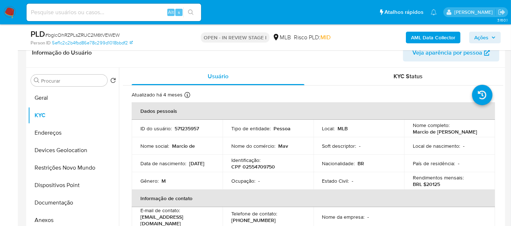
click at [266, 166] on p "CPF 02554709750" at bounding box center [254, 166] width 44 height 7
copy p "02554709750"
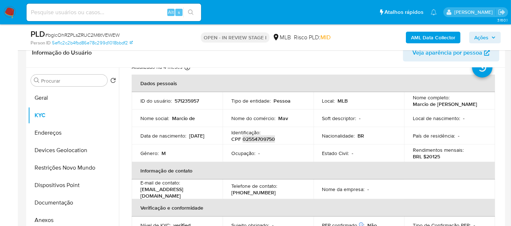
scroll to position [40, 0]
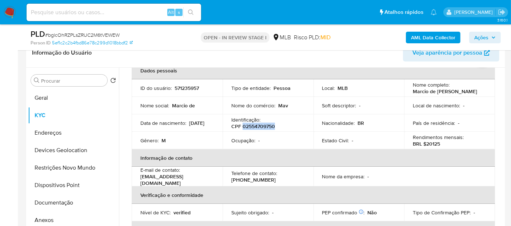
click at [272, 125] on p "CPF 02554709750" at bounding box center [254, 126] width 44 height 7
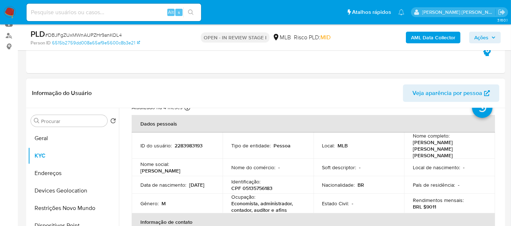
scroll to position [40, 0]
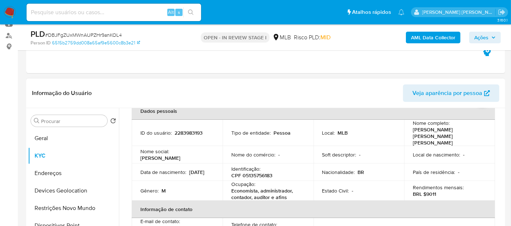
click at [260, 172] on p "CPF 05135756183" at bounding box center [252, 175] width 41 height 7
copy p "05135756183"
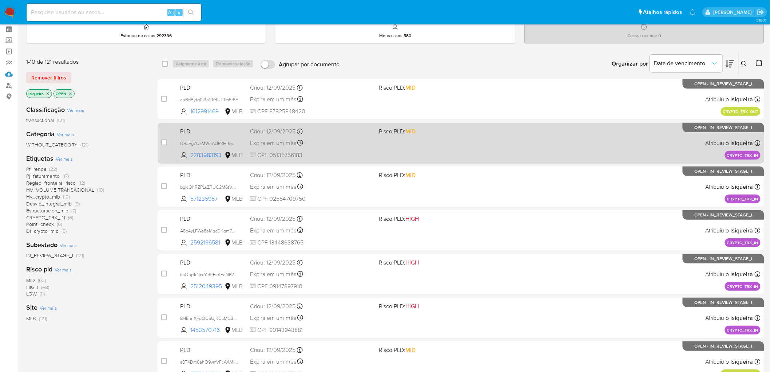
scroll to position [33, 0]
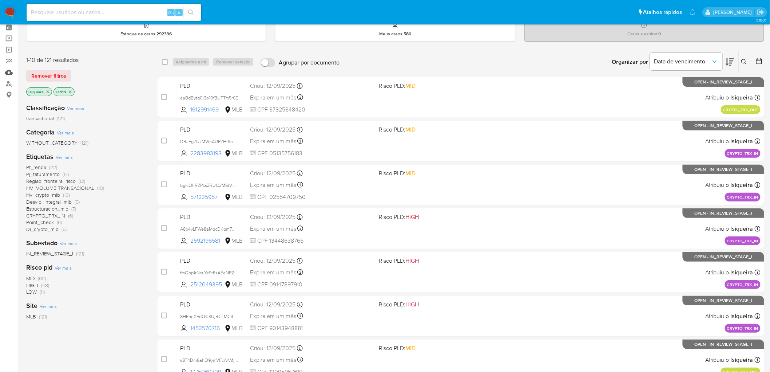
click at [9, 75] on link "Mulan" at bounding box center [43, 72] width 87 height 11
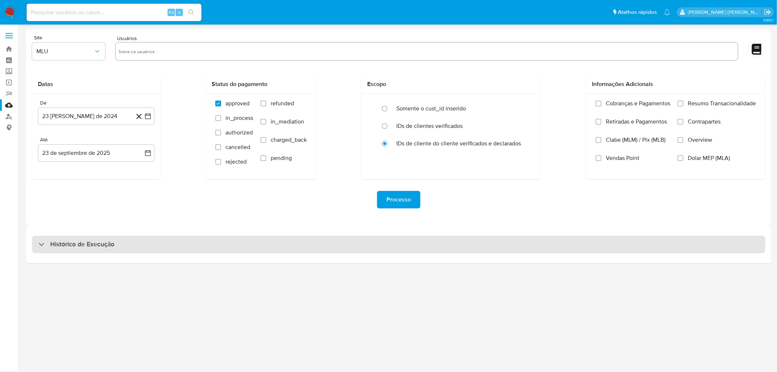
drag, startPoint x: 472, startPoint y: 262, endPoint x: 487, endPoint y: 248, distance: 21.1
click at [479, 257] on div "Histórico de Execução" at bounding box center [398, 244] width 744 height 37
click at [487, 247] on div "Histórico de Execução" at bounding box center [398, 244] width 733 height 17
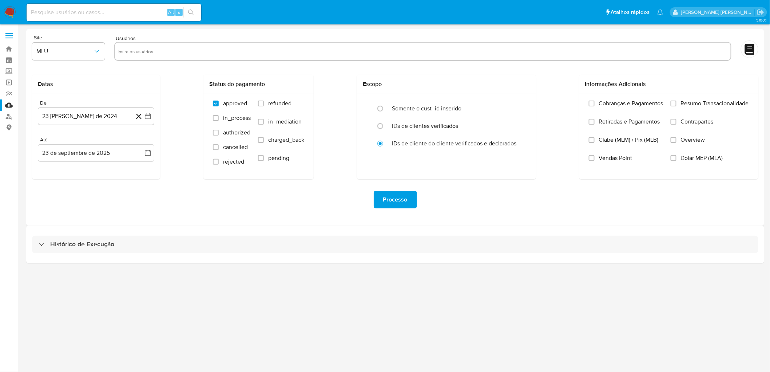
select select "10"
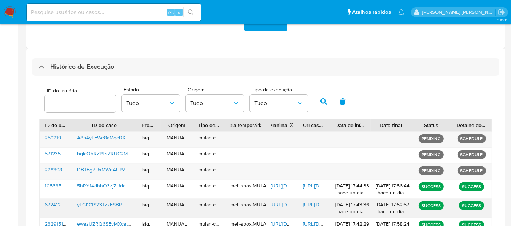
scroll to position [242, 0]
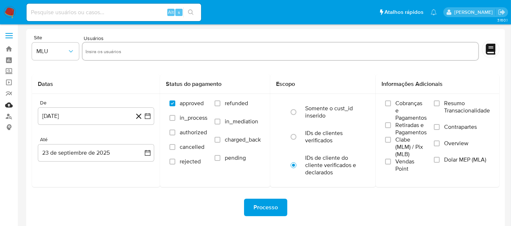
click at [8, 106] on link "Mulan" at bounding box center [43, 104] width 87 height 11
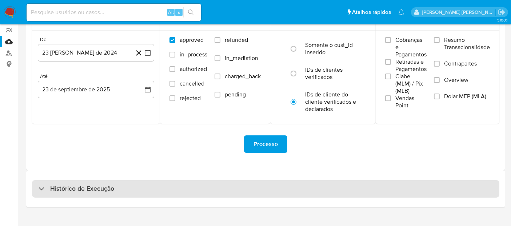
scroll to position [75, 0]
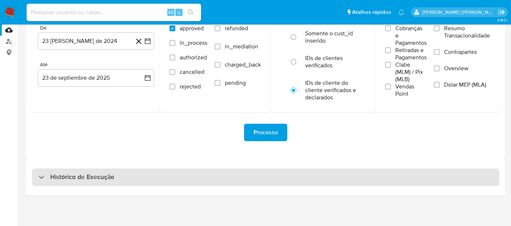
click at [77, 177] on h3 "Histórico de Execução" at bounding box center [82, 177] width 64 height 9
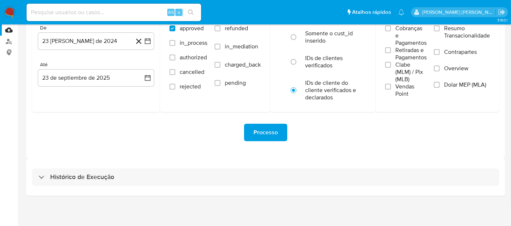
select select "10"
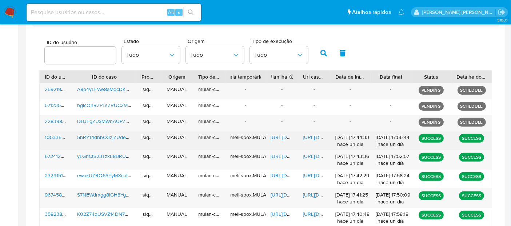
scroll to position [237, 0]
